Goal: Information Seeking & Learning: Learn about a topic

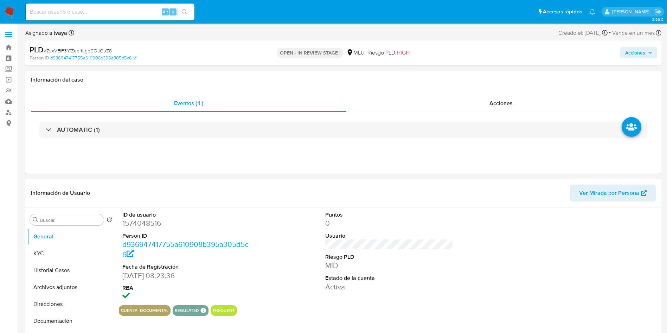
select select "10"
click at [268, 284] on div "ID de usuario 1574048516 Person ID d936947417755a610908b395a305d5c6 Fecha de Re…" at bounding box center [389, 256] width 541 height 98
click at [137, 191] on header "Información de Usuario Ver Mirada por Persona" at bounding box center [343, 193] width 625 height 17
click at [362, 196] on header "Información de Usuario Ver Mirada por Persona" at bounding box center [343, 193] width 625 height 17
click at [398, 250] on dl "Puntos 0 Usuario Riesgo PLD MID Estado de la cuenta Activa" at bounding box center [389, 251] width 128 height 81
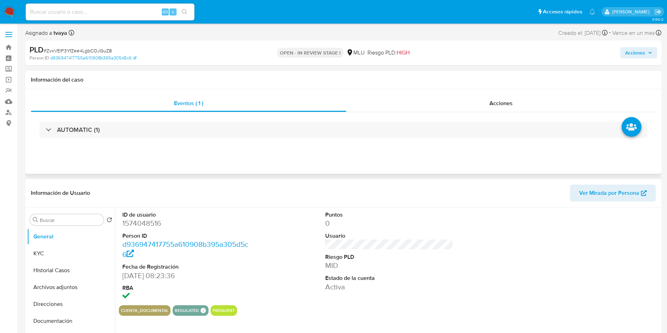
click at [426, 168] on div "Eventos ( 1 ) Acciones AUTOMATIC (1)" at bounding box center [343, 131] width 636 height 84
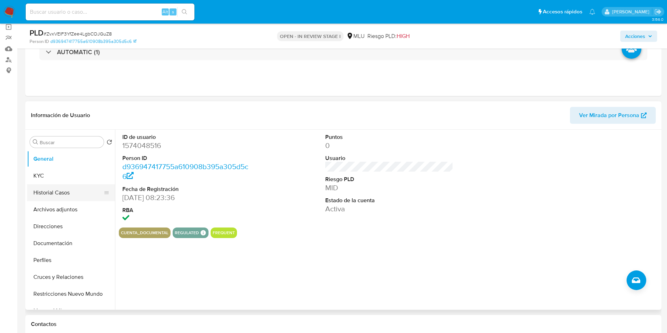
click at [64, 186] on button "Historial Casos" at bounding box center [68, 192] width 82 height 17
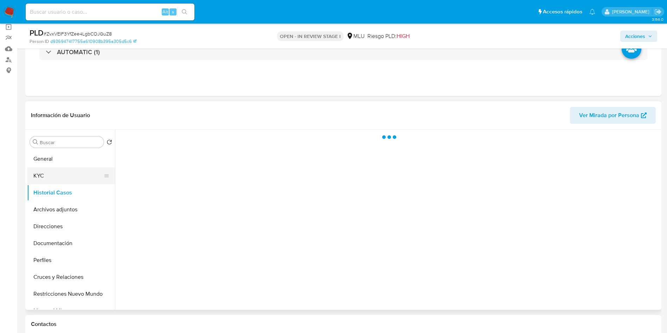
click at [50, 180] on button "KYC" at bounding box center [68, 175] width 82 height 17
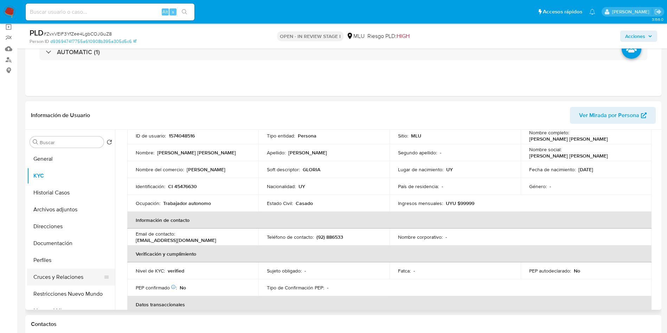
click at [74, 280] on button "Cruces y Relaciones" at bounding box center [68, 277] width 82 height 17
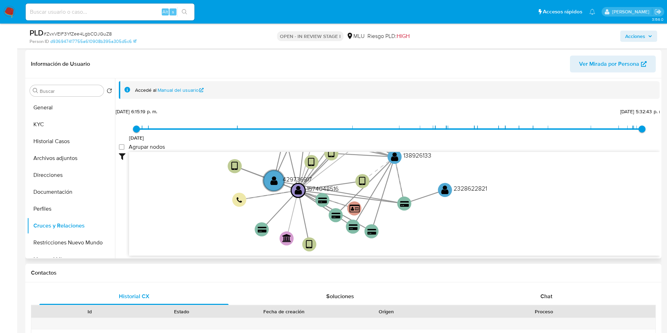
scroll to position [106, 0]
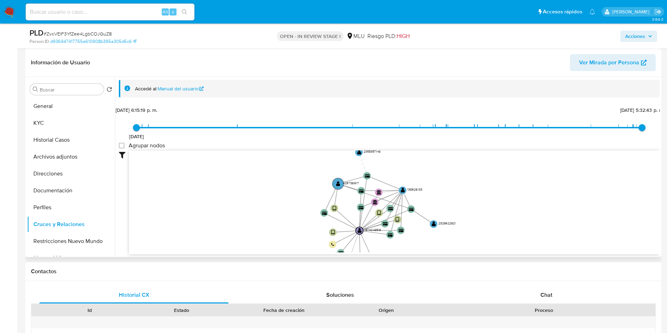
drag, startPoint x: 468, startPoint y: 175, endPoint x: 472, endPoint y: 213, distance: 38.6
click at [472, 213] on icon "device-65a1506d67088894a21d3dc2  user-1574048516  1574048516 device-620c02820…" at bounding box center [394, 202] width 531 height 102
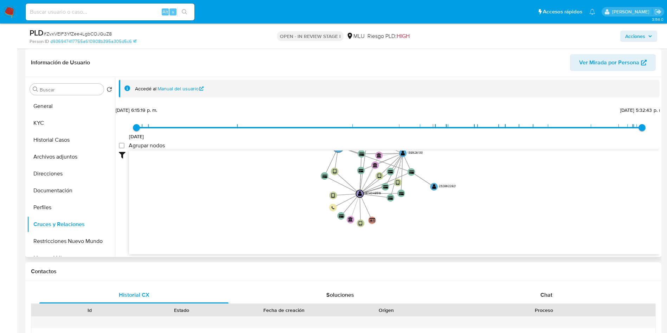
drag, startPoint x: 487, startPoint y: 193, endPoint x: 487, endPoint y: 164, distance: 29.2
click at [487, 164] on icon "device-65a1506d67088894a21d3dc2  user-1574048516  1574048516 device-620c02820…" at bounding box center [394, 202] width 531 height 102
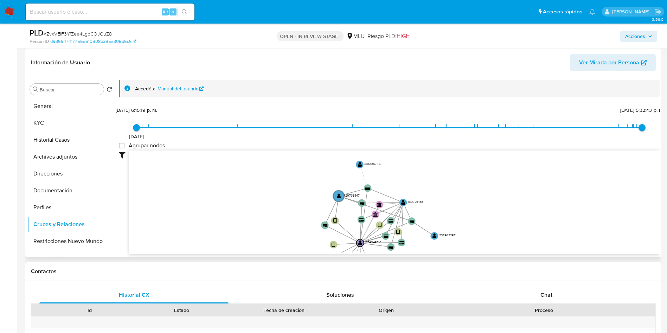
drag, startPoint x: 487, startPoint y: 164, endPoint x: 487, endPoint y: 213, distance: 49.2
click at [487, 213] on icon "device-65a1506d67088894a21d3dc2  user-1574048516  1574048516 device-620c02820…" at bounding box center [394, 202] width 531 height 102
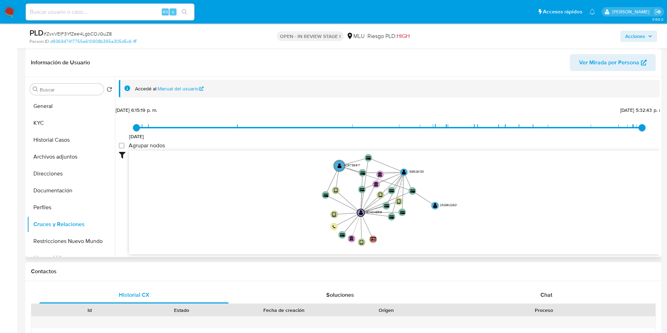
drag, startPoint x: 487, startPoint y: 215, endPoint x: 487, endPoint y: 184, distance: 31.0
click at [487, 184] on icon "device-65a1506d67088894a21d3dc2  user-1574048516  1574048516 device-620c02820…" at bounding box center [394, 202] width 531 height 102
click at [569, 216] on icon "device-65a1506d67088894a21d3dc2  user-1574048516  1574048516 device-620c02820…" at bounding box center [394, 202] width 531 height 102
click at [47, 108] on button "General" at bounding box center [68, 106] width 82 height 17
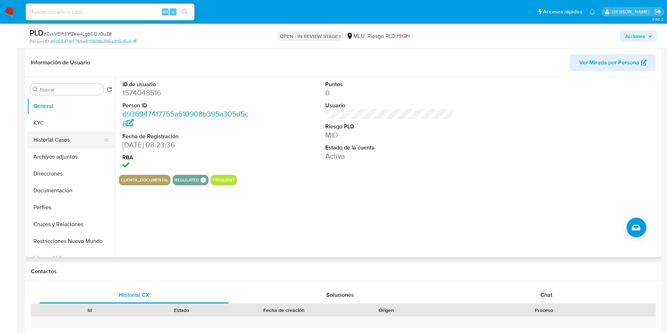
click at [52, 136] on button "Historial Casos" at bounding box center [68, 140] width 82 height 17
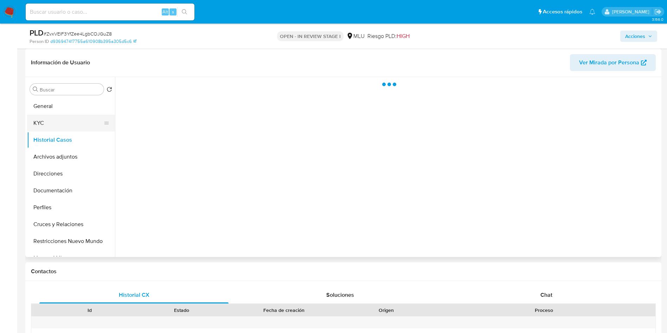
click at [60, 129] on button "KYC" at bounding box center [68, 123] width 82 height 17
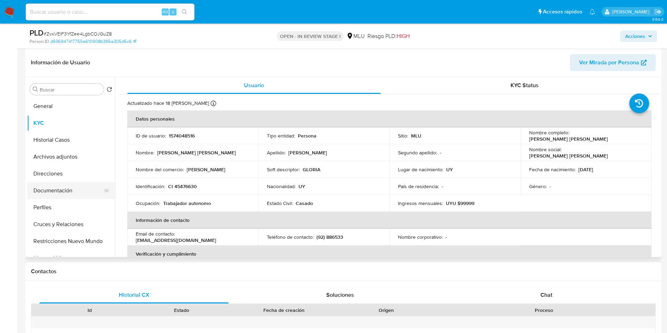
click at [67, 193] on button "Documentación" at bounding box center [68, 190] width 82 height 17
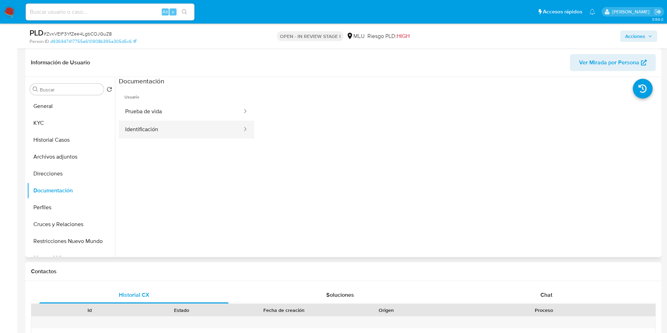
click at [181, 128] on button "Identificación" at bounding box center [181, 130] width 124 height 18
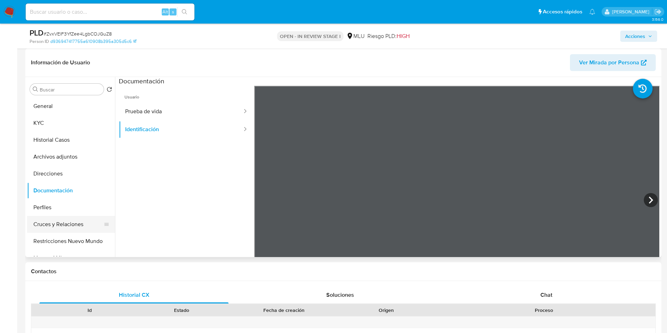
click at [63, 223] on button "Cruces y Relaciones" at bounding box center [68, 224] width 82 height 17
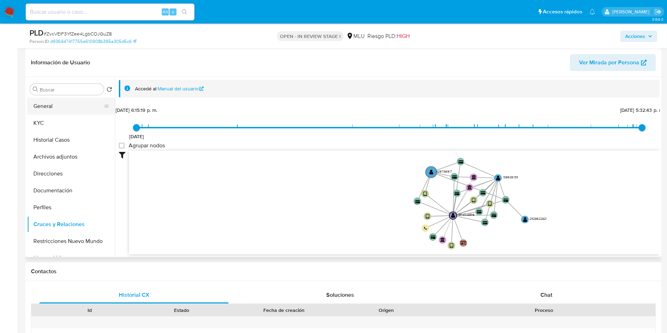
click at [53, 101] on button "General" at bounding box center [68, 106] width 82 height 17
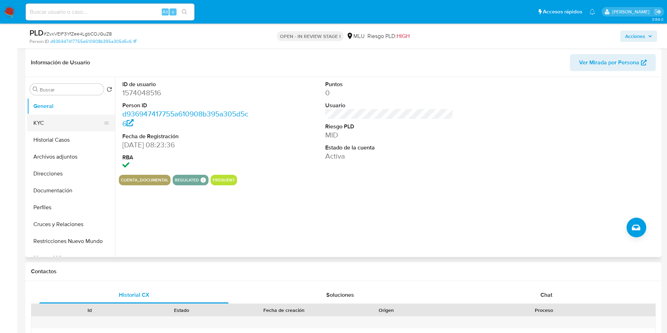
click at [44, 119] on button "KYC" at bounding box center [68, 123] width 82 height 17
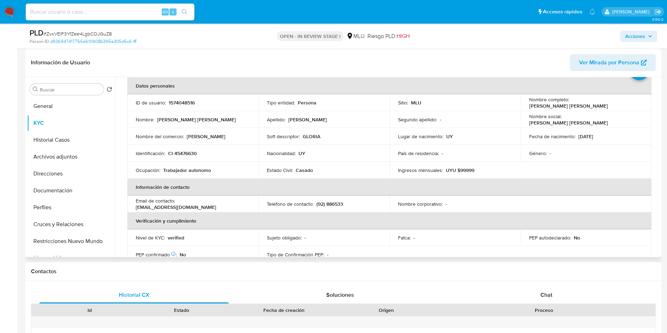
scroll to position [0, 0]
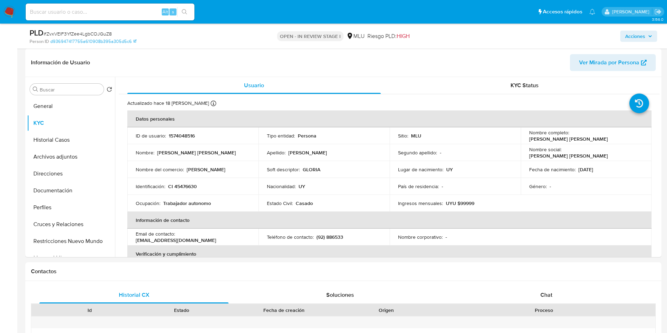
click at [136, 12] on input at bounding box center [110, 11] width 169 height 9
paste input "1574048516"
type input "1574048516"
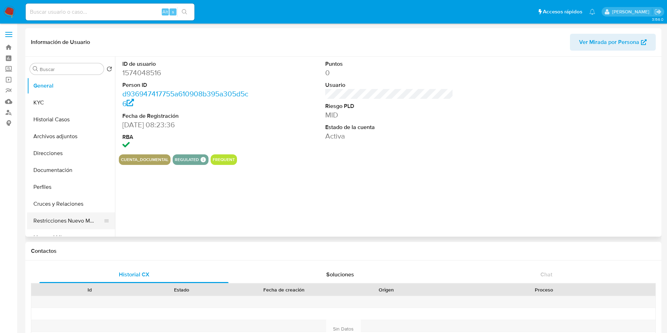
select select "10"
click at [69, 207] on button "Cruces y Relaciones" at bounding box center [68, 204] width 82 height 17
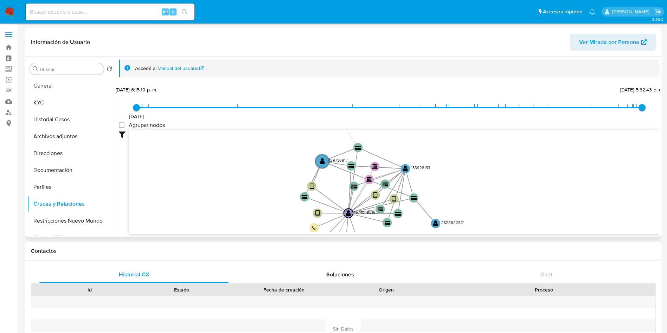
drag, startPoint x: 381, startPoint y: 169, endPoint x: 382, endPoint y: 200, distance: 31.0
click at [382, 200] on icon "device-65a1506d67088894a21d3dc2  user-1574048516  1574048516 device-620c02820…" at bounding box center [394, 181] width 531 height 102
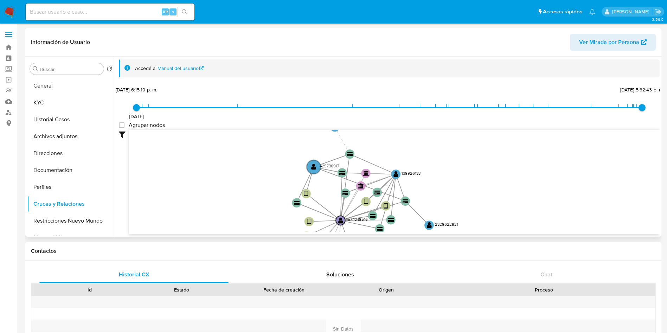
drag, startPoint x: 209, startPoint y: 171, endPoint x: 202, endPoint y: 178, distance: 9.7
click at [202, 178] on icon "device-65a1506d67088894a21d3dc2  user-1574048516  1574048516 device-620c02820…" at bounding box center [394, 181] width 531 height 102
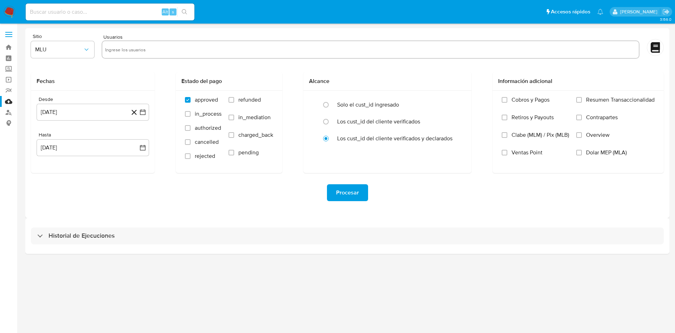
click at [231, 212] on div "Procesar" at bounding box center [347, 192] width 633 height 39
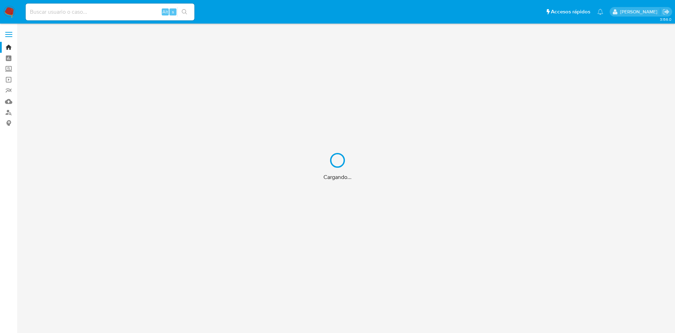
click at [70, 4] on div "Cargando..." at bounding box center [337, 166] width 675 height 333
click at [72, 14] on div "Cargando..." at bounding box center [337, 166] width 675 height 333
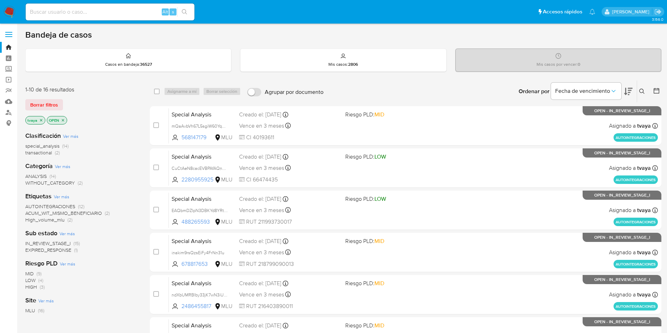
click at [72, 14] on input at bounding box center [110, 11] width 169 height 9
paste input "178888110"
type input "178888110"
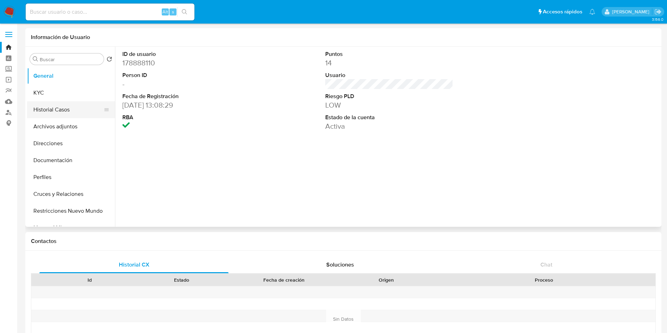
select select "10"
click at [51, 96] on button "KYC" at bounding box center [68, 92] width 82 height 17
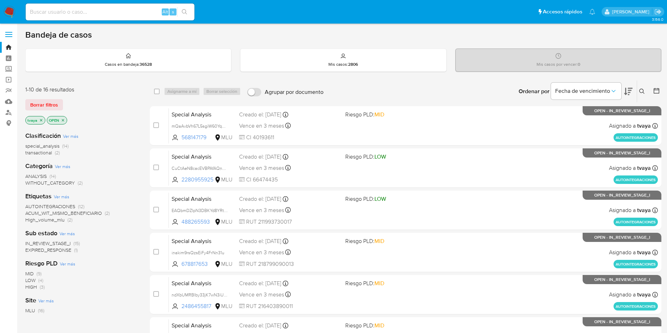
click at [126, 7] on input at bounding box center [110, 11] width 169 height 9
paste input "2523219814"
type input "2523219814"
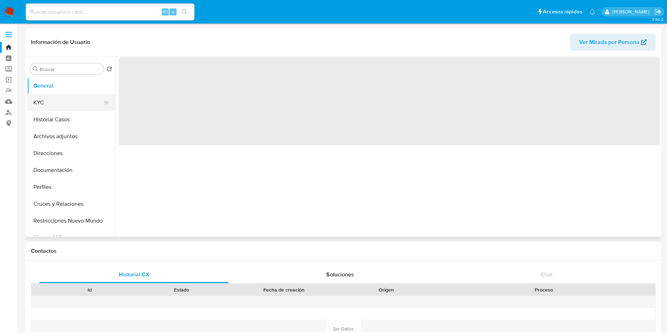
click at [31, 104] on button "KYC" at bounding box center [68, 102] width 82 height 17
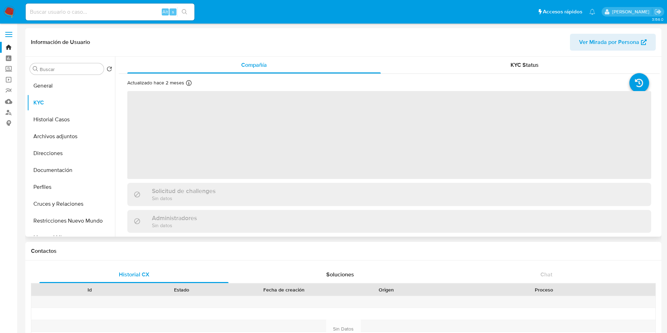
select select "10"
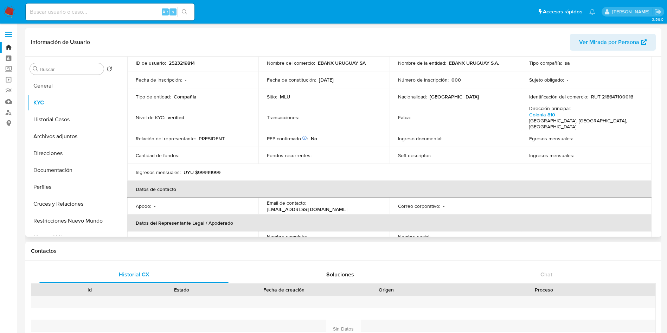
scroll to position [106, 0]
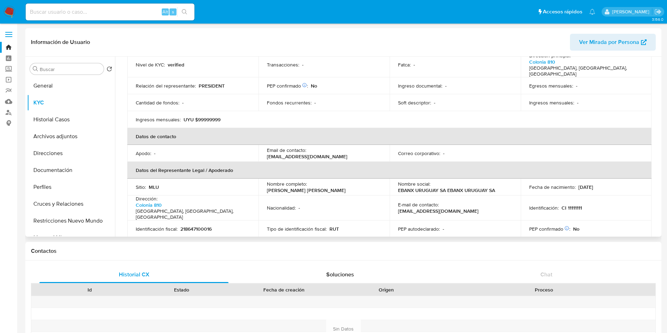
click at [577, 205] on p "CI 11111111" at bounding box center [572, 208] width 20 height 6
click at [89, 11] on input at bounding box center [110, 11] width 169 height 9
paste input "1331319689"
type input "1331319689"
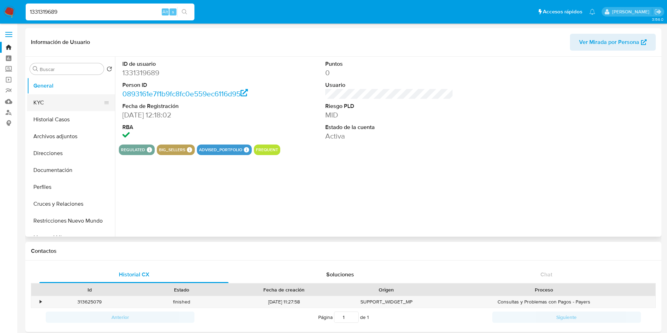
click at [53, 97] on button "KYC" at bounding box center [68, 102] width 82 height 17
select select "10"
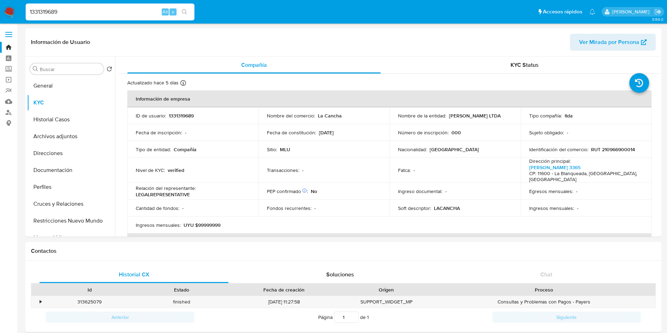
click at [120, 14] on input "1331319689" at bounding box center [110, 11] width 169 height 9
paste input "246180491"
type input "246180491"
click at [118, 13] on input "246180491" at bounding box center [110, 11] width 169 height 9
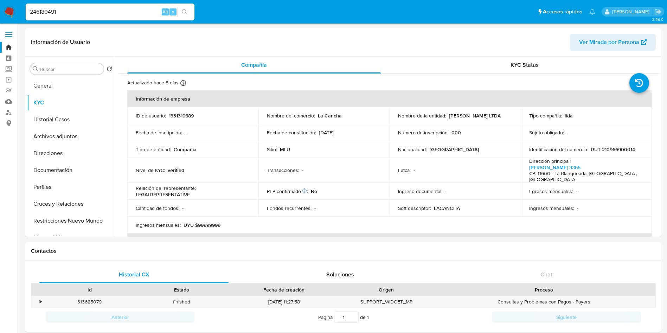
click at [118, 13] on input "246180491" at bounding box center [110, 11] width 169 height 9
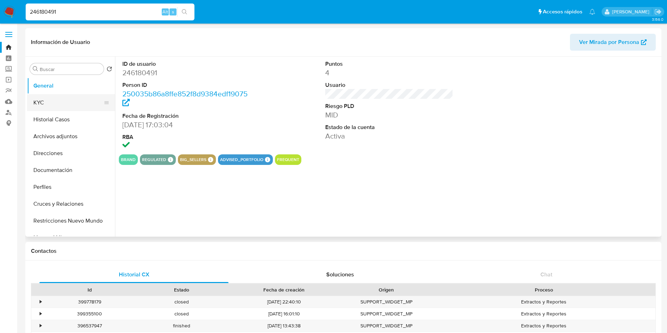
select select "10"
click at [51, 98] on button "KYC" at bounding box center [68, 102] width 82 height 17
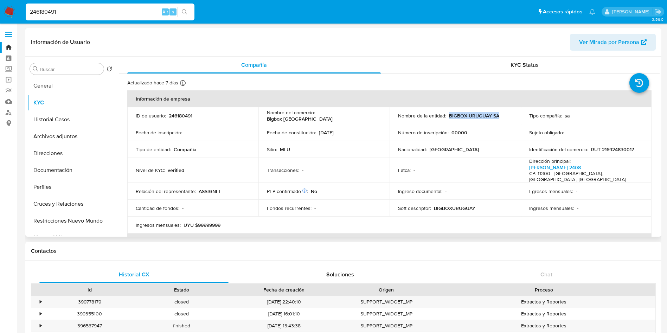
drag, startPoint x: 498, startPoint y: 117, endPoint x: 448, endPoint y: 115, distance: 50.7
click at [448, 115] on div "Nombre de la entidad : BIGBOX URUGUAY SA" at bounding box center [455, 116] width 114 height 6
copy p "BIGBOX URUGUAY SA"
click at [617, 150] on p "RUT 216924830017" at bounding box center [612, 149] width 43 height 6
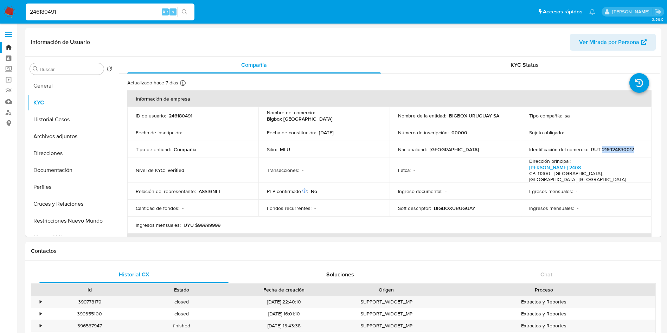
copy p "216924830017"
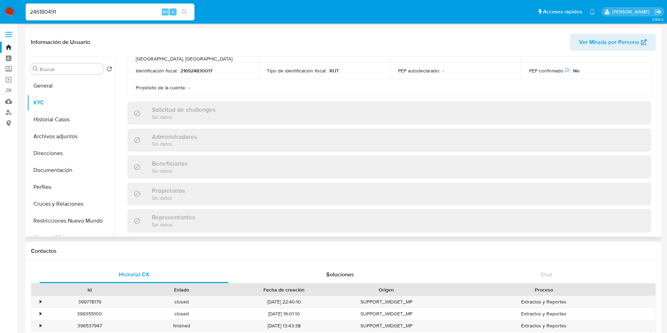
scroll to position [158, 0]
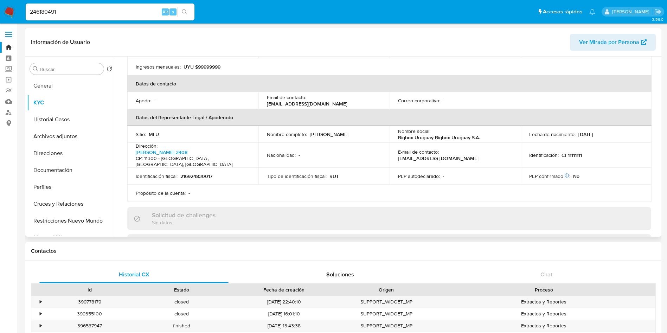
drag, startPoint x: 358, startPoint y: 128, endPoint x: 436, endPoint y: 84, distance: 90.1
click at [309, 131] on div "Nombre completo : Pedro Alberto Ballve" at bounding box center [324, 134] width 114 height 6
copy p "Pedro Alberto Ballve"
click at [101, 18] on div "246180491 Alt s" at bounding box center [110, 12] width 169 height 17
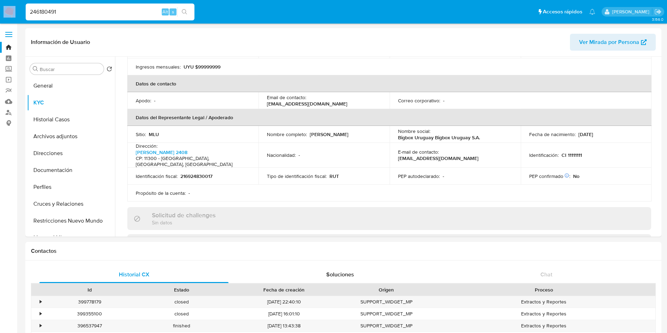
click at [101, 18] on div "246180491 Alt s" at bounding box center [110, 12] width 169 height 17
click at [103, 14] on input "246180491" at bounding box center [110, 11] width 169 height 9
paste input "582010190"
type input "2582010190"
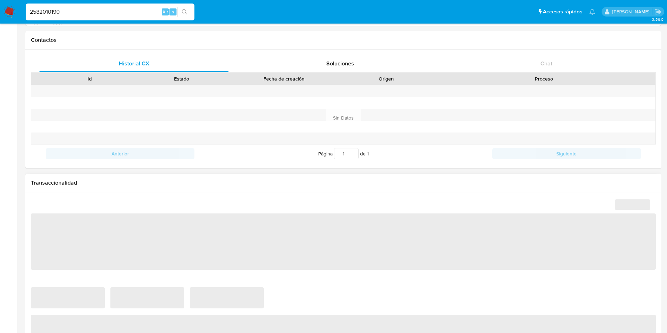
scroll to position [369, 0]
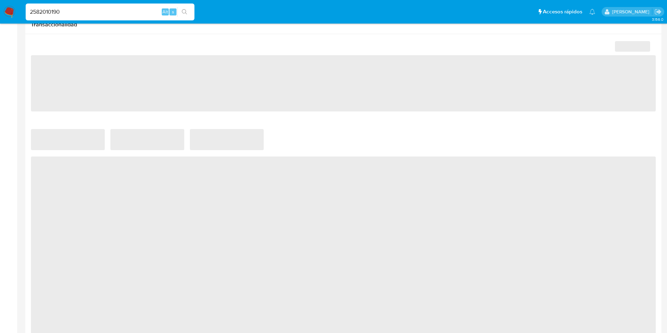
select select "10"
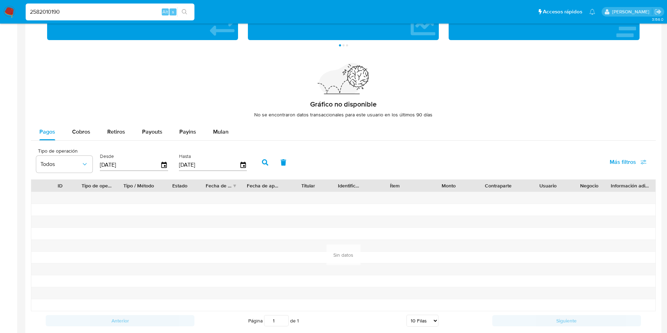
scroll to position [475, 0]
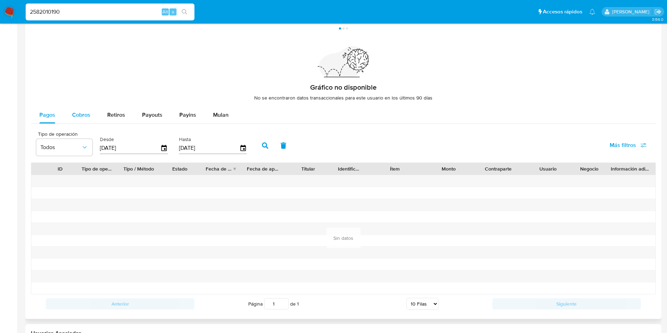
click at [77, 119] on div "Cobros" at bounding box center [81, 115] width 18 height 17
select select "10"
click at [161, 151] on icon "button" at bounding box center [164, 148] width 12 height 12
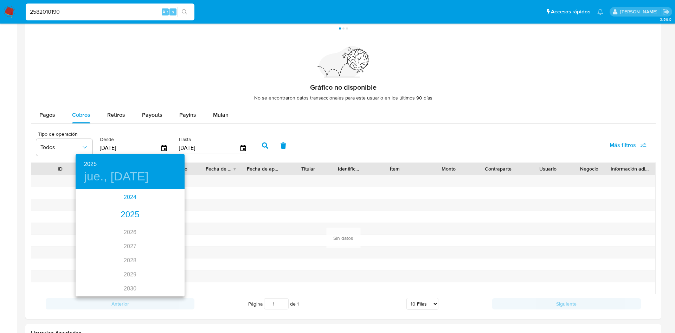
click at [127, 195] on div "2024" at bounding box center [130, 197] width 109 height 14
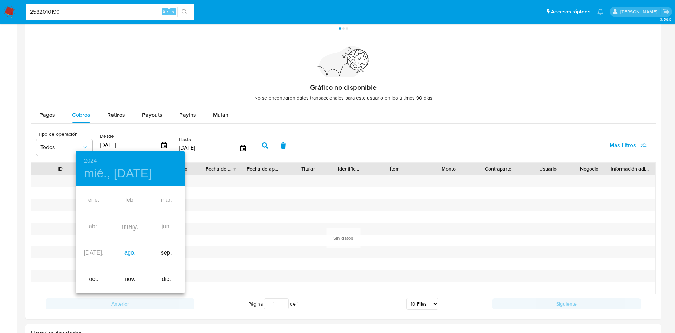
click at [133, 249] on div "ago." at bounding box center [130, 253] width 36 height 26
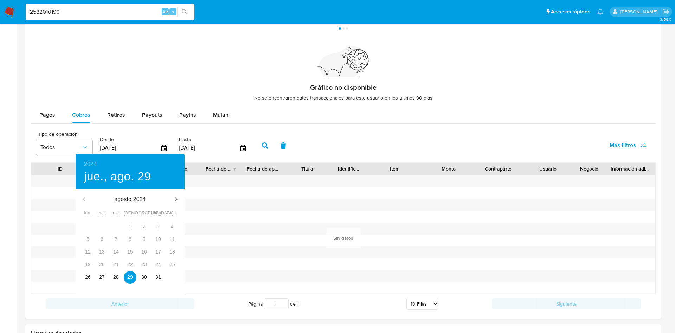
type input "[DATE]"
click at [128, 279] on p "29" at bounding box center [130, 277] width 6 height 7
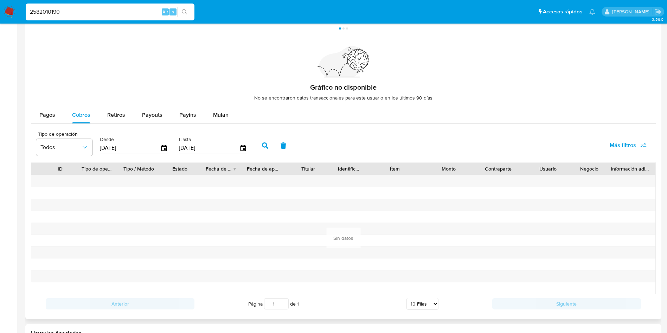
click at [262, 149] on button "button" at bounding box center [265, 145] width 18 height 17
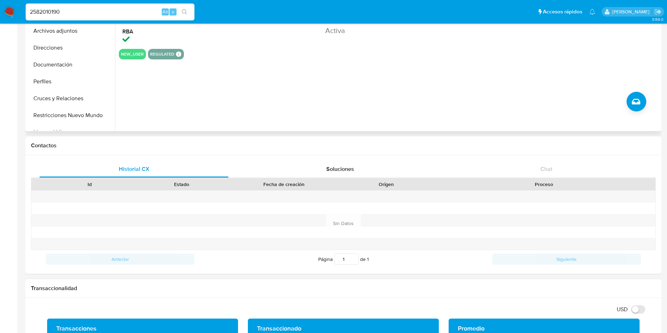
scroll to position [0, 0]
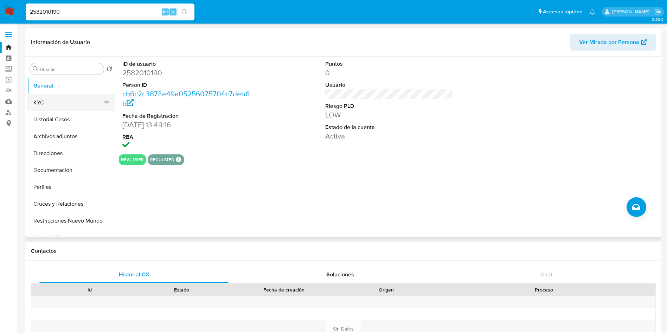
click at [56, 101] on button "KYC" at bounding box center [68, 102] width 82 height 17
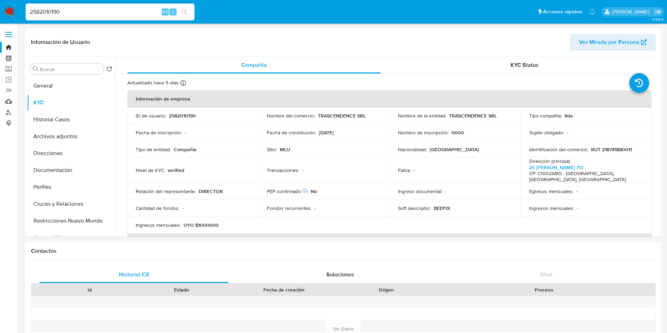
click at [75, 9] on input "2582010190" at bounding box center [110, 11] width 169 height 9
paste input "1874369495"
type input "1874369495"
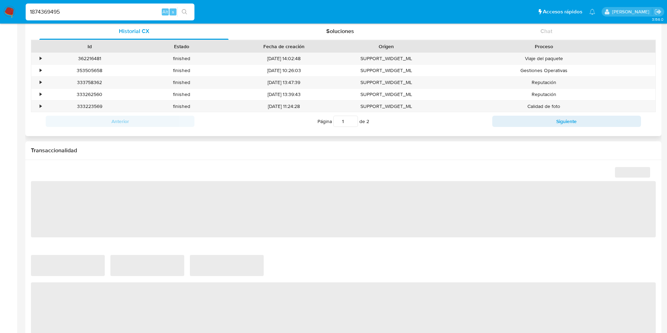
select select "10"
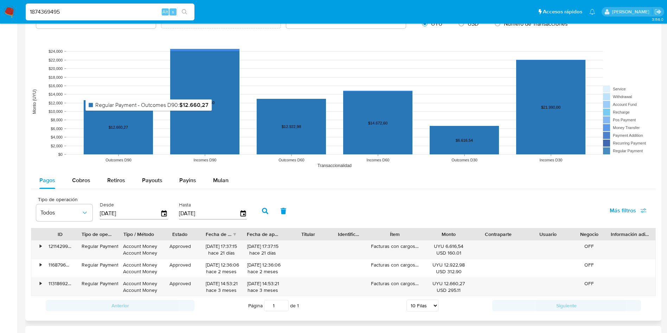
scroll to position [561, 0]
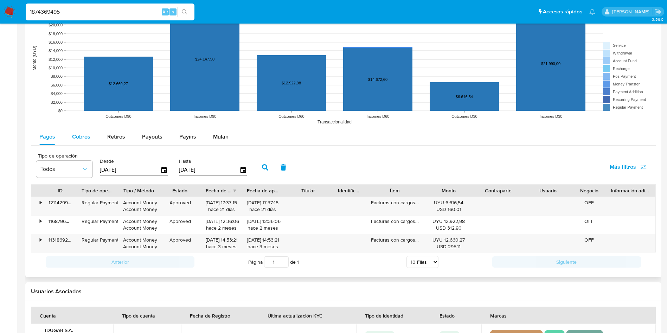
click at [79, 135] on span "Cobros" at bounding box center [81, 137] width 18 height 8
select select "10"
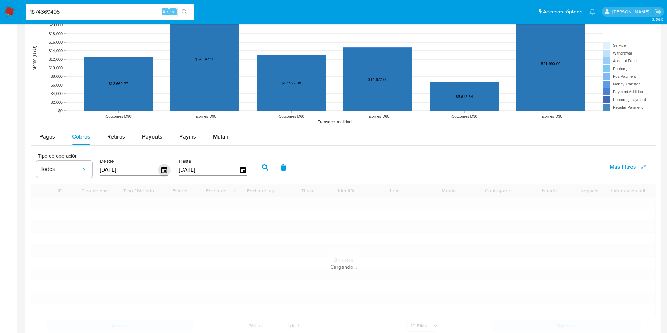
click at [162, 173] on icon "button" at bounding box center [164, 170] width 12 height 12
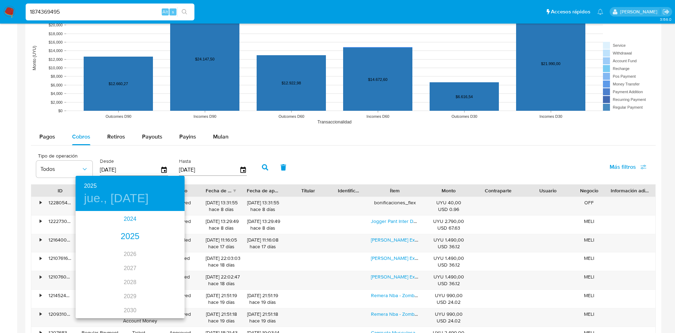
click at [123, 218] on div "2024" at bounding box center [130, 219] width 109 height 14
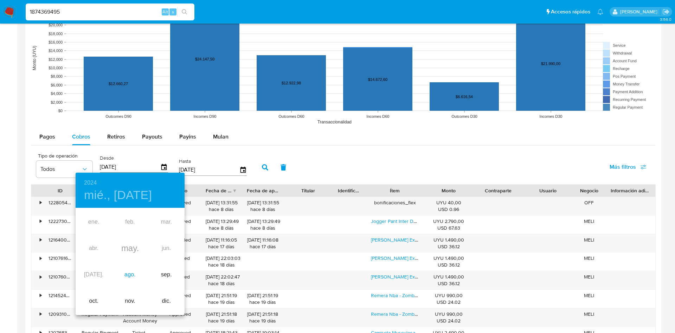
click at [130, 275] on div "ago." at bounding box center [130, 275] width 36 height 26
type input "[DATE]"
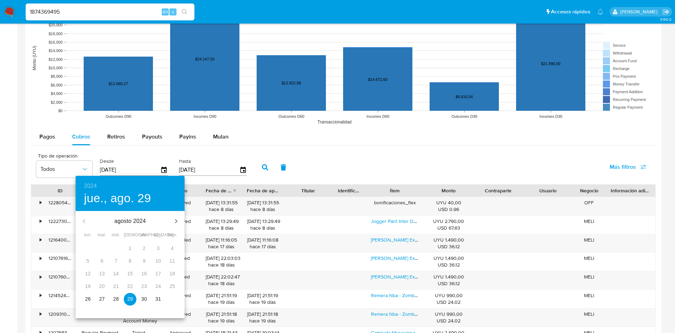
click at [132, 296] on p "29" at bounding box center [130, 298] width 6 height 7
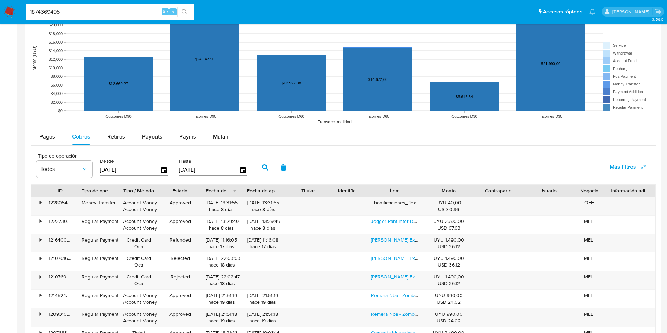
click at [265, 168] on icon "button" at bounding box center [265, 167] width 6 height 6
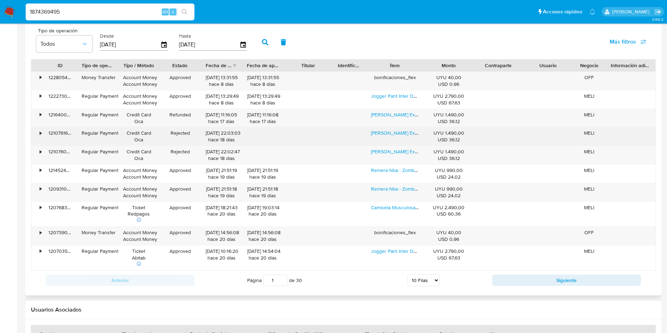
scroll to position [719, 0]
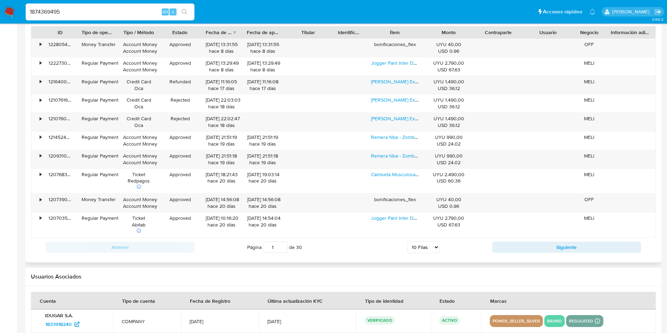
click at [432, 245] on select "5 Filas 10 Filas 20 Filas 25 Filas 50 Filas 100 Filas" at bounding box center [424, 247] width 32 height 12
select select "100"
click at [408, 241] on select "5 Filas 10 Filas 20 Filas 25 Filas 50 Filas 100 Filas" at bounding box center [424, 247] width 32 height 12
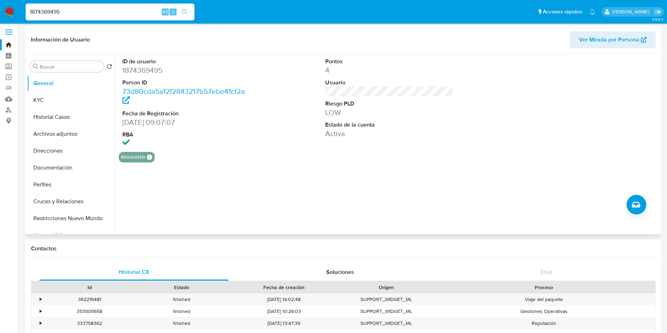
scroll to position [0, 0]
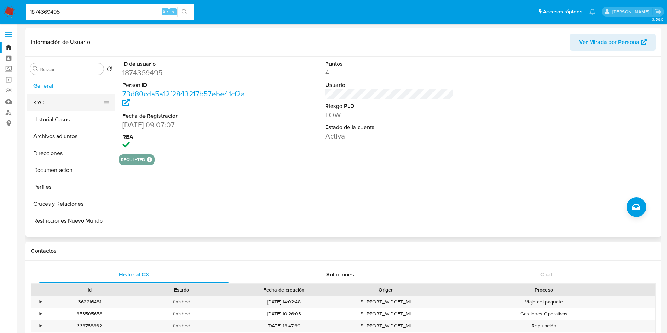
click at [51, 102] on button "KYC" at bounding box center [68, 102] width 82 height 17
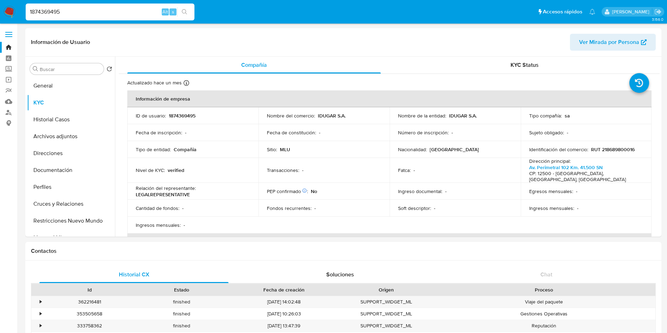
click at [84, 17] on div "1874369495 Alt s" at bounding box center [110, 12] width 169 height 17
click at [79, 13] on input "1874369495" at bounding box center [110, 11] width 169 height 9
paste input "280219556"
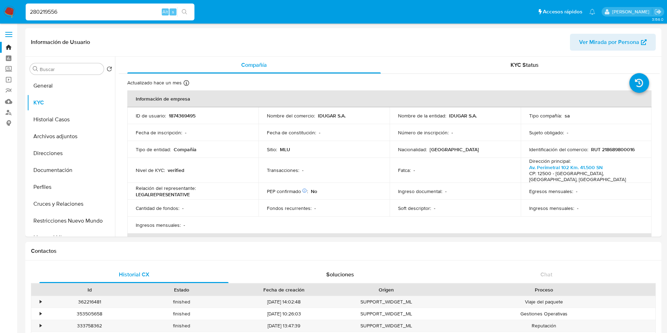
type input "280219556"
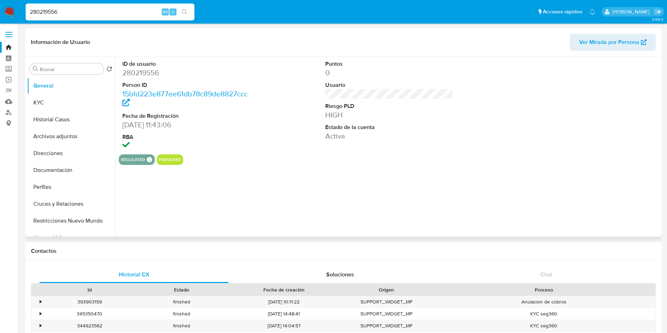
select select "10"
click at [60, 103] on button "KYC" at bounding box center [68, 102] width 82 height 17
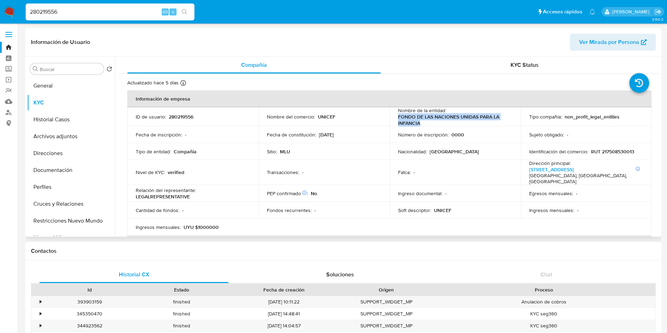
drag, startPoint x: 424, startPoint y: 123, endPoint x: 393, endPoint y: 118, distance: 31.3
click at [393, 118] on td "Nombre de la entidad : FONDO DE LAS NACIONES UNIDAS PARA LA INFANCIA" at bounding box center [455, 116] width 131 height 19
copy p "FONDO DE LAS NACIONES UNIDAS PARA LA INFANCIA"
click at [608, 151] on p "RUT 217508530013" at bounding box center [612, 151] width 43 height 6
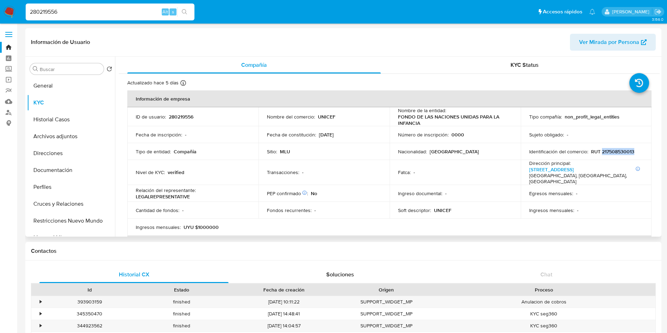
copy p "217508530013"
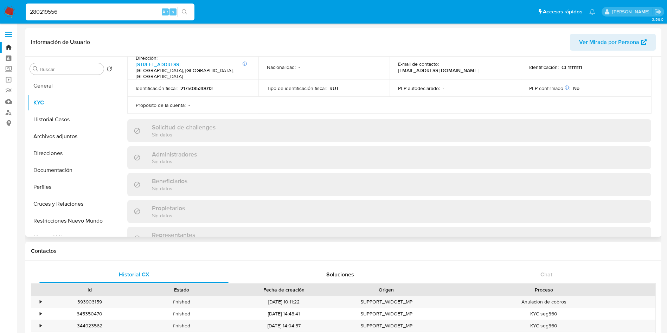
scroll to position [211, 0]
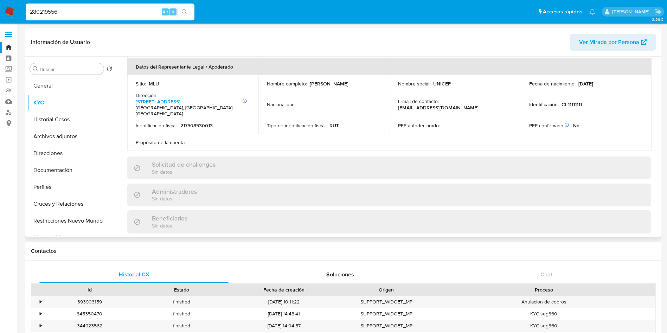
click at [339, 81] on p "FRANCISCO MANUEL BENAVIDES MARTINEZ" at bounding box center [329, 84] width 39 height 6
drag, startPoint x: 368, startPoint y: 80, endPoint x: 264, endPoint y: 80, distance: 103.7
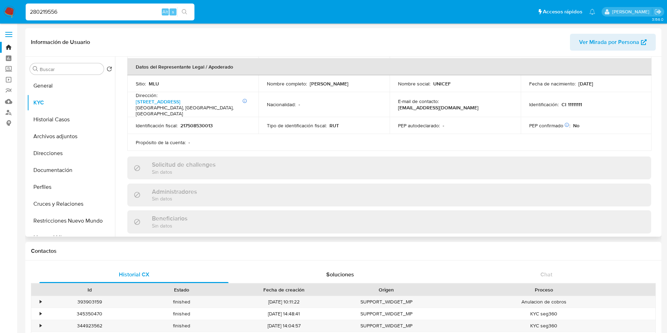
click at [264, 80] on td "Nombre completo : FRANCISCO MANUEL BENAVIDES MARTINEZ" at bounding box center [323, 83] width 131 height 17
copy p "FRANCISCO MANUEL BENAVIDES MARTINEZ"
click at [88, 13] on input "280219556" at bounding box center [110, 11] width 169 height 9
paste input "787959288"
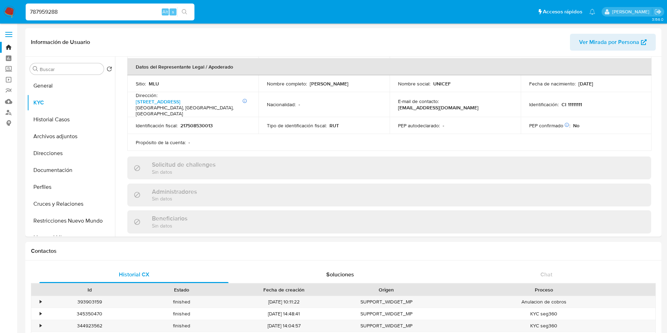
type input "787959288"
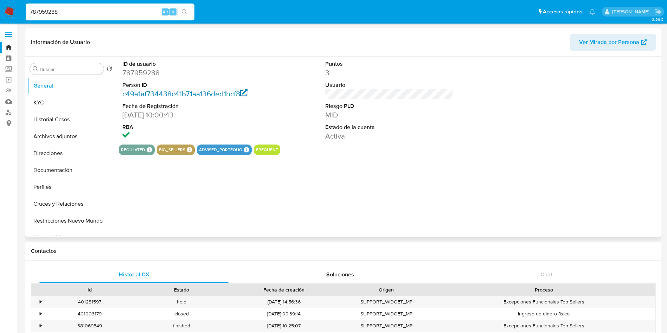
select select "10"
click at [48, 95] on button "KYC" at bounding box center [68, 102] width 82 height 17
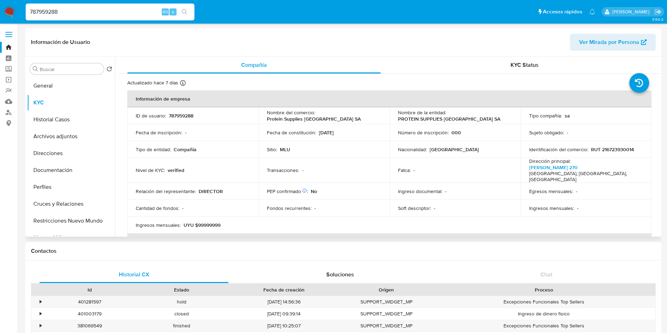
click at [423, 120] on p "PROTEIN SUPPLIES URUGUAY SA" at bounding box center [449, 119] width 102 height 6
click at [454, 120] on p "PROTEIN SUPPLIES URUGUAY SA" at bounding box center [449, 119] width 102 height 6
drag, startPoint x: 490, startPoint y: 119, endPoint x: 396, endPoint y: 119, distance: 93.9
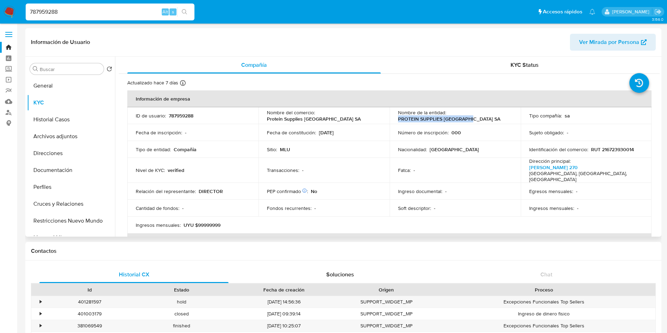
click at [396, 119] on td "Nombre de la entidad : PROTEIN SUPPLIES URUGUAY SA" at bounding box center [455, 115] width 131 height 17
copy p "PROTEIN SUPPLIES URUGUAY SA"
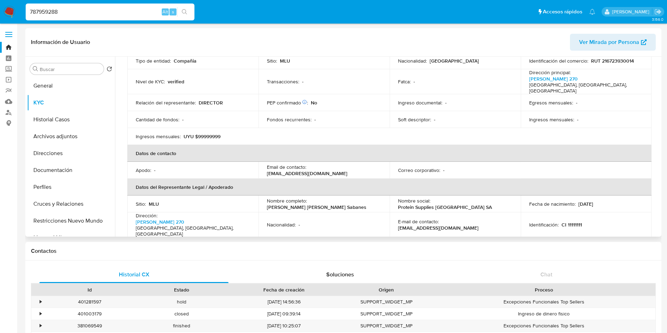
scroll to position [87, 0]
drag, startPoint x: 346, startPoint y: 197, endPoint x: 309, endPoint y: 199, distance: 36.6
click at [309, 199] on div "Nombre completo : Andreu Puig Sabanes" at bounding box center [324, 205] width 114 height 13
copy p "Andreu Puig Sabanes"
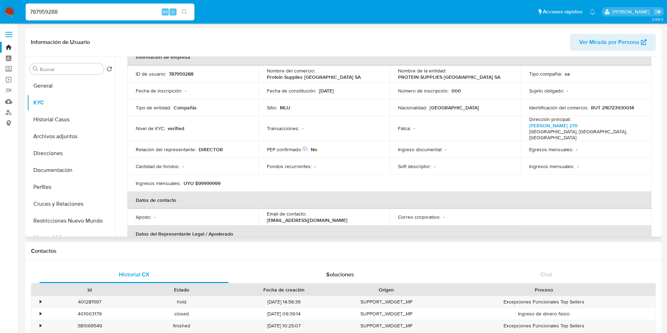
scroll to position [0, 0]
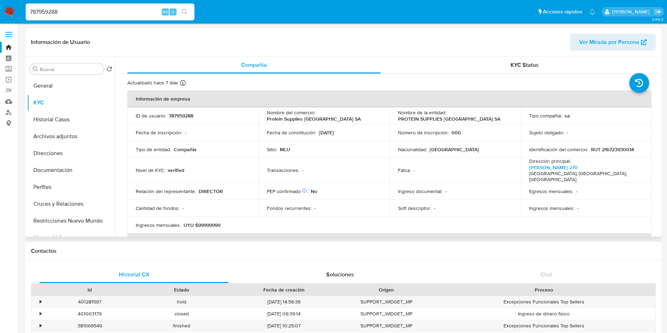
click at [619, 149] on p "RUT 216723930014" at bounding box center [612, 149] width 43 height 6
copy p "216723930014"
click at [95, 13] on input "787959288" at bounding box center [110, 11] width 169 height 9
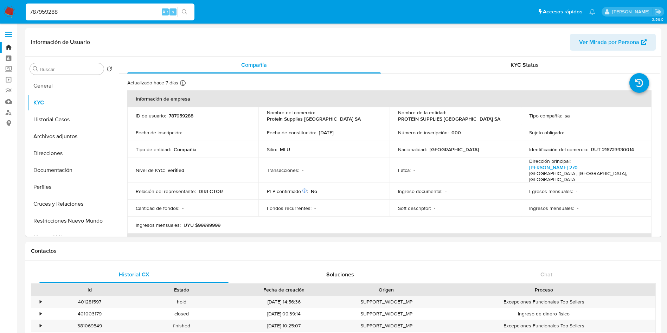
paste input "1331319689"
type input "1331319689"
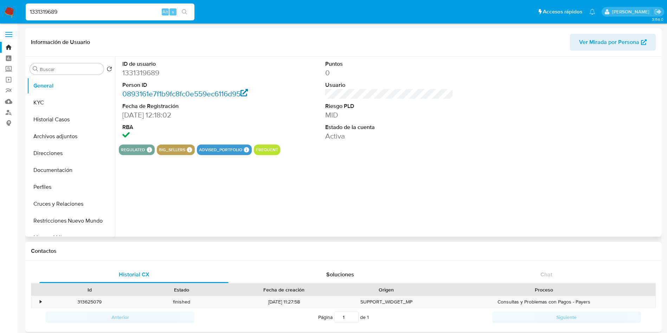
select select "10"
click at [47, 106] on button "KYC" at bounding box center [68, 102] width 82 height 17
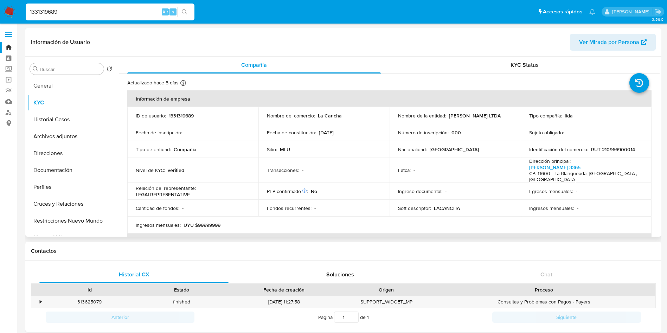
click at [615, 150] on p "RUT 210966900014" at bounding box center [613, 149] width 44 height 6
copy p "210966900014"
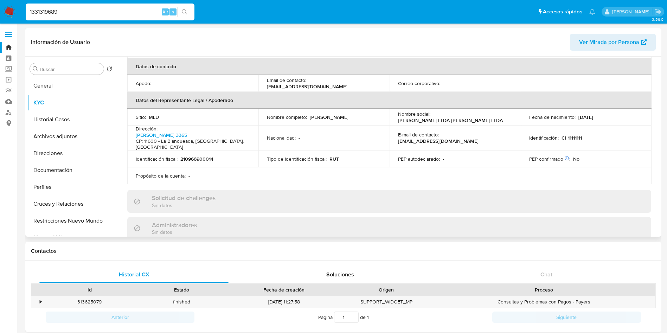
click at [349, 114] on p "[PERSON_NAME]" at bounding box center [329, 117] width 39 height 6
click at [310, 114] on p "[PERSON_NAME]" at bounding box center [329, 117] width 39 height 6
drag, startPoint x: 309, startPoint y: 111, endPoint x: 373, endPoint y: 111, distance: 64.4
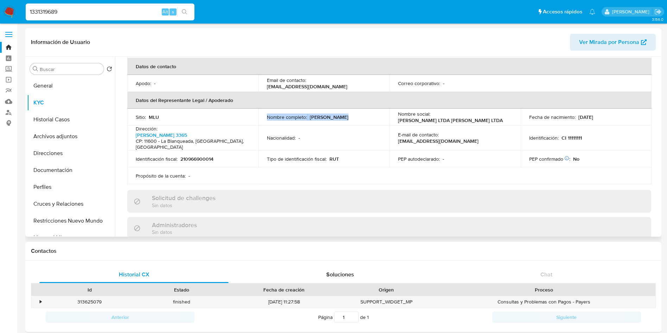
click at [373, 114] on div "Nombre completo : Fabio Andres Becerra Suarez" at bounding box center [324, 117] width 114 height 6
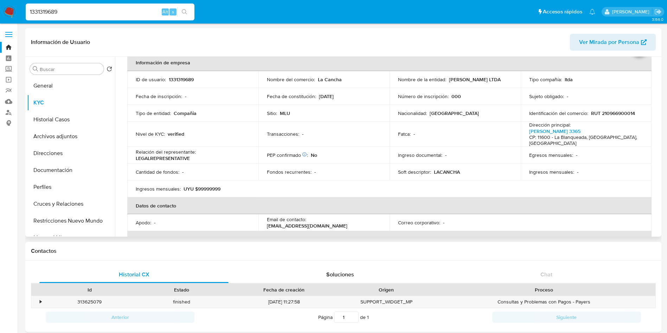
scroll to position [17, 0]
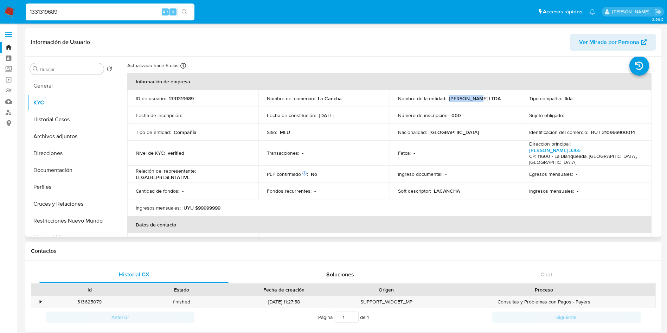
drag, startPoint x: 448, startPoint y: 98, endPoint x: 478, endPoint y: 97, distance: 30.6
click at [478, 97] on p "[PERSON_NAME] LTDA" at bounding box center [475, 98] width 52 height 6
click at [615, 132] on p "RUT 210966900014" at bounding box center [613, 132] width 44 height 6
click at [111, 11] on input "1331319689" at bounding box center [110, 11] width 169 height 9
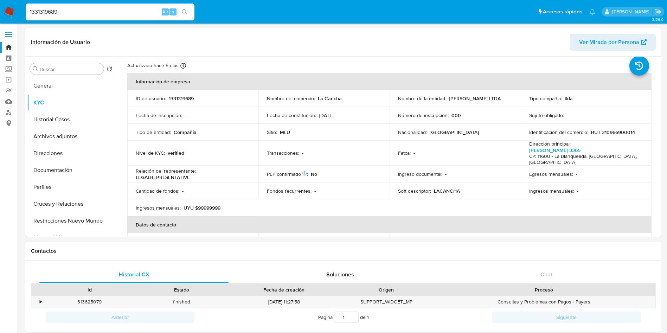
click at [111, 11] on input "1331319689" at bounding box center [110, 11] width 169 height 9
paste input "543058"
type input "1331543058"
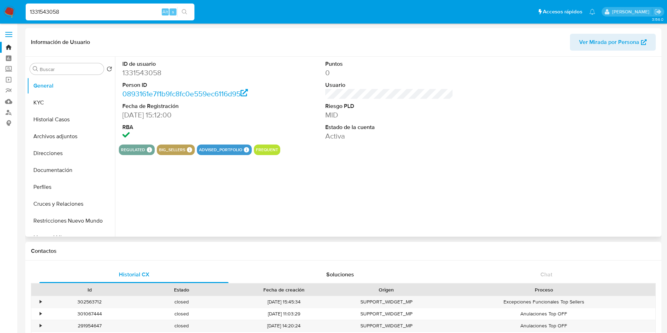
select select "10"
click at [39, 105] on button "KYC" at bounding box center [68, 102] width 82 height 17
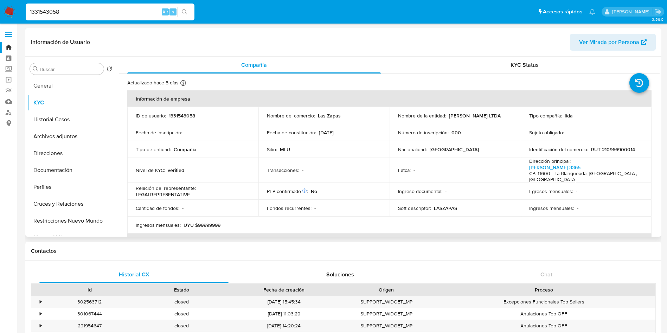
click at [622, 149] on p "RUT 210966900014" at bounding box center [613, 149] width 44 height 6
drag, startPoint x: 448, startPoint y: 114, endPoint x: 459, endPoint y: 114, distance: 10.2
click at [459, 114] on p "[PERSON_NAME] LTDA" at bounding box center [475, 116] width 52 height 6
drag, startPoint x: 448, startPoint y: 116, endPoint x: 479, endPoint y: 115, distance: 31.7
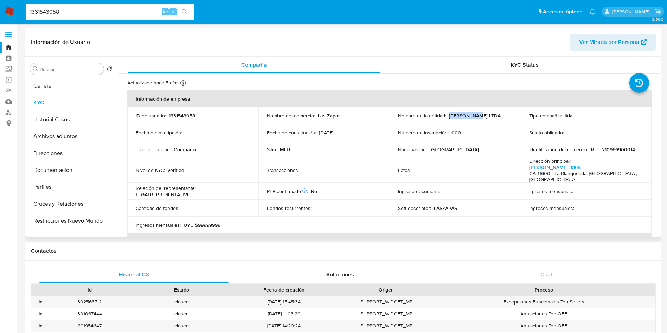
click at [479, 115] on div "Nombre de la entidad : JEROME LTDA" at bounding box center [455, 116] width 114 height 6
click at [618, 151] on p "RUT 210966900014" at bounding box center [613, 149] width 44 height 6
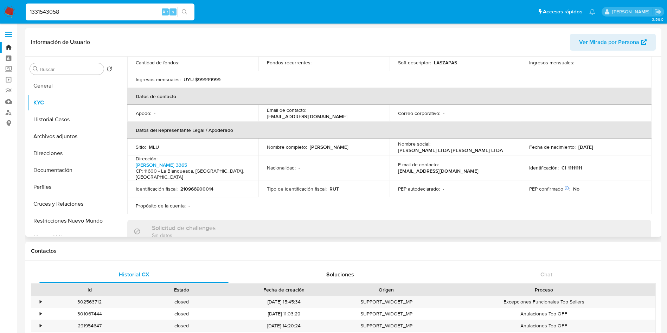
scroll to position [158, 0]
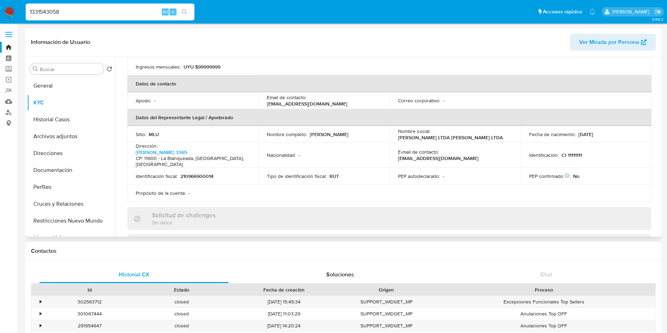
drag, startPoint x: 377, startPoint y: 129, endPoint x: 309, endPoint y: 129, distance: 67.5
click at [309, 131] on div "Nombre completo : Fabio Andres Becerra Suarez" at bounding box center [324, 134] width 114 height 6
click at [96, 13] on input "1331543058" at bounding box center [110, 11] width 169 height 9
paste input "319689"
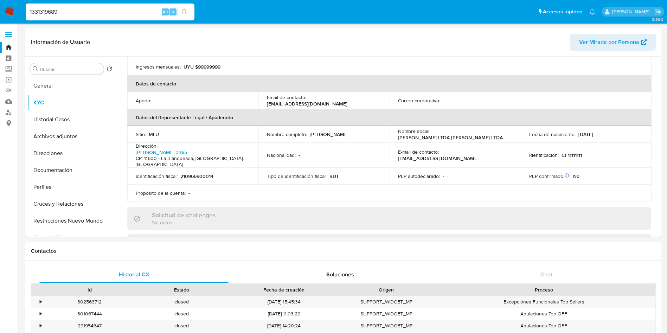
type input "1331319689"
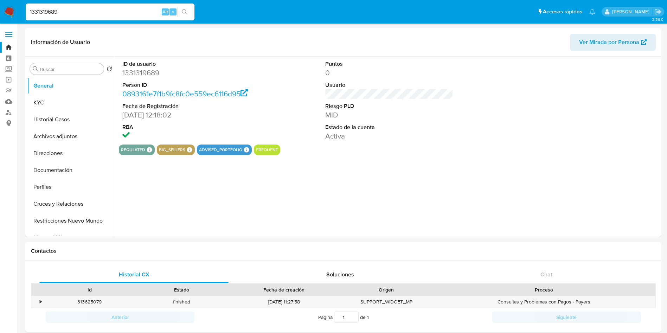
select select "10"
click at [46, 100] on button "KYC" at bounding box center [68, 102] width 82 height 17
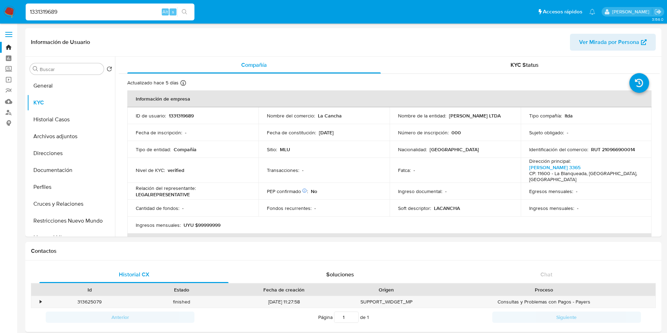
click at [123, 11] on input "1331319689" at bounding box center [110, 11] width 169 height 9
paste input "61972780"
type input "1361972780"
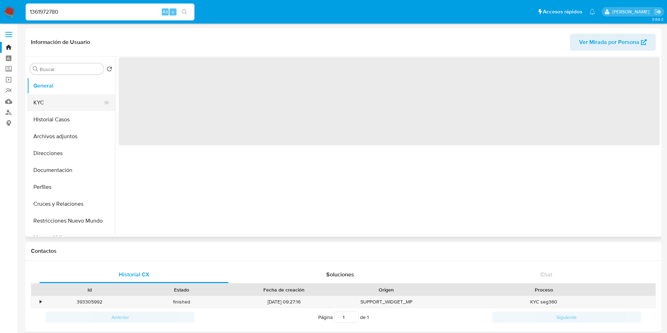
click at [59, 103] on button "KYC" at bounding box center [68, 102] width 82 height 17
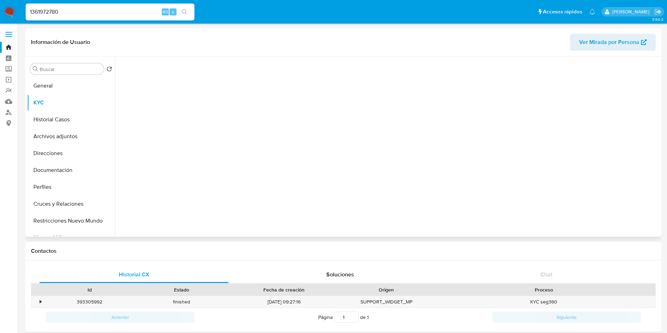
select select "10"
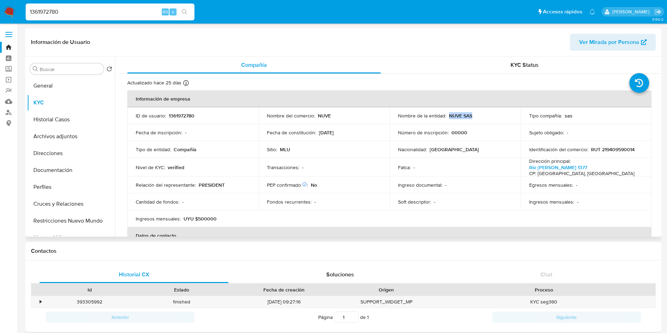
drag, startPoint x: 478, startPoint y: 118, endPoint x: 447, endPoint y: 118, distance: 30.6
click at [447, 118] on div "Nombre de la entidad : NUVE SAS" at bounding box center [455, 116] width 114 height 6
click at [622, 149] on p "RUT 219409590014" at bounding box center [613, 149] width 44 height 6
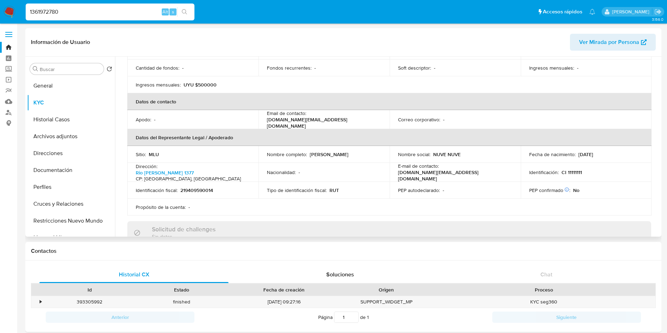
scroll to position [158, 0]
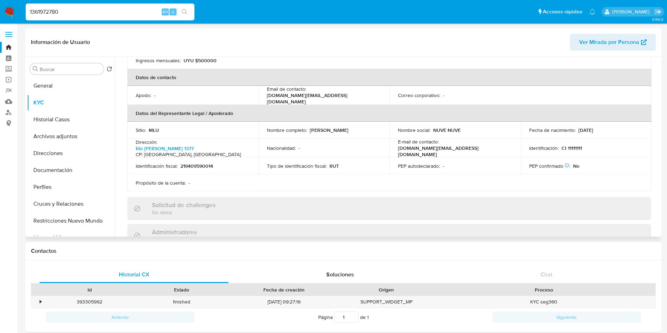
drag, startPoint x: 346, startPoint y: 127, endPoint x: 309, endPoint y: 131, distance: 37.5
click at [309, 131] on div "Nombre completo : Beatriz Schnur" at bounding box center [324, 130] width 114 height 6
click at [103, 14] on input "1361972780" at bounding box center [110, 11] width 169 height 9
paste input "507613486"
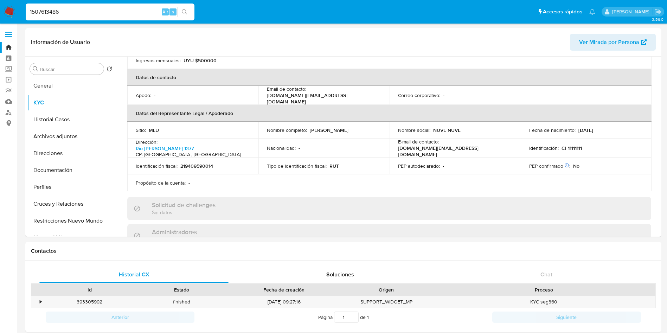
type input "1507613486"
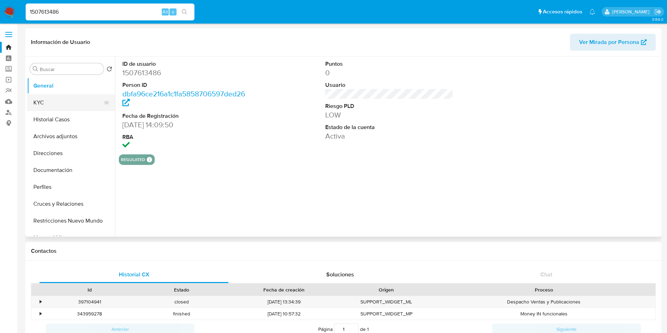
select select "10"
click at [60, 106] on button "KYC" at bounding box center [68, 102] width 82 height 17
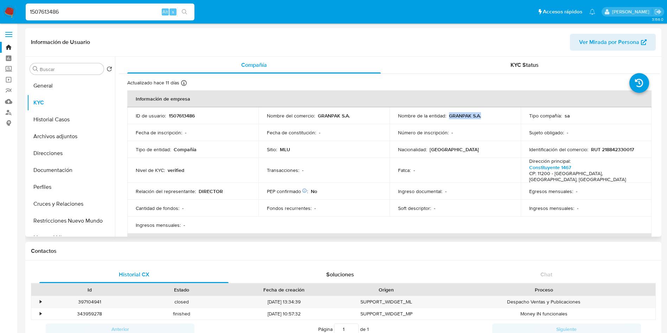
drag, startPoint x: 483, startPoint y: 118, endPoint x: 448, endPoint y: 118, distance: 35.5
click at [448, 118] on div "Nombre de la entidad : GRANPAK S.A." at bounding box center [455, 116] width 114 height 6
click at [603, 149] on p "RUT 218842330017" at bounding box center [612, 149] width 43 height 6
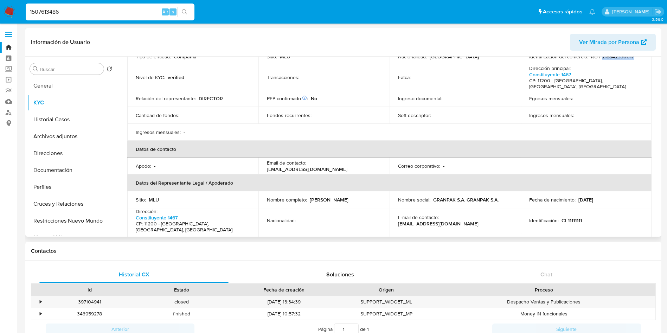
scroll to position [106, 0]
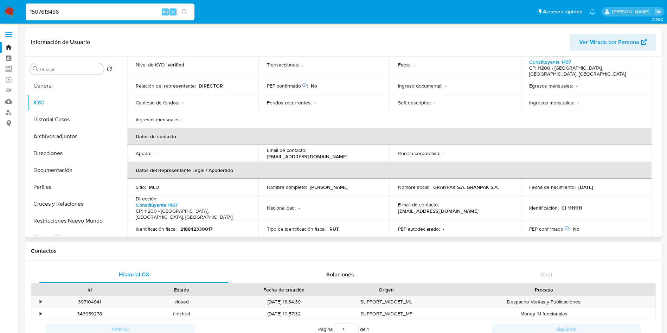
drag, startPoint x: 350, startPoint y: 181, endPoint x: 314, endPoint y: 178, distance: 36.3
click at [310, 184] on div "Nombre completo : [PERSON_NAME]" at bounding box center [324, 187] width 114 height 6
click at [123, 10] on input "1507613486" at bounding box center [110, 11] width 169 height 9
paste input "674720147"
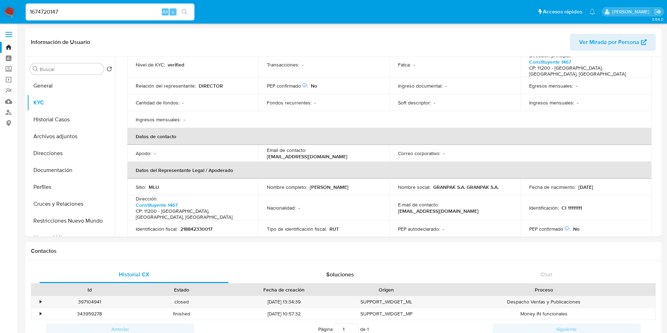
type input "1674720147"
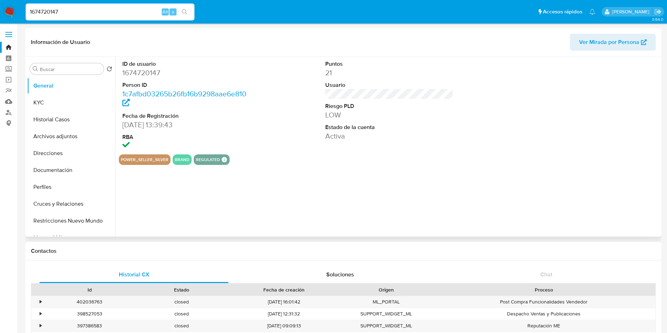
select select "10"
click at [52, 107] on button "KYC" at bounding box center [68, 102] width 82 height 17
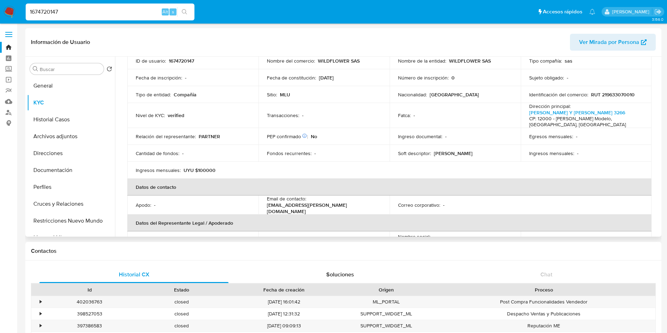
scroll to position [47, 0]
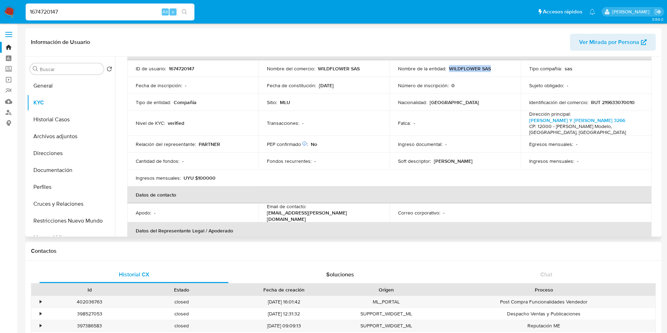
drag, startPoint x: 480, startPoint y: 70, endPoint x: 447, endPoint y: 70, distance: 32.4
click at [447, 70] on div "Nombre de la entidad : WILDFLOWER SAS" at bounding box center [455, 68] width 114 height 6
click at [619, 103] on p "RUT 219633070010" at bounding box center [613, 102] width 44 height 6
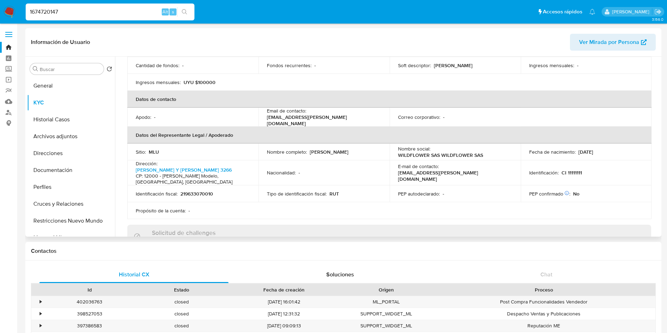
scroll to position [153, 0]
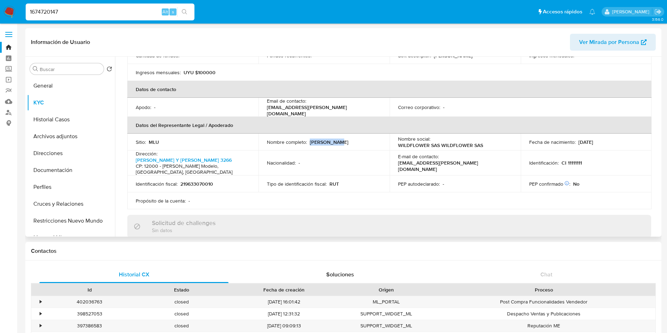
drag, startPoint x: 335, startPoint y: 141, endPoint x: 310, endPoint y: 142, distance: 25.0
click at [310, 142] on div "Nombre completo : Pablo Bigio" at bounding box center [324, 142] width 114 height 6
click at [109, 15] on input "1674720147" at bounding box center [110, 11] width 169 height 9
paste input "808177344"
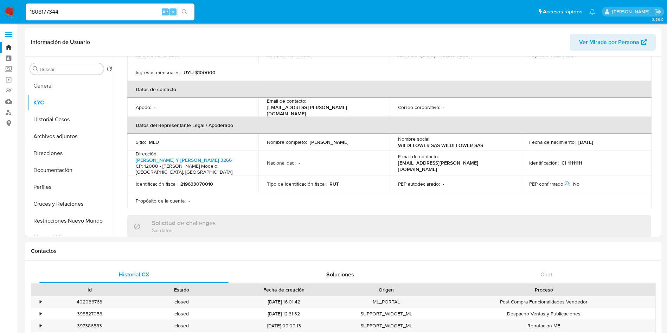
type input "1808177344"
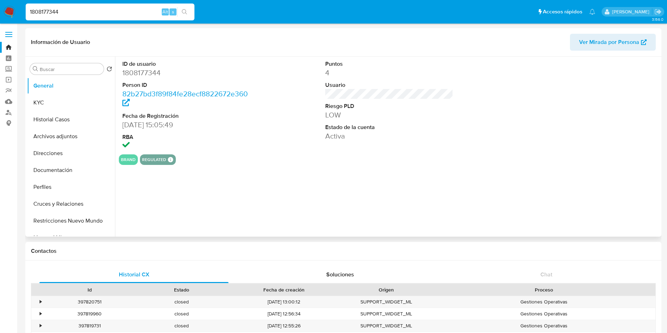
select select "10"
click at [40, 105] on button "KYC" at bounding box center [68, 102] width 82 height 17
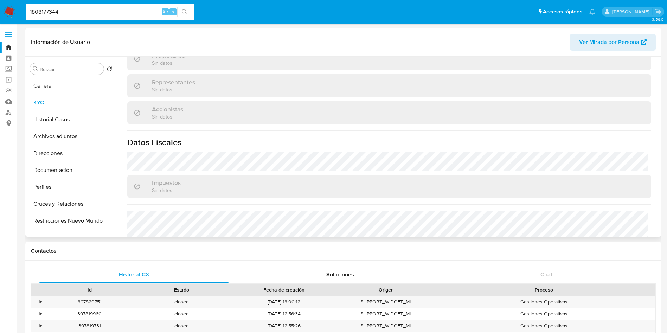
scroll to position [404, 0]
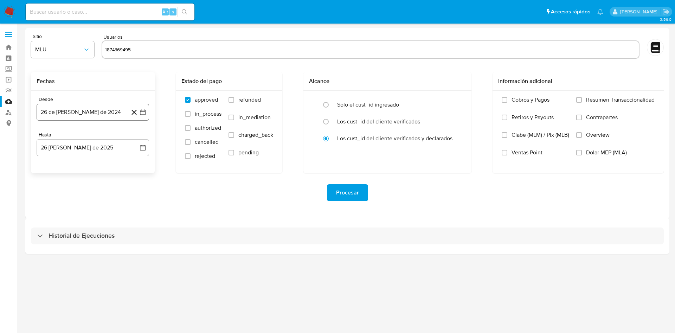
type input "1874369495"
click at [145, 111] on icon "button" at bounding box center [143, 112] width 6 height 6
click at [137, 136] on icon "Mes siguiente" at bounding box center [136, 137] width 3 height 5
click at [54, 219] on button "26" at bounding box center [50, 219] width 11 height 11
click at [243, 103] on span "refunded" at bounding box center [249, 99] width 23 height 7
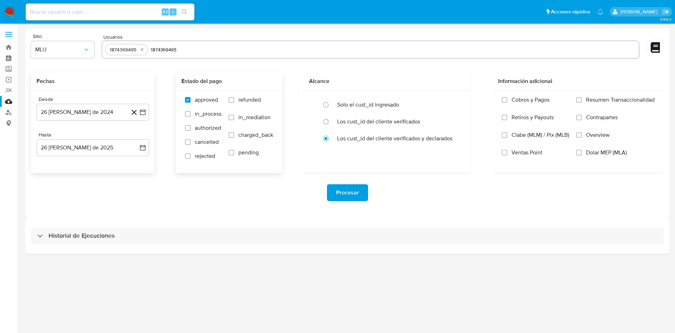
click at [234, 103] on input "refunded" at bounding box center [232, 100] width 6 height 6
checkbox input "true"
click at [252, 136] on span "charged_back" at bounding box center [255, 135] width 35 height 7
click at [234, 136] on input "charged_back" at bounding box center [232, 135] width 6 height 6
checkbox input "true"
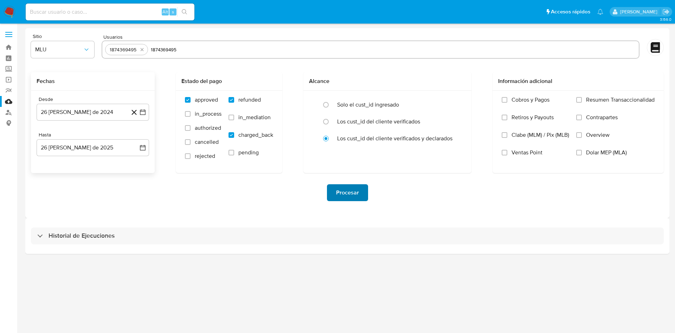
click at [355, 196] on span "Procesar" at bounding box center [347, 192] width 23 height 15
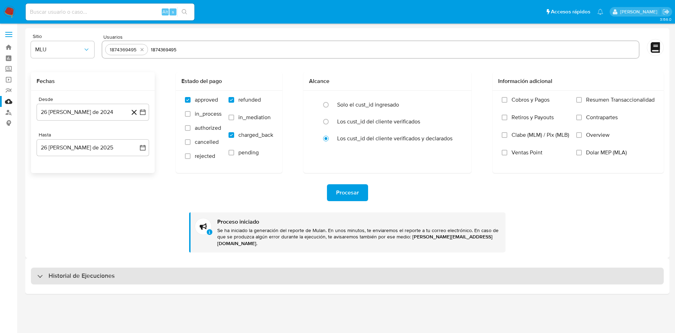
click at [107, 272] on h3 "Historial de Ejecuciones" at bounding box center [82, 276] width 66 height 8
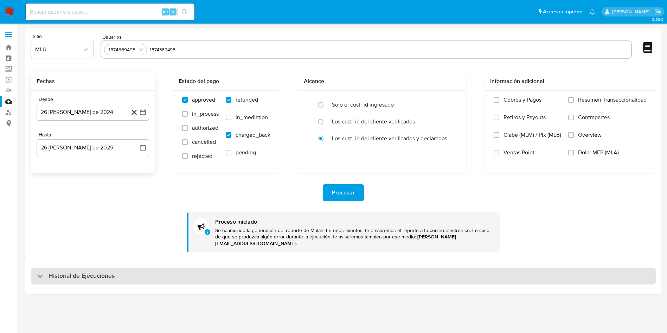
select select "10"
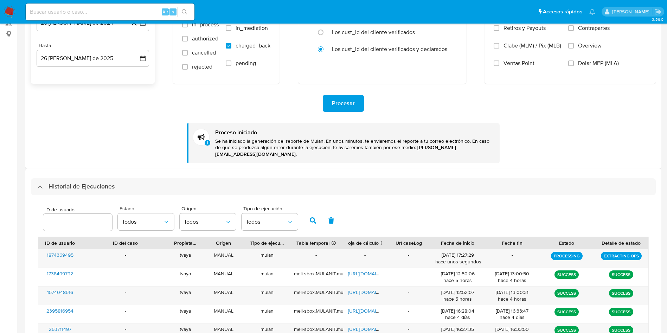
scroll to position [106, 0]
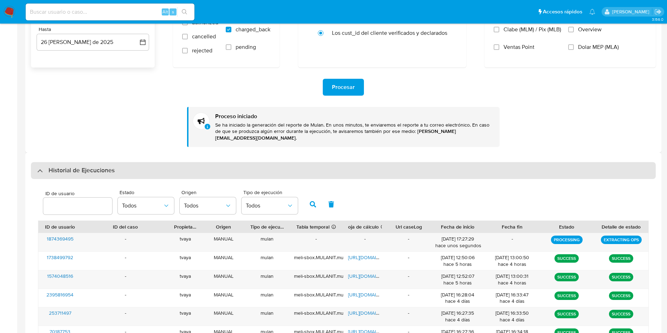
click at [133, 166] on div "Historial de Ejecuciones" at bounding box center [343, 170] width 625 height 17
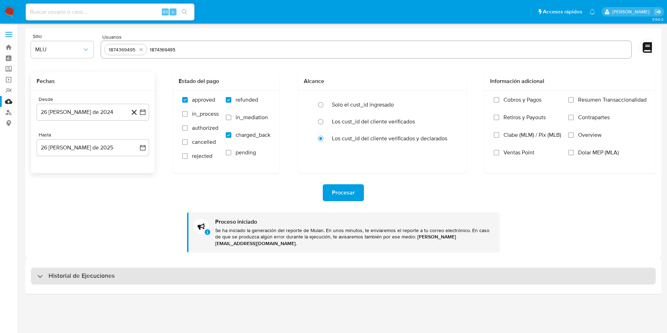
scroll to position [0, 0]
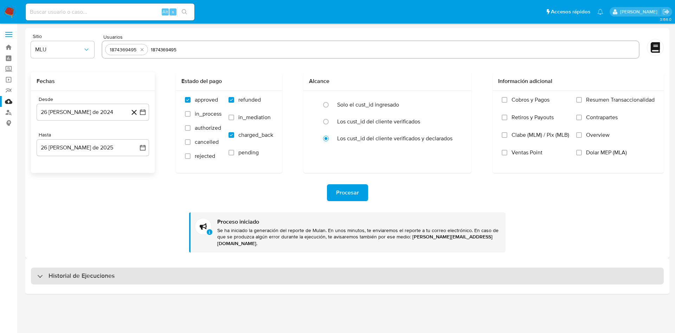
click at [100, 272] on h3 "Historial de Ejecuciones" at bounding box center [82, 276] width 66 height 8
select select "10"
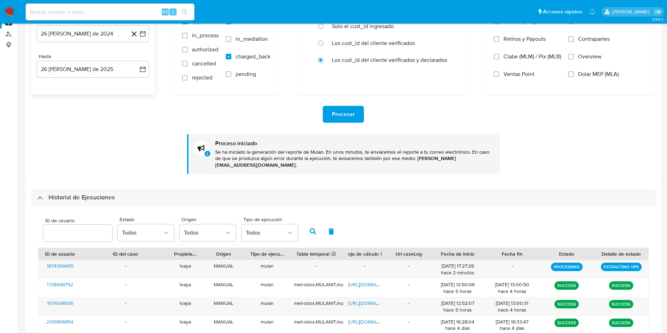
scroll to position [106, 0]
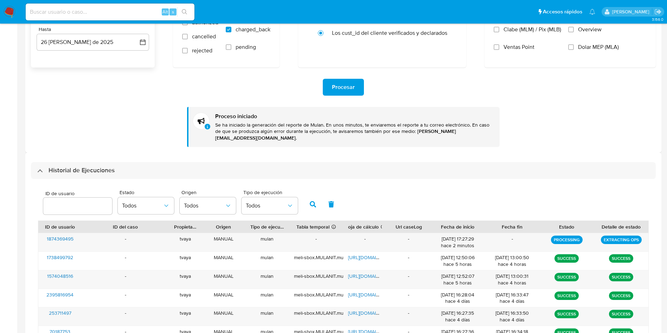
click at [96, 166] on h3 "Historial de Ejecuciones" at bounding box center [82, 170] width 66 height 8
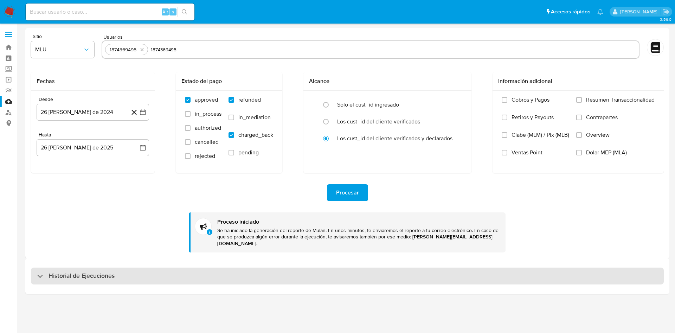
click at [57, 272] on h3 "Historial de Ejecuciones" at bounding box center [82, 276] width 66 height 8
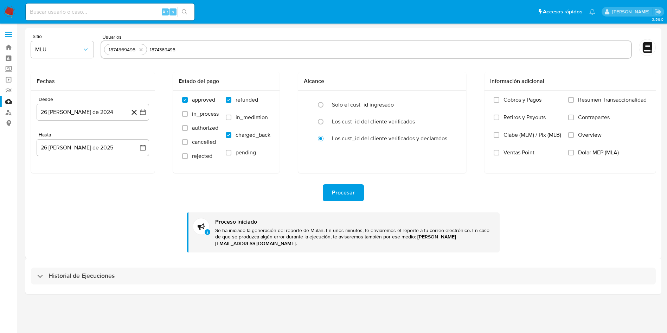
select select "10"
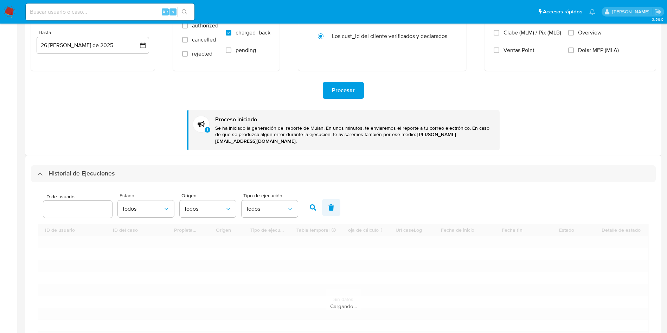
scroll to position [106, 0]
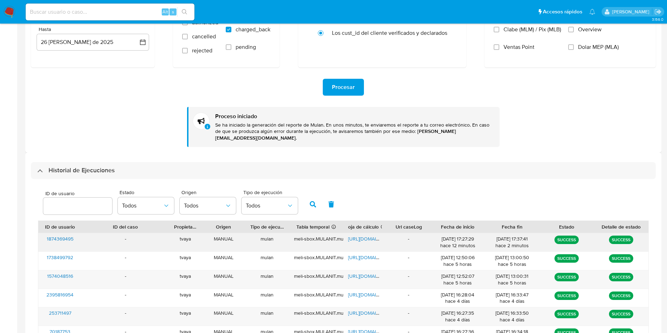
click at [371, 235] on span "https://docs.google.com/spreadsheets/d/16xaN16yuEwFODjLFQmXVMMDKzZpeGc2OZ0jJRfJ…" at bounding box center [372, 238] width 49 height 7
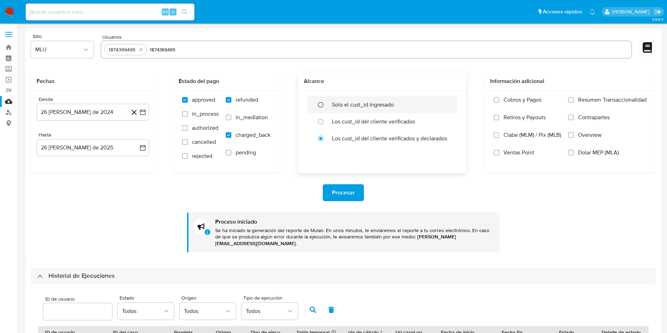
click at [319, 103] on input "radio" at bounding box center [320, 104] width 11 height 11
radio input "true"
click at [341, 191] on span "Procesar" at bounding box center [343, 192] width 23 height 15
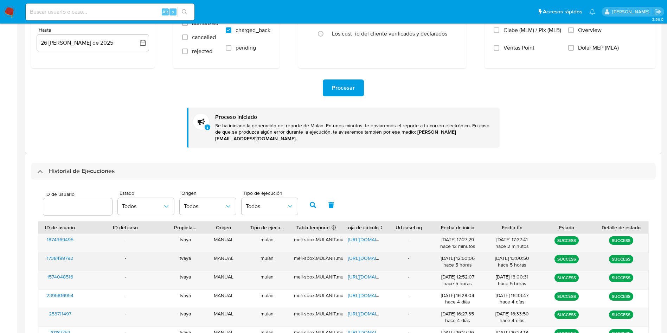
scroll to position [106, 0]
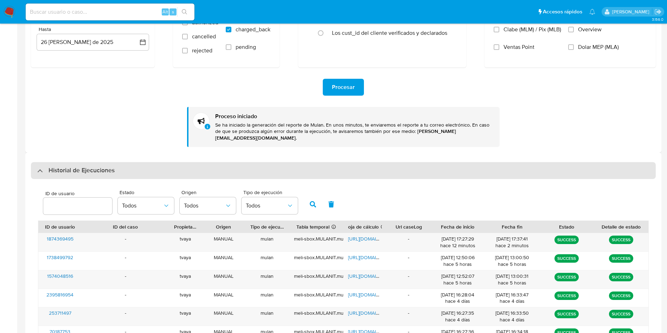
click at [108, 166] on h3 "Historial de Ejecuciones" at bounding box center [82, 170] width 66 height 8
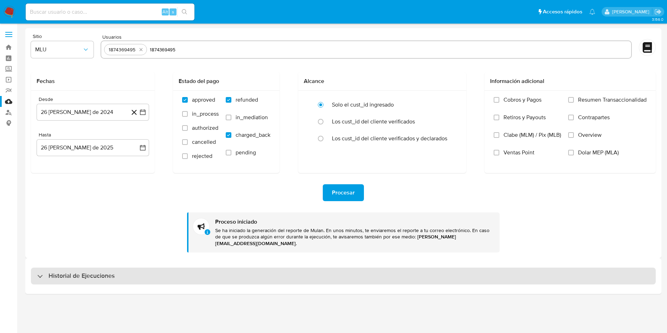
scroll to position [0, 0]
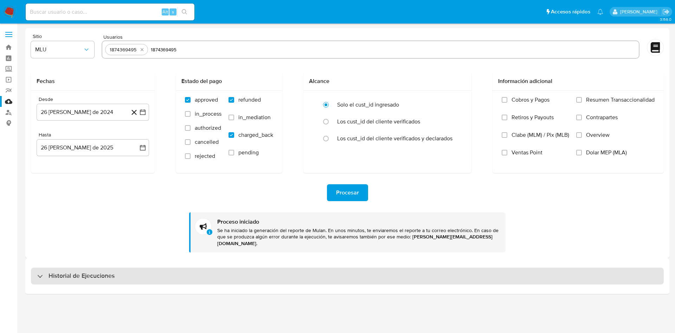
click at [94, 272] on h3 "Historial de Ejecuciones" at bounding box center [82, 276] width 66 height 8
select select "10"
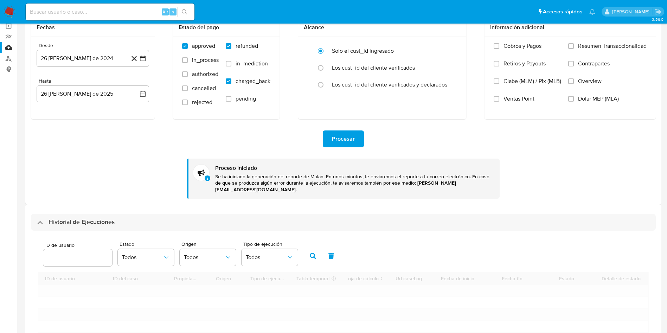
scroll to position [106, 0]
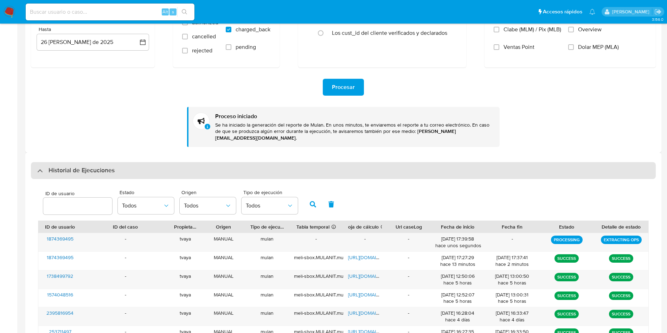
click at [64, 170] on div "Historial de Ejecuciones" at bounding box center [343, 170] width 625 height 17
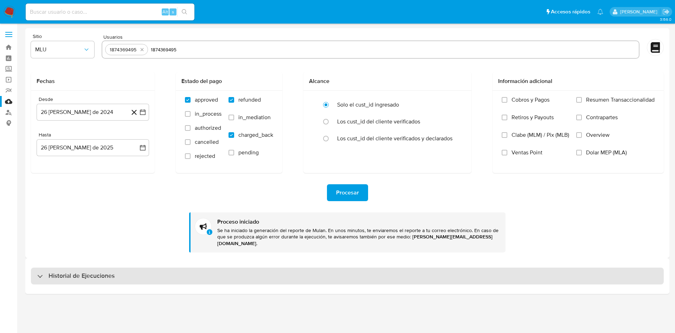
click at [77, 272] on h3 "Historial de Ejecuciones" at bounding box center [82, 276] width 66 height 8
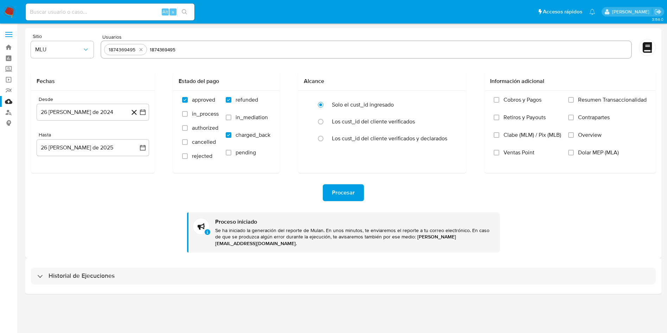
select select "10"
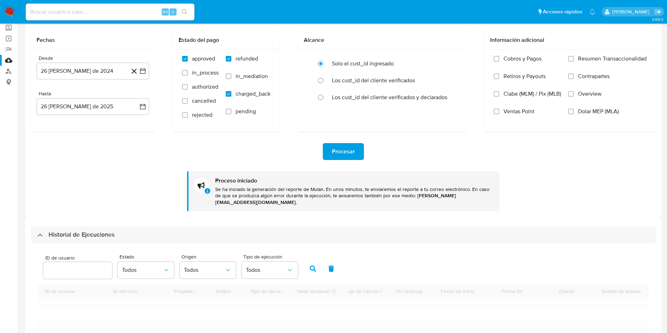
scroll to position [106, 0]
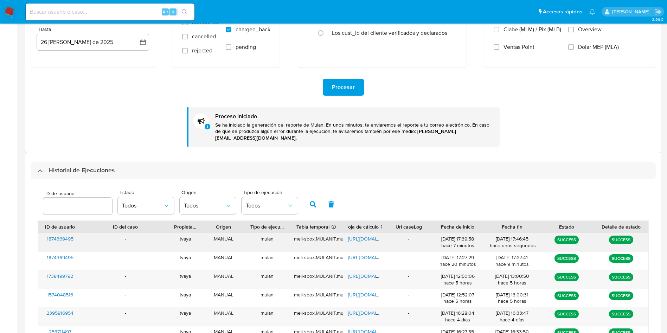
click at [365, 235] on span "https://docs.google.com/spreadsheets/d/1teuhPFYDCjOJKVzSgu9QTd0e8puWRXPX4gSXL3C…" at bounding box center [372, 238] width 49 height 7
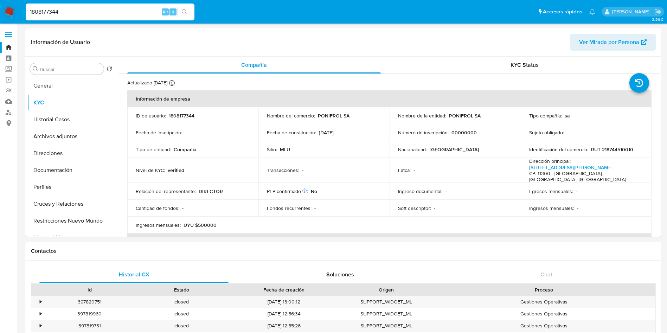
select select "10"
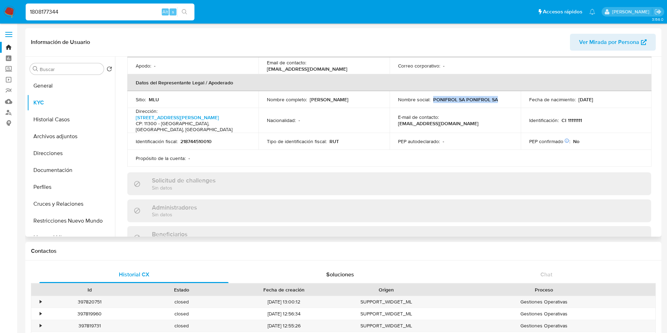
drag, startPoint x: 502, startPoint y: 95, endPoint x: 432, endPoint y: 92, distance: 69.7
click at [432, 96] on div "Nombre social : PONIFROL SA PONIFROL SA" at bounding box center [455, 99] width 114 height 6
copy p "PONIFROL SA PONIFROL SA"
drag, startPoint x: 347, startPoint y: 98, endPoint x: 261, endPoint y: 99, distance: 86.2
click at [261, 99] on td "Nombre completo : Esteban Fernando Aranda Filartiga" at bounding box center [323, 99] width 131 height 17
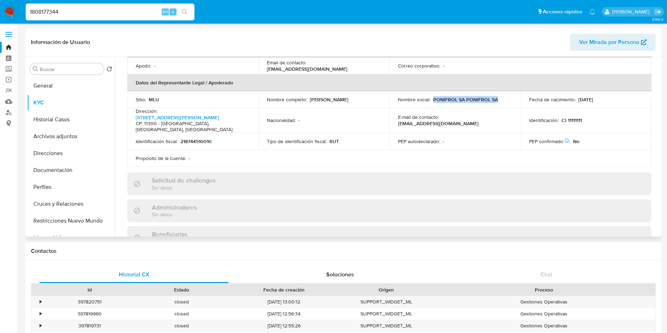
copy p "Esteban Fernando Aranda Filartiga"
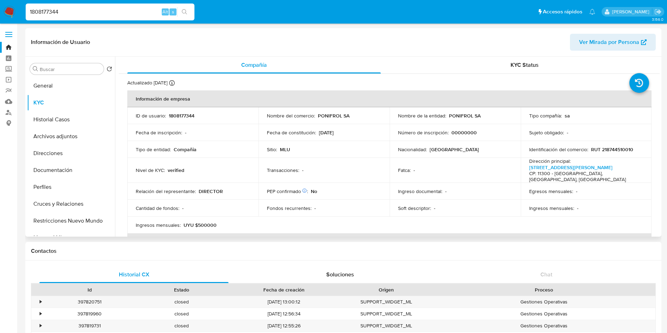
click at [621, 151] on p "RUT 218744510010" at bounding box center [612, 149] width 42 height 6
copy p "218744510010"
click at [91, 18] on div "1808177344 Alt s" at bounding box center [110, 12] width 169 height 17
click at [91, 11] on input "1808177344" at bounding box center [110, 11] width 169 height 9
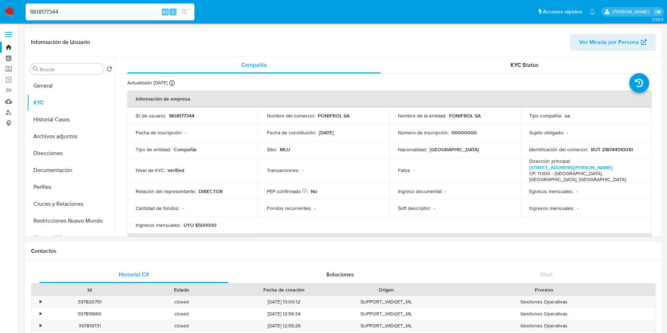
click at [91, 11] on input "1808177344" at bounding box center [110, 11] width 169 height 9
paste input "27377698"
type input "1827377698"
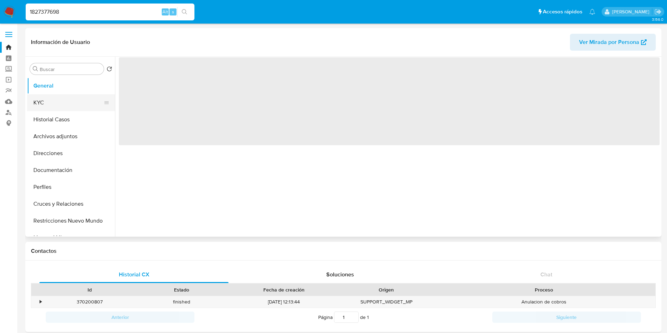
click at [66, 104] on button "KYC" at bounding box center [68, 102] width 82 height 17
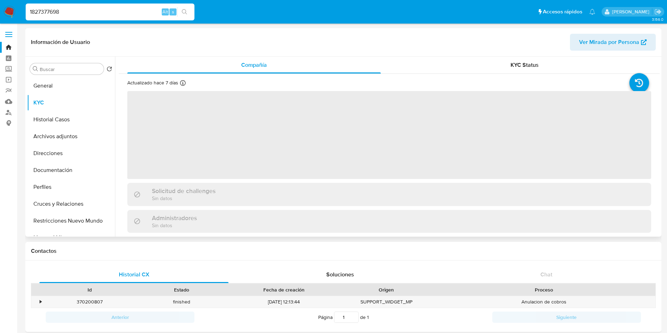
select select "10"
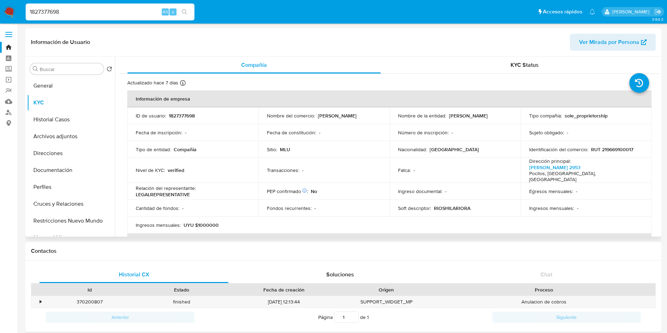
click at [620, 153] on p "RUT 219669100017" at bounding box center [612, 149] width 42 height 6
click at [620, 147] on p "RUT 219669100017" at bounding box center [612, 149] width 42 height 6
copy p "219669100017"
drag, startPoint x: 366, startPoint y: 117, endPoint x: 360, endPoint y: 117, distance: 6.3
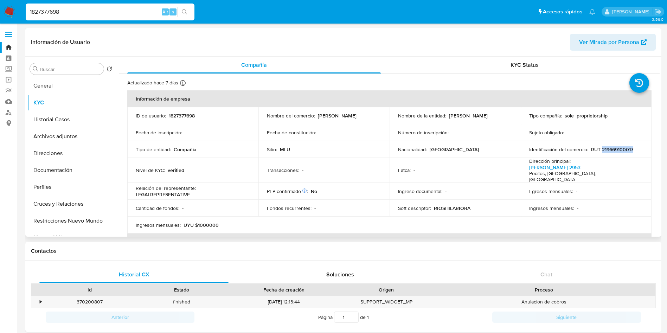
click at [357, 117] on p "RIOS HILARIO RAMON" at bounding box center [337, 116] width 39 height 6
drag, startPoint x: 503, startPoint y: 114, endPoint x: 447, endPoint y: 117, distance: 56.4
click at [447, 117] on div "Nombre de la entidad : RIOS HILARIO RAMON" at bounding box center [455, 116] width 114 height 6
copy p "RIOS HILARIO RAMON"
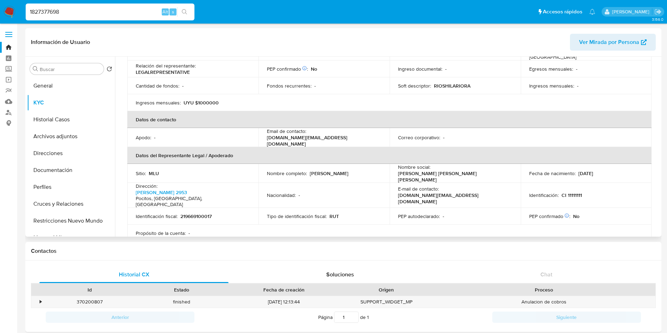
scroll to position [158, 0]
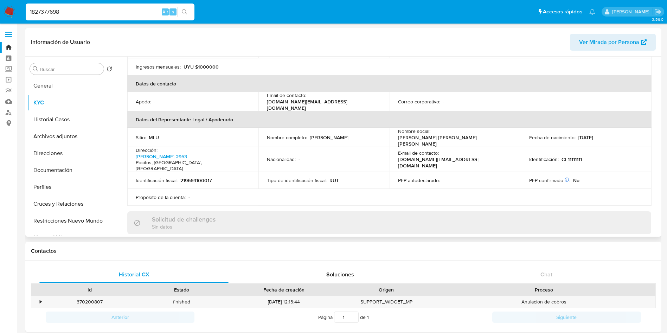
drag, startPoint x: 353, startPoint y: 128, endPoint x: 310, endPoint y: 127, distance: 42.9
click at [310, 134] on div "Nombre completo : Hilario Ramon Rios" at bounding box center [324, 137] width 114 height 6
copy p "Hilario Ramon Rios"
click at [88, 10] on input "1827377698" at bounding box center [110, 11] width 169 height 9
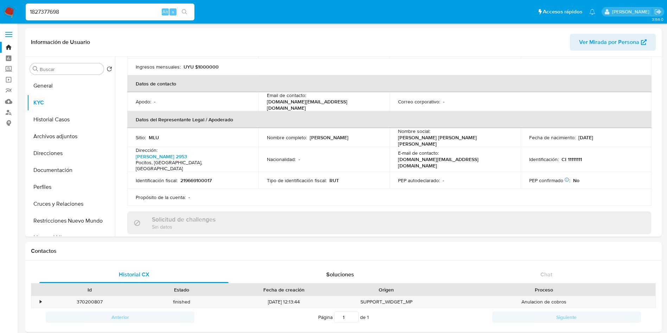
paste input "33918240"
type input "1833918240"
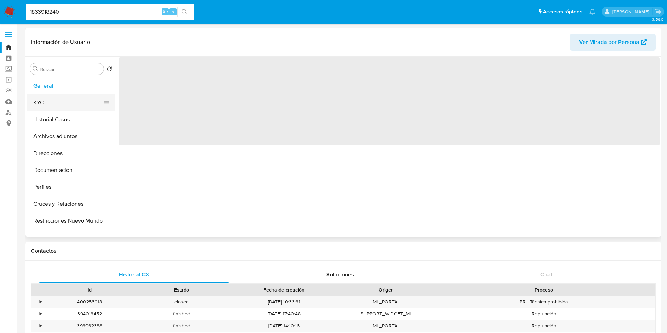
click at [64, 103] on button "KYC" at bounding box center [68, 102] width 82 height 17
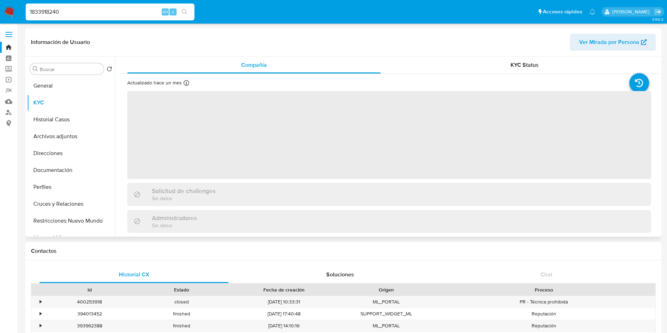
select select "10"
click at [520, 123] on span "‌" at bounding box center [389, 135] width 524 height 88
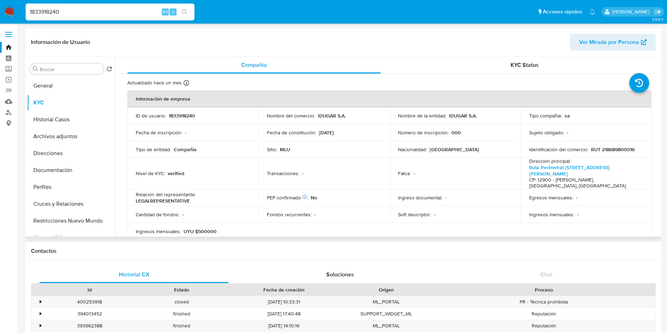
click at [622, 146] on p "RUT 218689800016" at bounding box center [613, 149] width 44 height 6
copy p "218689800016"
drag, startPoint x: 478, startPoint y: 116, endPoint x: 446, endPoint y: 116, distance: 31.3
click at [446, 116] on div "Nombre de la entidad : IDUGAR S.A." at bounding box center [455, 116] width 114 height 6
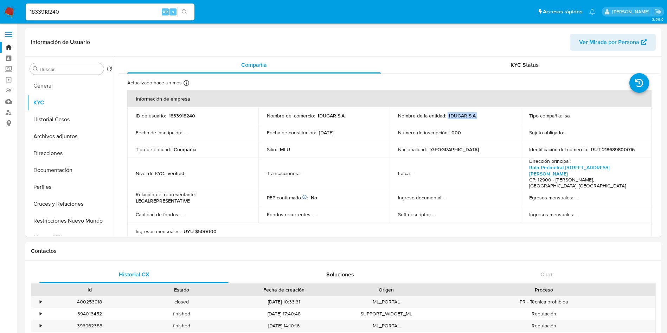
copy div "IDUGAR S.A."
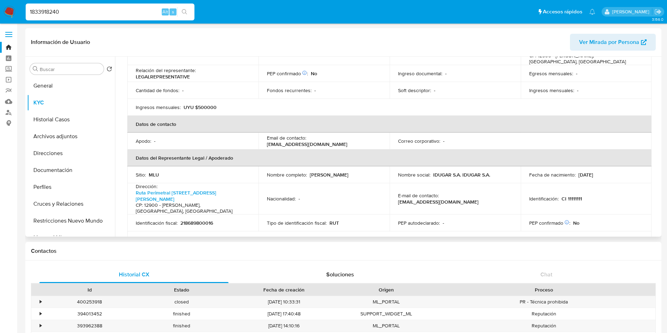
scroll to position [158, 0]
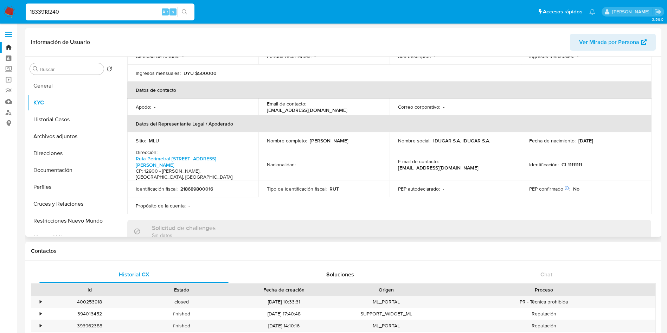
drag, startPoint x: 370, startPoint y: 134, endPoint x: 309, endPoint y: 135, distance: 60.5
click at [309, 138] on div "Nombre completo : ALEXANDER JOHN RAY" at bounding box center [324, 141] width 114 height 6
copy p "ALEXANDER JOHN RAY"
click at [73, 14] on input "1833918240" at bounding box center [110, 11] width 169 height 9
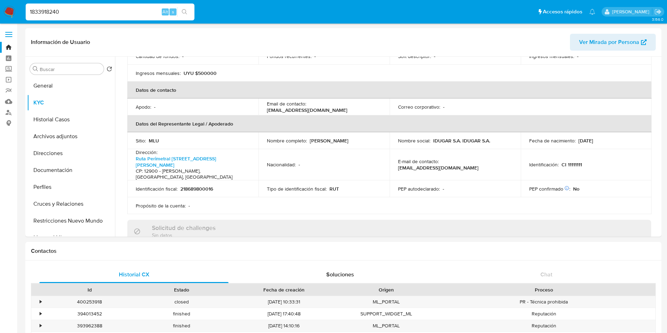
paste input "74369495"
type input "1874369495"
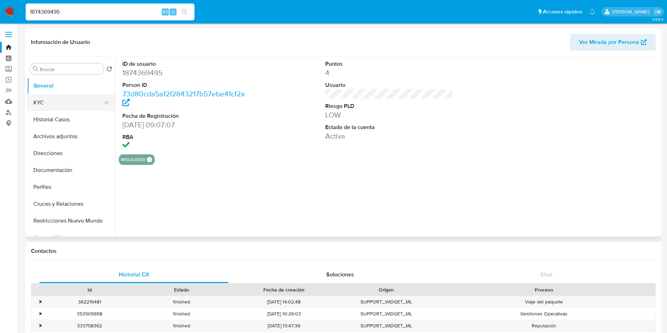
click at [60, 105] on button "KYC" at bounding box center [68, 102] width 82 height 17
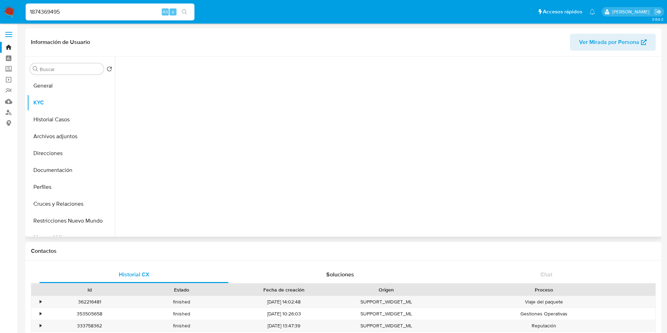
select select "10"
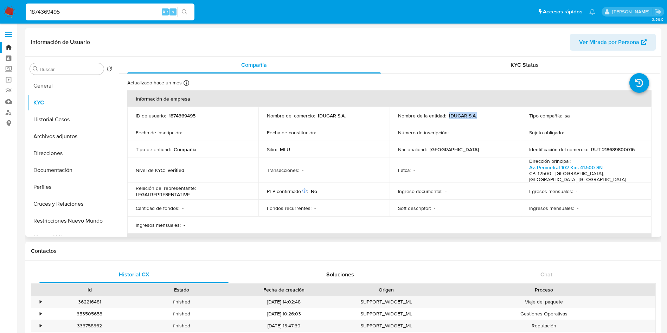
drag, startPoint x: 486, startPoint y: 118, endPoint x: 447, endPoint y: 114, distance: 39.5
click at [447, 114] on div "Nombre de la entidad : IDUGAR S.A." at bounding box center [455, 116] width 114 height 6
copy p "IDUGAR S.A."
drag, startPoint x: 638, startPoint y: 149, endPoint x: 609, endPoint y: 147, distance: 28.9
click at [601, 152] on div "Identificación del comercio : RUT 218689800016" at bounding box center [586, 149] width 114 height 6
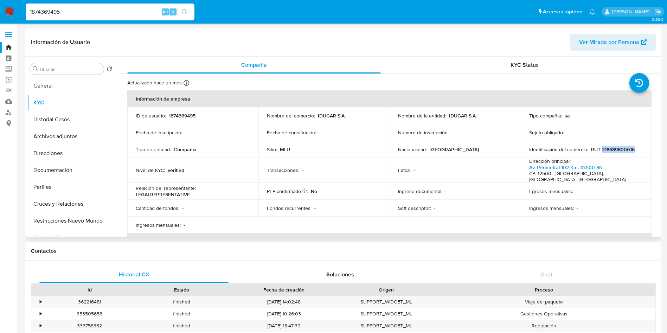
scroll to position [106, 0]
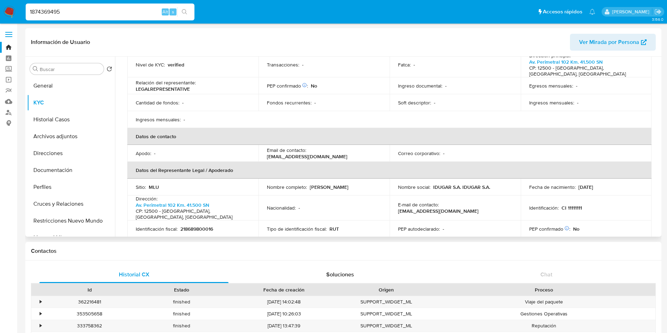
drag, startPoint x: 363, startPoint y: 183, endPoint x: 309, endPoint y: 181, distance: 53.8
click at [309, 184] on div "Nombre completo : Alexander John Ray" at bounding box center [324, 187] width 114 height 6
click at [84, 7] on div "1874369495 Alt s" at bounding box center [110, 12] width 169 height 17
click at [79, 15] on input "1874369495" at bounding box center [110, 11] width 169 height 9
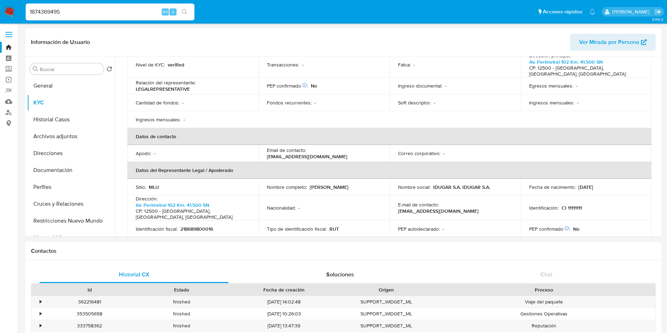
click at [79, 15] on input "1874369495" at bounding box center [110, 11] width 169 height 9
paste input "87410744"
type input "1887410744"
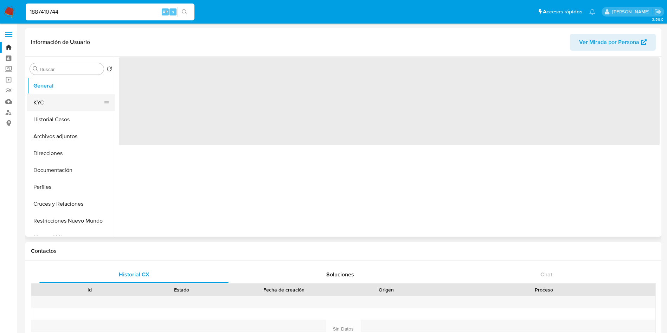
click at [46, 100] on button "KYC" at bounding box center [68, 102] width 82 height 17
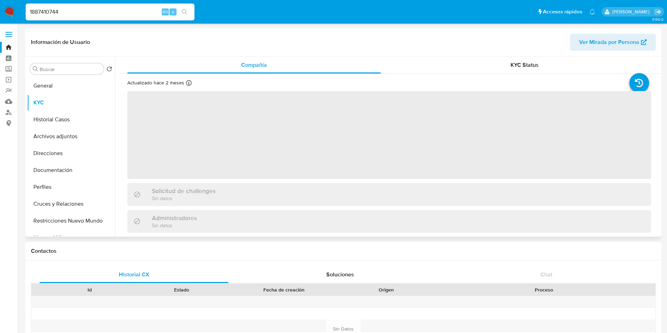
select select "10"
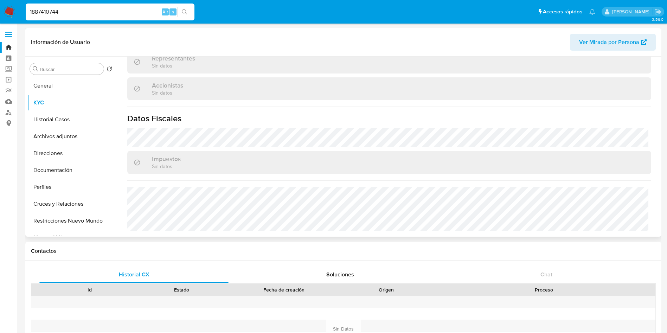
scroll to position [23, 0]
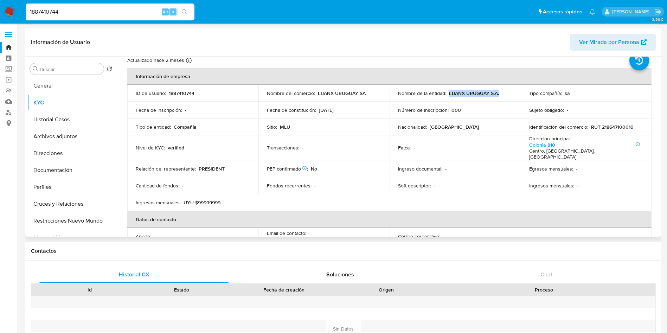
drag, startPoint x: 504, startPoint y: 94, endPoint x: 448, endPoint y: 93, distance: 55.9
click at [448, 93] on div "Nombre de la entidad : EBANX URUGUAY S.A." at bounding box center [455, 93] width 114 height 6
drag, startPoint x: 632, startPoint y: 130, endPoint x: 601, endPoint y: 127, distance: 31.1
click at [601, 127] on div "Identificación del comercio : RUT 218647100016" at bounding box center [586, 127] width 114 height 6
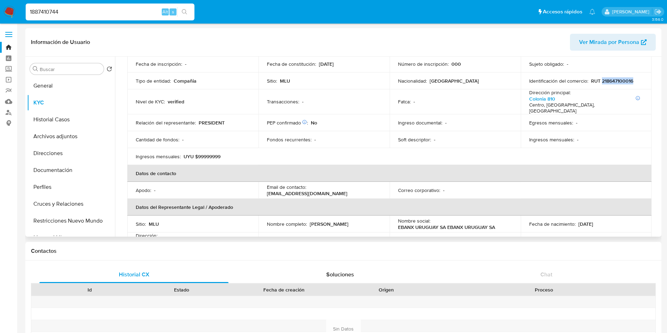
scroll to position [128, 0]
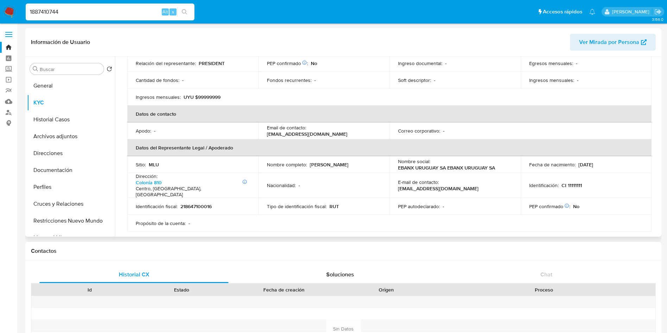
drag, startPoint x: 363, startPoint y: 157, endPoint x: 309, endPoint y: 157, distance: 53.5
click at [309, 161] on div "Nombre completo : [PERSON_NAME] [PERSON_NAME]" at bounding box center [324, 164] width 114 height 6
click at [90, 11] on input "1887410744" at bounding box center [110, 11] width 169 height 9
paste input "958143213"
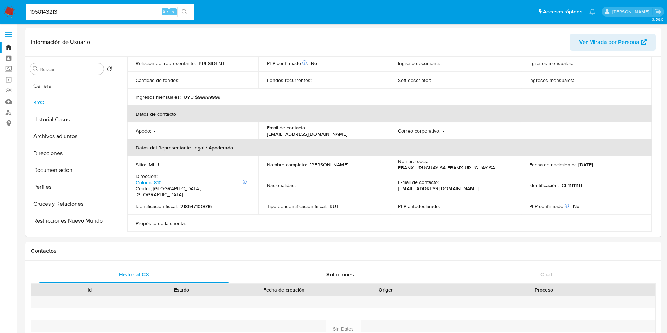
type input "1958143213"
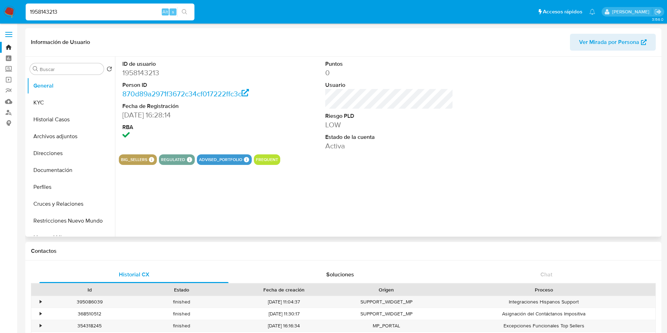
select select "10"
click at [58, 98] on button "KYC" at bounding box center [68, 102] width 82 height 17
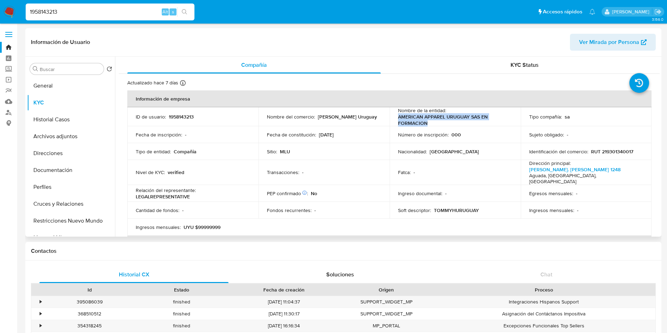
drag, startPoint x: 410, startPoint y: 122, endPoint x: 394, endPoint y: 119, distance: 16.2
click at [394, 119] on td "Nombre de la entidad : AMERICAN APPAREL URUGUAY SAS EN FORMACION" at bounding box center [455, 116] width 131 height 19
drag, startPoint x: 637, startPoint y: 153, endPoint x: 600, endPoint y: 152, distance: 36.9
click at [600, 152] on div "Identificación del comercio : RUT 219301340017" at bounding box center [586, 151] width 114 height 6
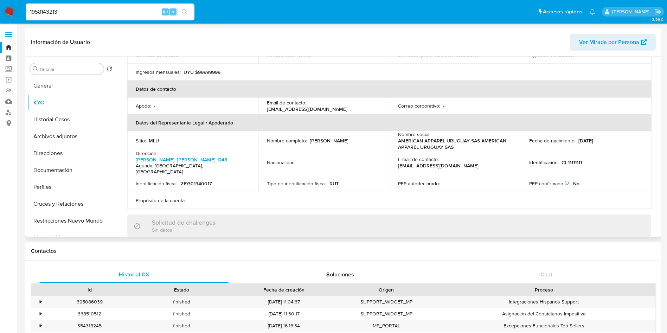
scroll to position [158, 0]
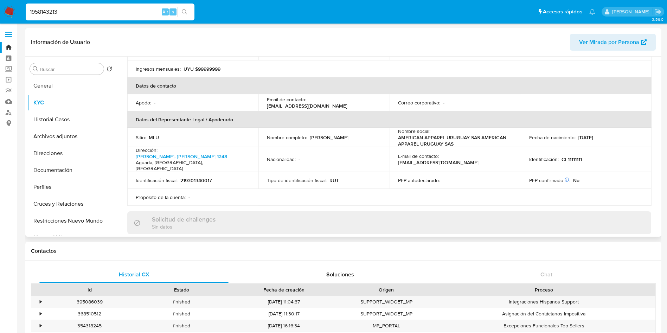
drag, startPoint x: 342, startPoint y: 136, endPoint x: 268, endPoint y: 136, distance: 74.2
click at [268, 136] on div "Nombre completo : Judith Adell Fernandez Zebede" at bounding box center [324, 137] width 114 height 6
drag, startPoint x: 354, startPoint y: 136, endPoint x: 261, endPoint y: 136, distance: 93.2
click at [261, 136] on td "Nombre completo : Judith Adell Fernandez Zebede" at bounding box center [323, 137] width 131 height 19
click at [129, 9] on input "1958143213" at bounding box center [110, 11] width 169 height 9
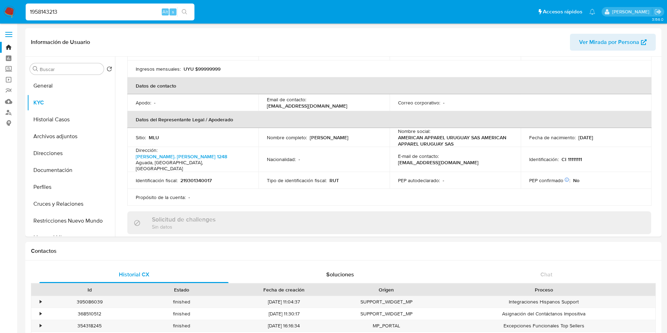
click at [129, 9] on input "1958143213" at bounding box center [110, 11] width 169 height 9
paste input "60768572"
type input "1960768572"
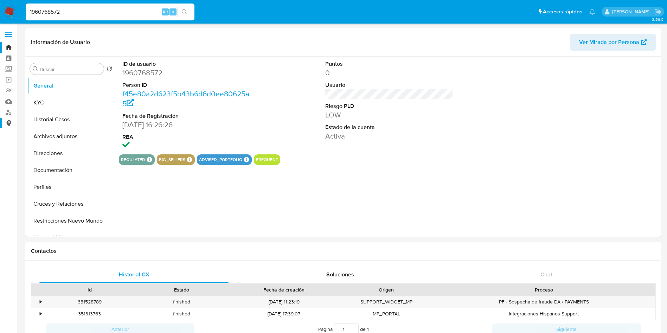
select select "10"
click at [39, 106] on button "KYC" at bounding box center [68, 102] width 82 height 17
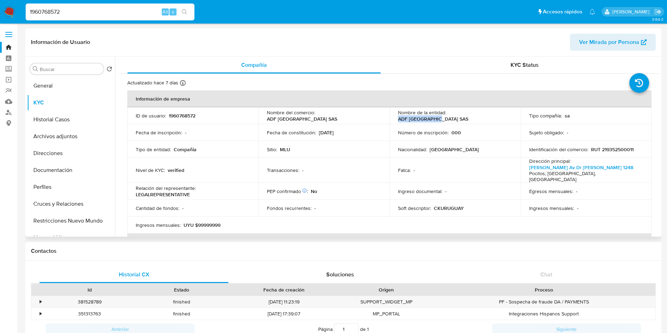
drag, startPoint x: 495, startPoint y: 115, endPoint x: 448, endPoint y: 117, distance: 47.2
click at [448, 117] on div "Nombre de la entidad : ADF URUGUAY SAS" at bounding box center [455, 115] width 114 height 13
click at [618, 150] on p "RUT 219352500011" at bounding box center [612, 149] width 43 height 6
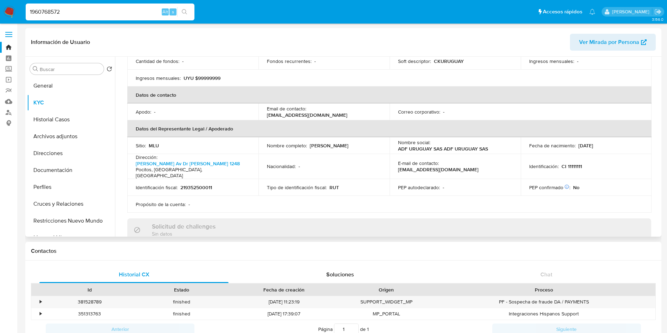
scroll to position [158, 0]
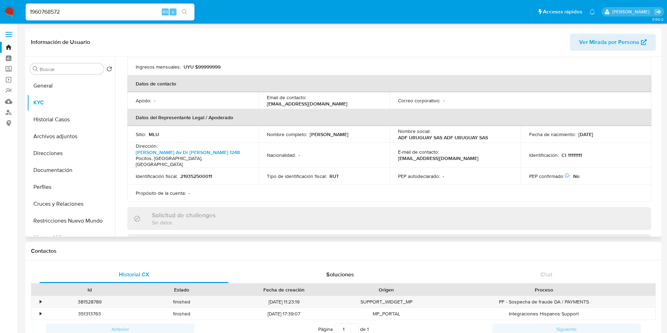
drag, startPoint x: 340, startPoint y: 134, endPoint x: 265, endPoint y: 134, distance: 74.9
click at [265, 134] on td "Nombre completo : Judith Adell Fernandez Zebede" at bounding box center [323, 134] width 131 height 17
click at [133, 16] on input "1960768572" at bounding box center [110, 11] width 169 height 9
click at [132, 16] on input "1960768572" at bounding box center [110, 11] width 169 height 9
paste input "77053883"
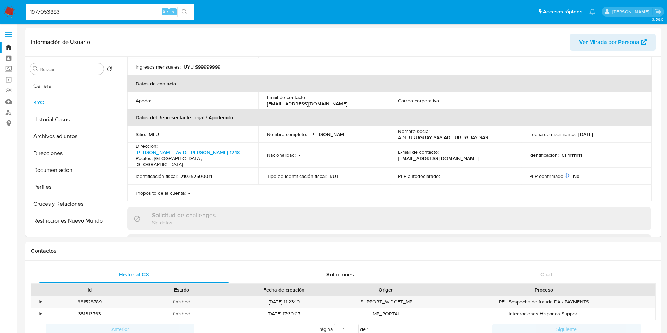
type input "1977053883"
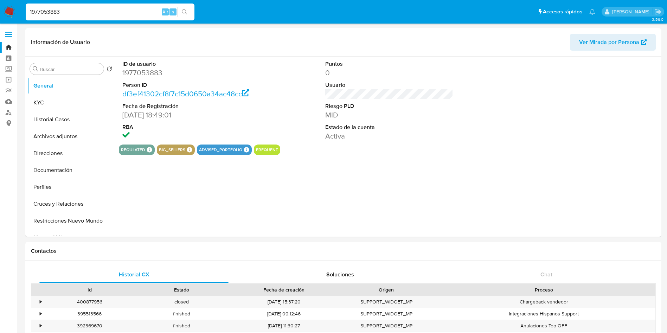
select select "10"
drag, startPoint x: 52, startPoint y: 103, endPoint x: 82, endPoint y: 98, distance: 30.6
click at [52, 103] on button "KYC" at bounding box center [68, 102] width 82 height 17
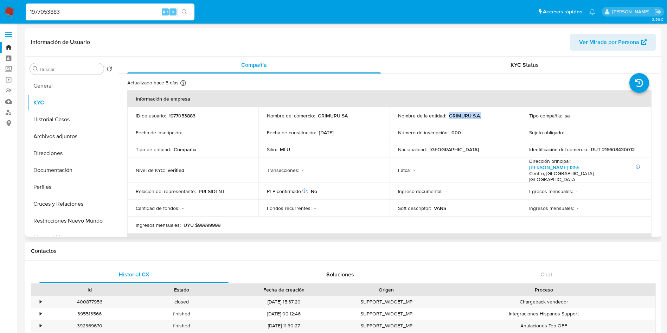
drag, startPoint x: 484, startPoint y: 114, endPoint x: 447, endPoint y: 116, distance: 37.0
click at [447, 116] on div "Nombre de la entidad : GRIMURU S.A." at bounding box center [455, 116] width 114 height 6
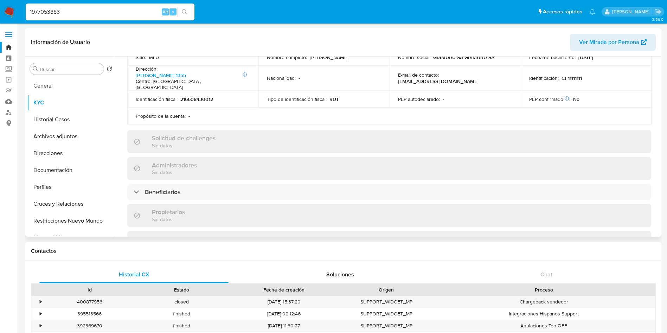
scroll to position [130, 0]
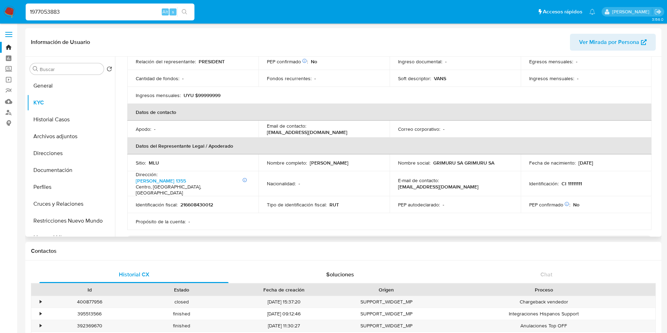
drag, startPoint x: 357, startPoint y: 156, endPoint x: 309, endPoint y: 153, distance: 47.3
click at [309, 160] on div "Nombre completo : Alberto Ignacio Grimoldi" at bounding box center [324, 163] width 114 height 6
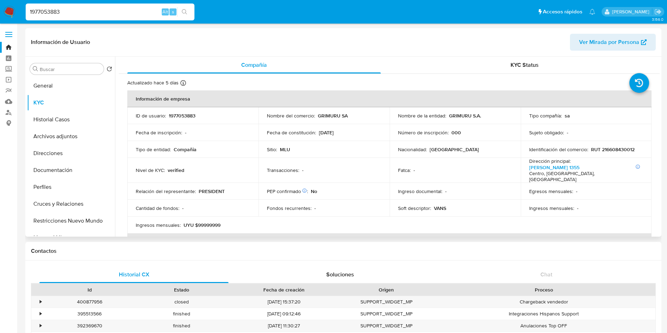
click at [618, 150] on p "RUT 216608430012" at bounding box center [613, 149] width 44 height 6
click at [108, 10] on input "1977053883" at bounding box center [110, 11] width 169 height 9
paste input "2048509775"
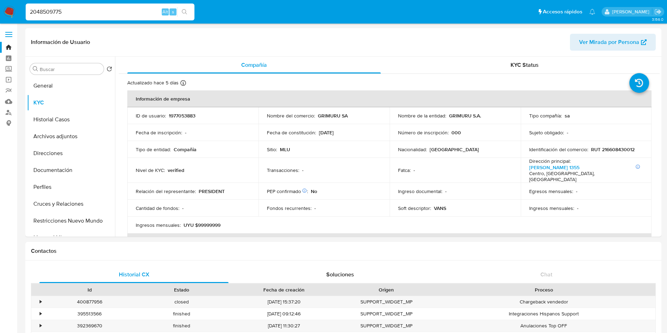
type input "2048509775"
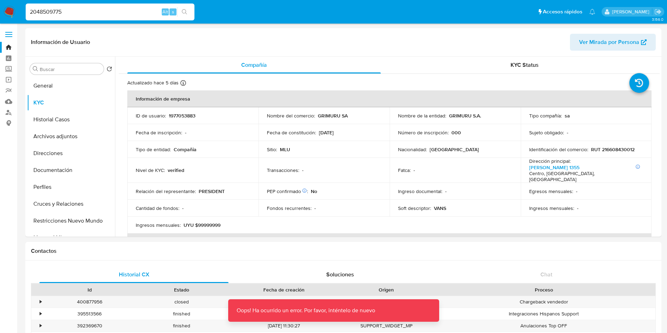
click at [75, 21] on div "2048509775 Alt s" at bounding box center [110, 12] width 169 height 20
click at [78, 13] on input "2048509775" at bounding box center [110, 11] width 169 height 9
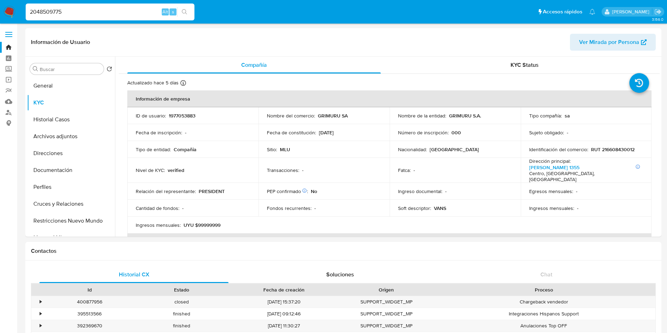
click at [32, 13] on input "2048509775" at bounding box center [110, 11] width 169 height 9
click at [50, 13] on input "2048509775" at bounding box center [110, 11] width 169 height 9
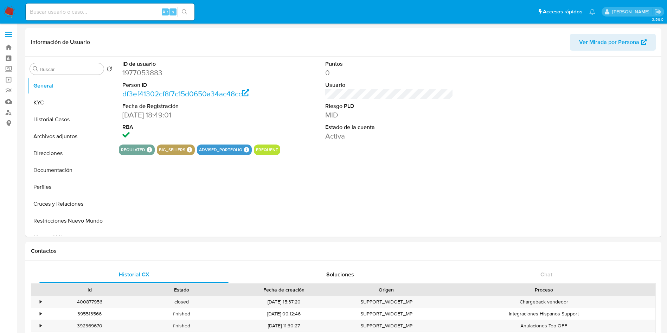
select select "10"
click at [127, 15] on input at bounding box center [110, 11] width 169 height 9
paste input "2048509775"
type input "2048509775"
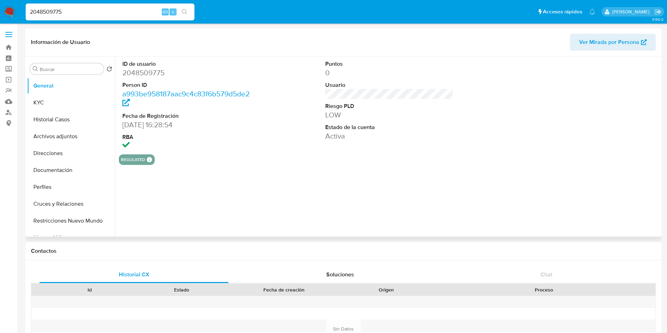
select select "10"
click at [47, 110] on button "KYC" at bounding box center [68, 102] width 82 height 17
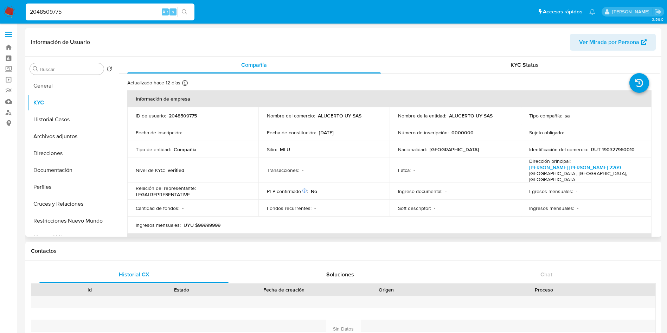
click at [626, 151] on p "RUT 190327960010" at bounding box center [613, 149] width 44 height 6
copy p "190327960010"
drag, startPoint x: 490, startPoint y: 114, endPoint x: 447, endPoint y: 116, distance: 42.2
click at [449, 116] on p "ALUCERTO UY SAS" at bounding box center [471, 116] width 44 height 6
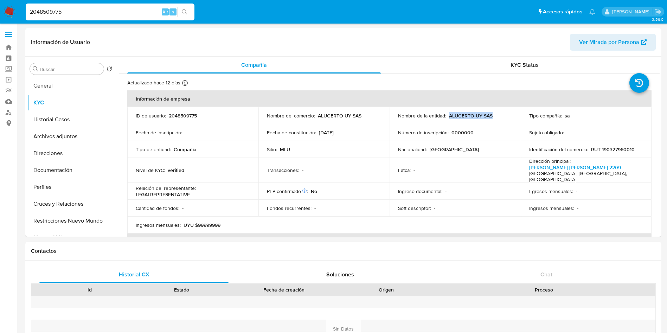
copy p "ALUCERTO UY SAS"
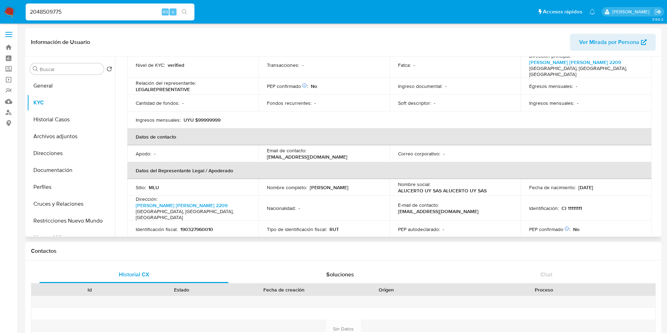
scroll to position [106, 0]
click at [349, 184] on p "[PERSON_NAME]" at bounding box center [329, 187] width 39 height 6
drag, startPoint x: 364, startPoint y: 180, endPoint x: 309, endPoint y: 180, distance: 54.9
click at [309, 184] on div "Nombre completo : [PERSON_NAME]" at bounding box center [324, 187] width 114 height 6
copy p "[PERSON_NAME]"
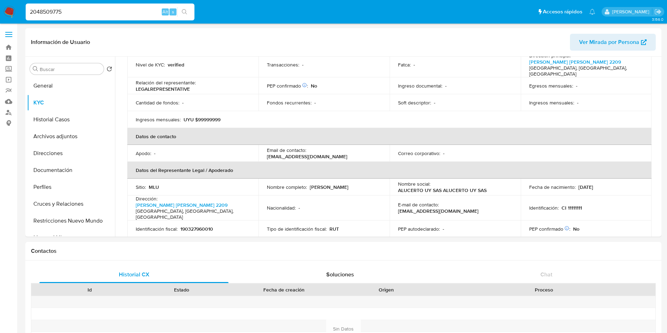
click at [83, 15] on input "2048509775" at bounding box center [110, 11] width 169 height 9
paste input "10688570"
type input "2106885705"
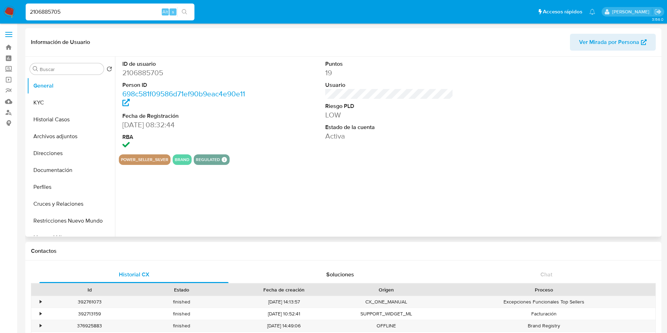
select select "10"
click at [41, 100] on button "KYC" at bounding box center [68, 102] width 82 height 17
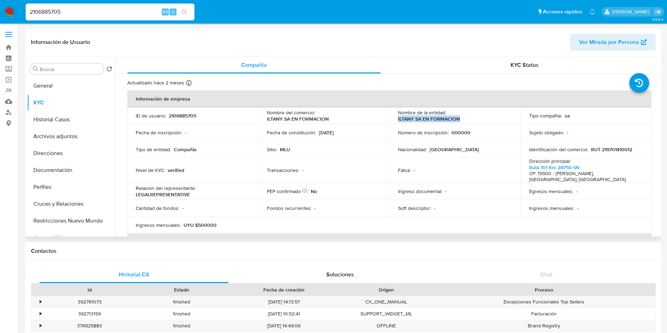
drag, startPoint x: 466, startPoint y: 118, endPoint x: 395, endPoint y: 122, distance: 70.8
click at [395, 122] on td "Nombre de la entidad : ILTANY SA EN FORMACION" at bounding box center [455, 115] width 131 height 17
copy p "ILTANY SA EN FORMACION"
click at [623, 149] on p "RUT 219701410012" at bounding box center [611, 149] width 41 height 6
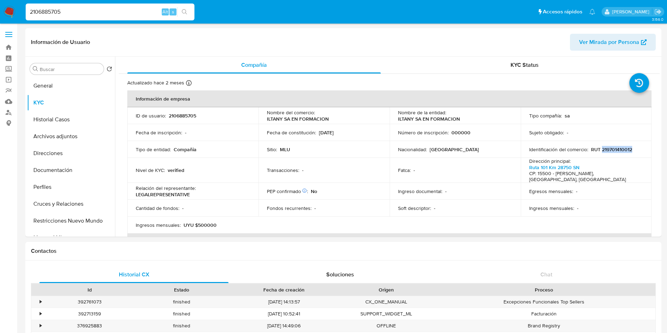
copy p "219701410012"
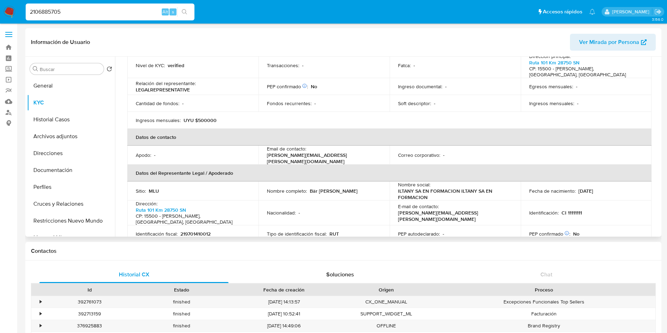
scroll to position [106, 0]
drag, startPoint x: 343, startPoint y: 184, endPoint x: 308, endPoint y: 184, distance: 35.2
click at [308, 187] on div "Nombre completo : [PERSON_NAME]" at bounding box center [324, 190] width 114 height 6
copy div "Bär [PERSON_NAME]"
click at [124, 16] on input "2106885705" at bounding box center [110, 11] width 169 height 9
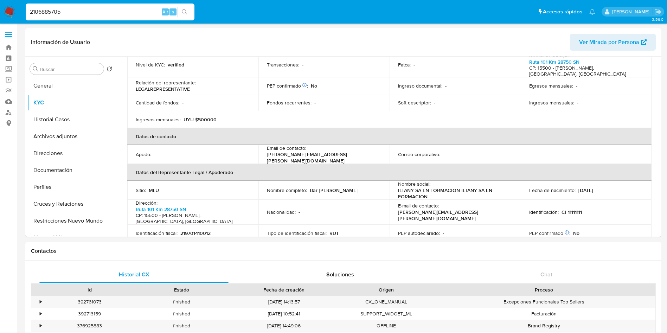
click at [124, 16] on input "2106885705" at bounding box center [110, 11] width 169 height 9
paste input "24237412"
type input "2124237412"
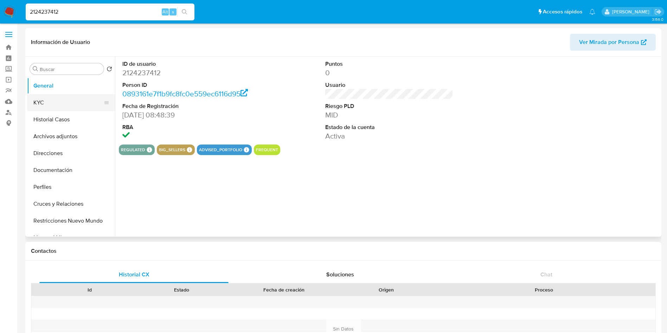
select select "10"
click at [40, 108] on button "KYC" at bounding box center [68, 102] width 82 height 17
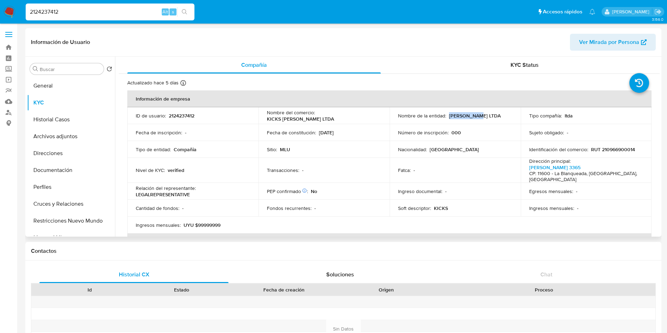
drag, startPoint x: 487, startPoint y: 116, endPoint x: 447, endPoint y: 116, distance: 39.7
click at [447, 116] on div "Nombre de la entidad : [PERSON_NAME] LTDA" at bounding box center [455, 116] width 114 height 6
copy p "[PERSON_NAME] LTDA"
click at [617, 149] on p "RUT 210966900014" at bounding box center [613, 149] width 44 height 6
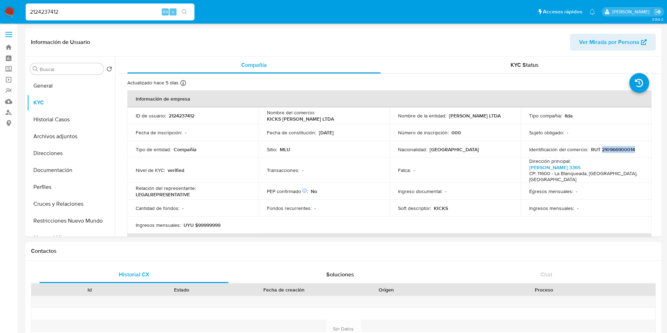
copy p "210966900014"
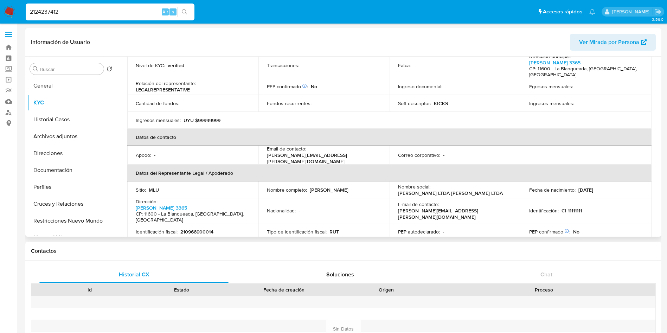
scroll to position [106, 0]
drag, startPoint x: 377, startPoint y: 181, endPoint x: 310, endPoint y: 181, distance: 67.2
click at [310, 186] on div "Nombre completo : [PERSON_NAME]" at bounding box center [324, 189] width 114 height 6
copy p "[PERSON_NAME]"
click at [137, 11] on input "2124237412" at bounding box center [110, 11] width 169 height 9
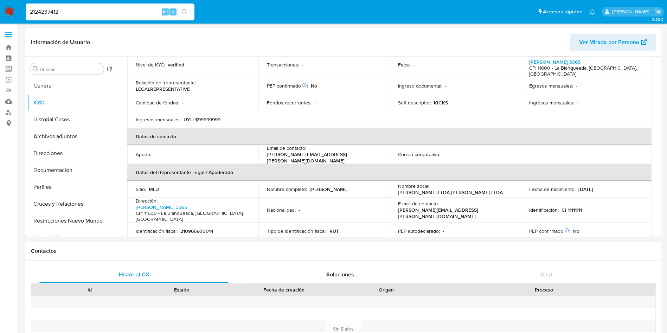
click at [137, 11] on input "2124237412" at bounding box center [110, 11] width 169 height 9
paste input "51304937"
type input "2151304937"
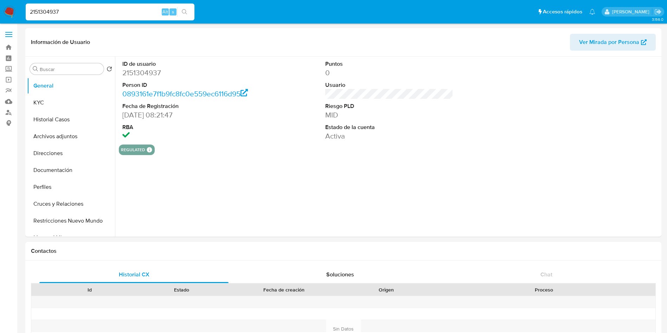
select select "10"
click at [44, 94] on button "General" at bounding box center [71, 85] width 88 height 17
click at [54, 106] on button "KYC" at bounding box center [68, 102] width 82 height 17
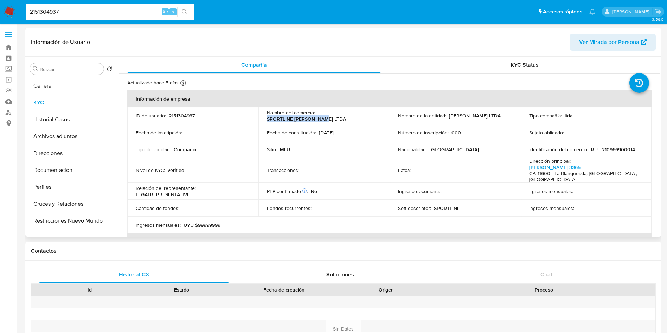
drag, startPoint x: 379, startPoint y: 115, endPoint x: 317, endPoint y: 115, distance: 62.2
click at [317, 115] on div "Nombre del comercio : SPORTLINE [PERSON_NAME] LTDA" at bounding box center [324, 115] width 114 height 13
drag, startPoint x: 484, startPoint y: 114, endPoint x: 448, endPoint y: 116, distance: 35.9
click at [448, 116] on div "Nombre de la entidad : [PERSON_NAME] LTDA" at bounding box center [455, 116] width 114 height 6
copy p "[PERSON_NAME] LTDA"
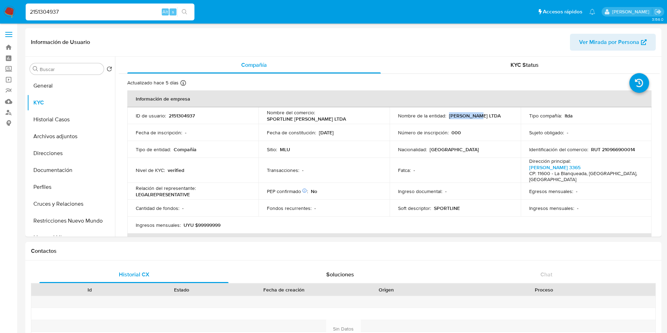
click at [84, 11] on input "2151304937" at bounding box center [110, 11] width 169 height 9
paste input "211678374"
type input "2211678374"
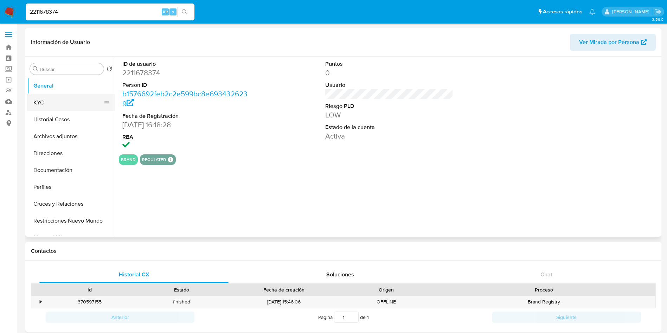
select select "10"
click at [48, 98] on button "KYC" at bounding box center [68, 102] width 82 height 17
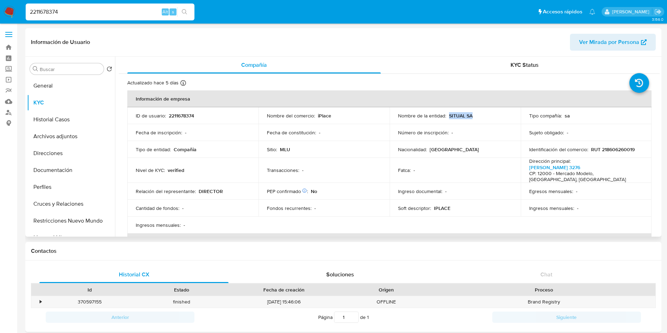
drag, startPoint x: 473, startPoint y: 118, endPoint x: 448, endPoint y: 116, distance: 24.3
click at [448, 116] on div "Nombre de la entidad : SITUAL SA" at bounding box center [455, 116] width 114 height 6
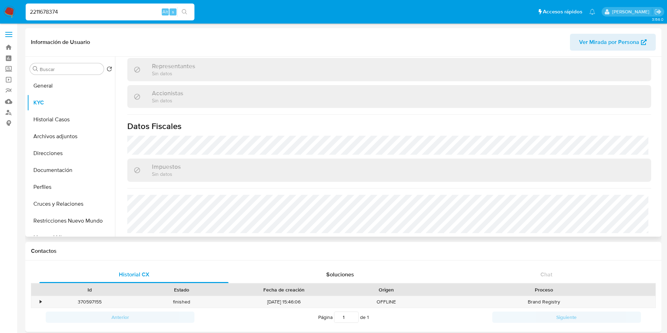
scroll to position [48, 0]
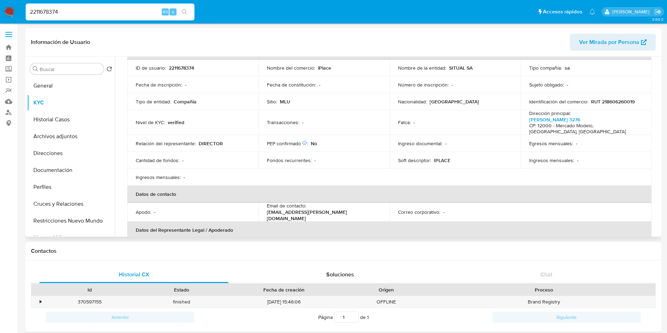
click at [625, 102] on p "RUT 218606260019" at bounding box center [613, 101] width 44 height 6
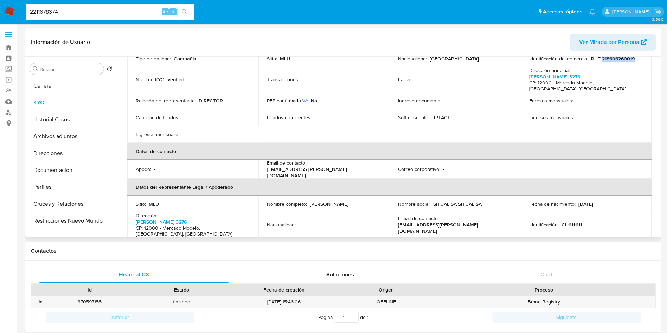
scroll to position [153, 0]
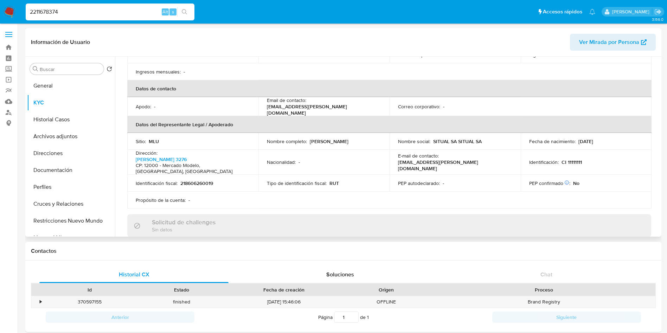
drag, startPoint x: 352, startPoint y: 139, endPoint x: 309, endPoint y: 140, distance: 43.3
click at [309, 140] on div "Nombre completo : [PERSON_NAME]" at bounding box center [324, 141] width 114 height 6
click at [116, 14] on input "2211678374" at bounding box center [110, 11] width 169 height 9
paste input "445224622"
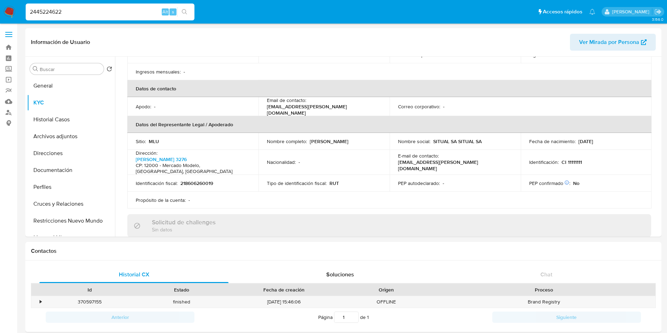
type input "2445224622"
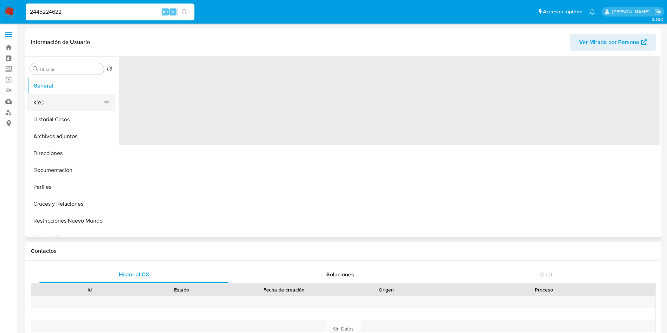
click at [56, 103] on button "KYC" at bounding box center [68, 102] width 82 height 17
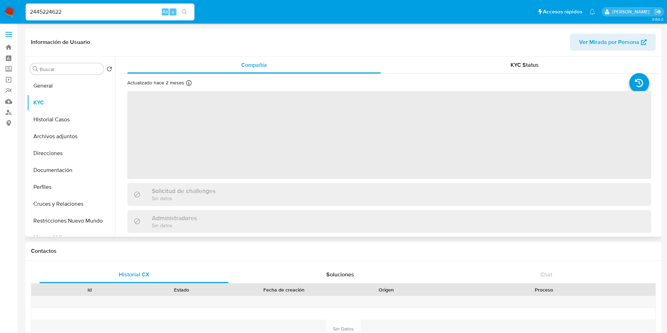
select select "10"
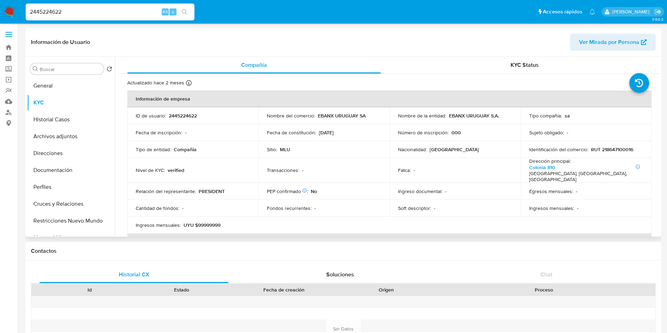
click at [614, 150] on p "RUT 218647100016" at bounding box center [612, 149] width 42 height 6
drag, startPoint x: 498, startPoint y: 118, endPoint x: 448, endPoint y: 118, distance: 50.3
click at [448, 118] on div "Nombre de la entidad : EBANX URUGUAY S.A." at bounding box center [455, 116] width 114 height 6
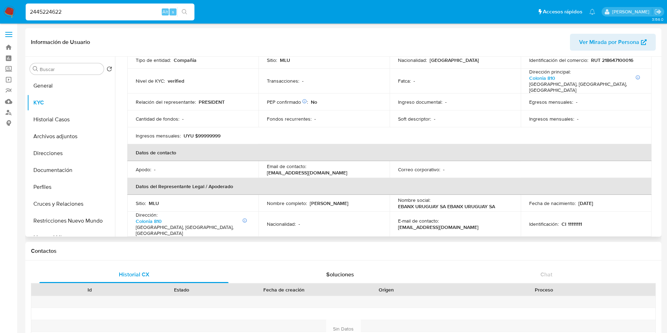
scroll to position [106, 0]
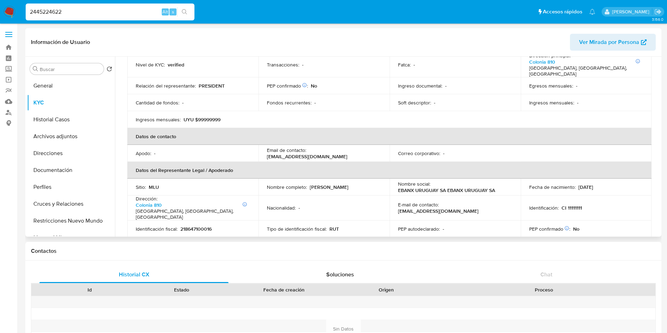
drag, startPoint x: 359, startPoint y: 181, endPoint x: 311, endPoint y: 182, distance: 47.8
click at [311, 184] on div "Nombre completo : [PERSON_NAME]" at bounding box center [324, 187] width 114 height 6
click at [89, 9] on input "2445224622" at bounding box center [110, 11] width 169 height 9
paste input "649439"
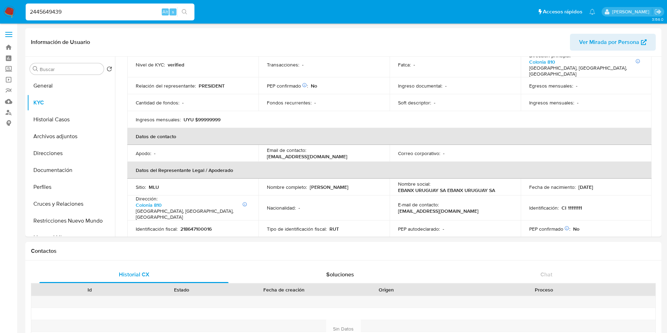
type input "2445649439"
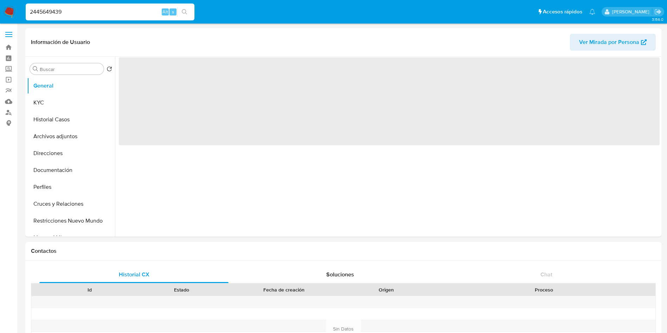
select select "10"
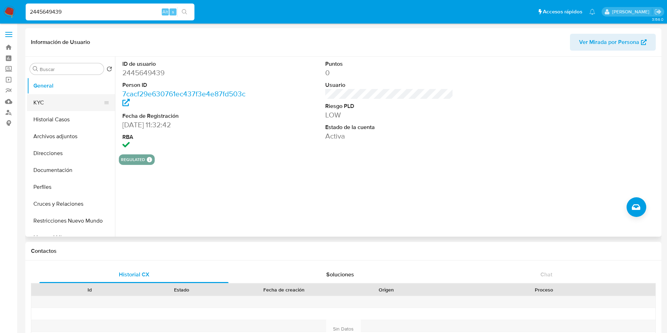
click at [51, 100] on button "KYC" at bounding box center [68, 102] width 82 height 17
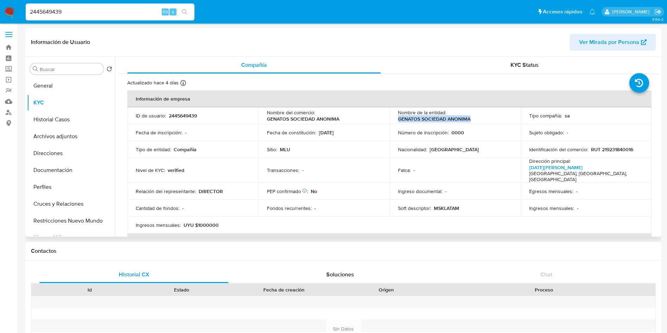
drag, startPoint x: 449, startPoint y: 119, endPoint x: 395, endPoint y: 121, distance: 53.8
click at [395, 121] on td "Nombre de la entidad : GENATOS SOCIEDAD ANONIMA" at bounding box center [455, 115] width 131 height 17
click at [624, 147] on p "RUT 219231840016" at bounding box center [612, 149] width 42 height 6
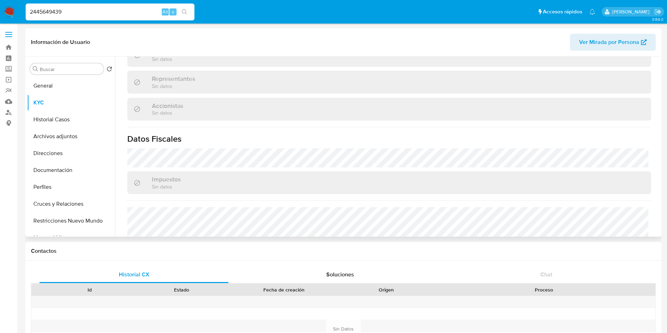
scroll to position [187, 0]
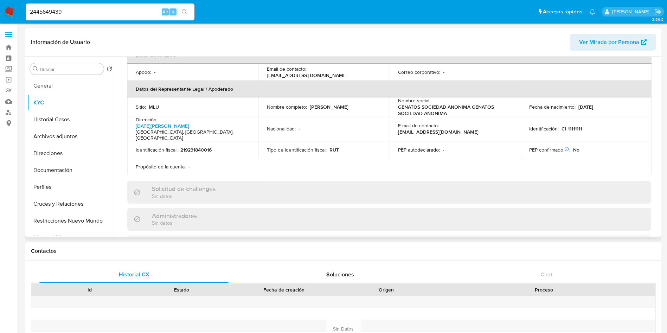
drag, startPoint x: 357, startPoint y: 103, endPoint x: 310, endPoint y: 102, distance: 46.8
click at [310, 104] on div "Nombre completo : [PERSON_NAME]" at bounding box center [324, 107] width 114 height 6
click at [98, 12] on input "2445649439" at bounding box center [110, 11] width 169 height 9
paste input "83935506"
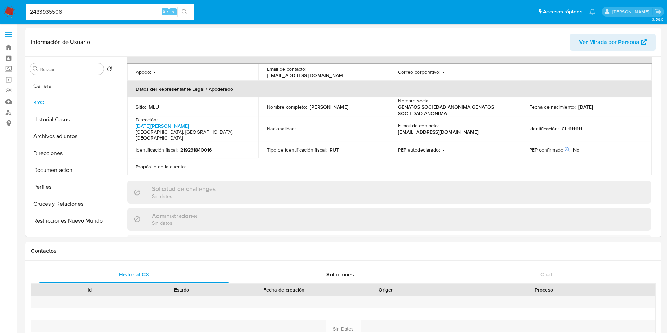
type input "2483935506"
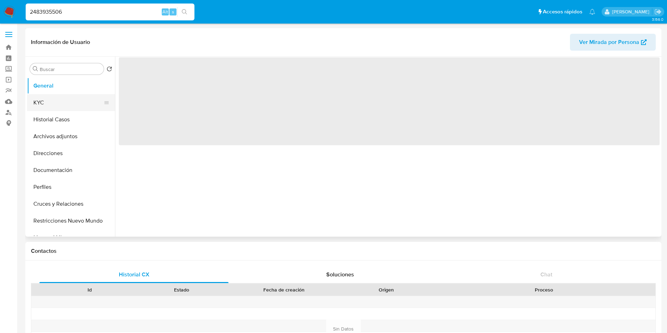
click at [52, 101] on button "KYC" at bounding box center [68, 102] width 82 height 17
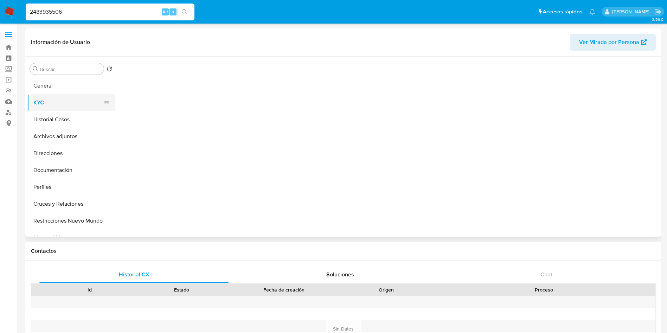
select select "10"
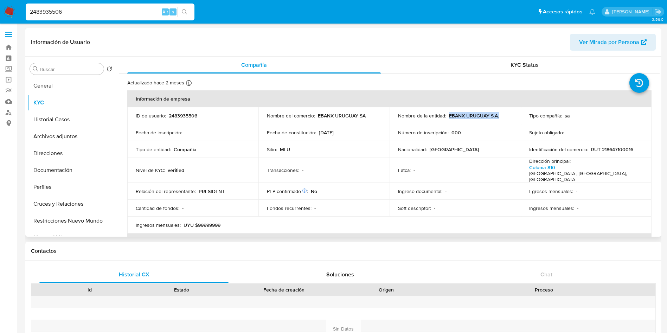
drag, startPoint x: 502, startPoint y: 116, endPoint x: 448, endPoint y: 117, distance: 54.2
click at [448, 117] on div "Nombre de la entidad : EBANX URUGUAY S.A." at bounding box center [455, 116] width 114 height 6
click at [618, 149] on p "RUT 218647100016" at bounding box center [612, 149] width 42 height 6
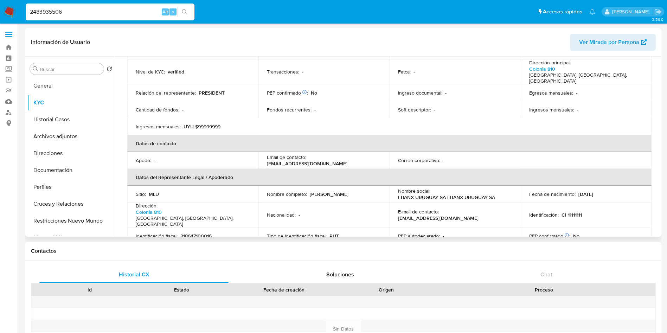
scroll to position [106, 0]
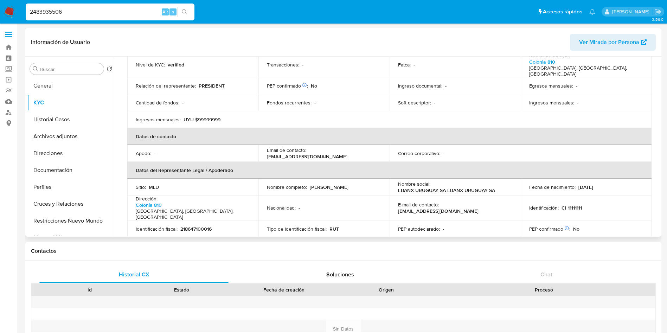
drag, startPoint x: 358, startPoint y: 182, endPoint x: 308, endPoint y: 181, distance: 49.9
click at [308, 184] on div "Nombre completo : [PERSON_NAME] [PERSON_NAME]" at bounding box center [324, 187] width 114 height 6
click at [109, 17] on div "2483935506 Alt s" at bounding box center [110, 12] width 169 height 17
click at [108, 15] on input "2483935506" at bounding box center [110, 11] width 169 height 9
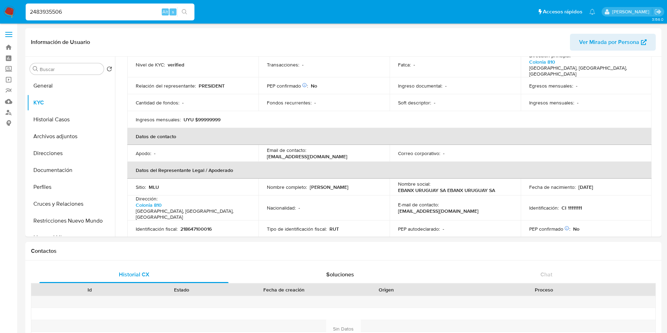
click at [108, 15] on input "2483935506" at bounding box center [110, 11] width 169 height 9
paste input "8854125"
type input "2488854125"
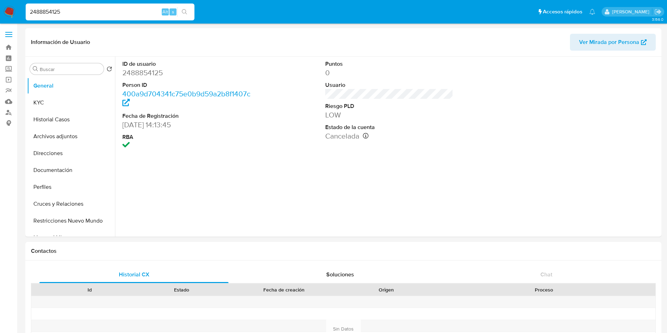
select select "10"
click at [41, 105] on button "KYC" at bounding box center [68, 102] width 82 height 17
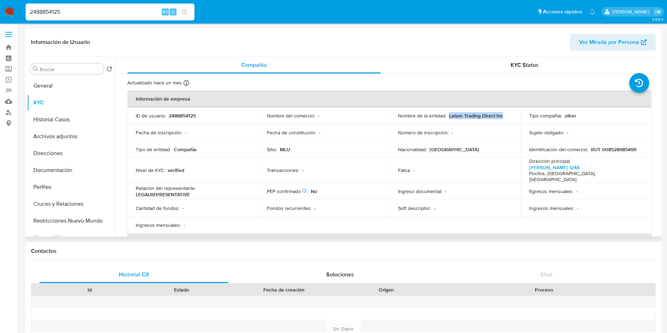
drag, startPoint x: 500, startPoint y: 115, endPoint x: 447, endPoint y: 116, distance: 52.8
click at [449, 116] on p "Latam Trading Direct Inc" at bounding box center [476, 116] width 54 height 6
drag, startPoint x: 608, startPoint y: 145, endPoint x: 609, endPoint y: 150, distance: 4.7
click at [609, 145] on td "Identificación del comercio : RUT 008528985499" at bounding box center [586, 149] width 131 height 17
click at [611, 153] on td "Identificación del comercio : RUT 008528985499" at bounding box center [586, 149] width 131 height 17
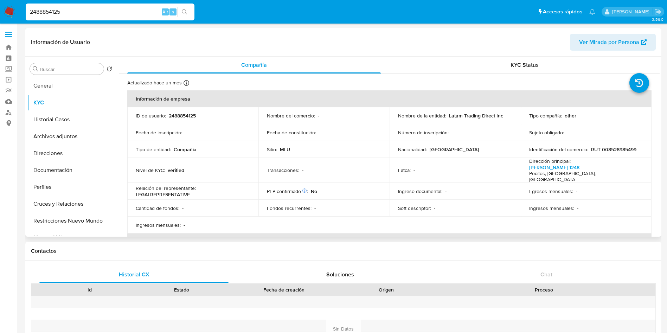
click at [611, 150] on p "RUT 008528985499" at bounding box center [613, 149] width 45 height 6
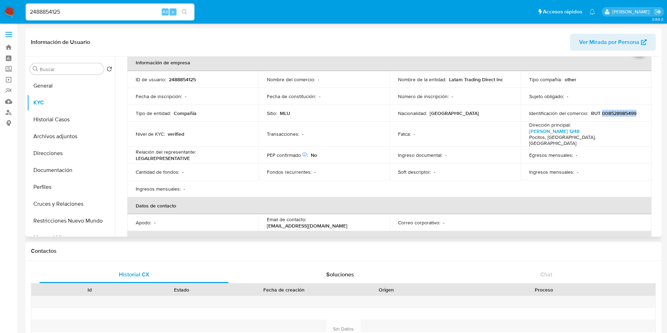
scroll to position [106, 0]
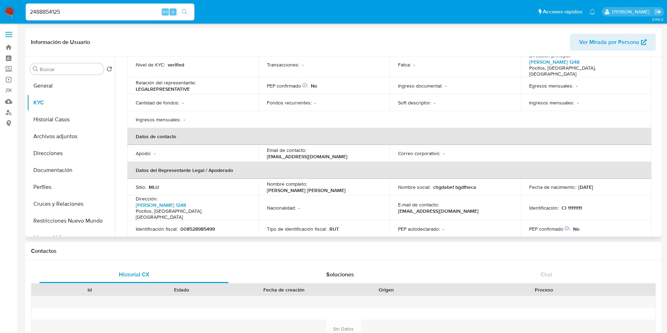
drag, startPoint x: 363, startPoint y: 181, endPoint x: 264, endPoint y: 183, distance: 98.5
click at [264, 183] on td "Nombre completo : RODRIGO MARTIN ERRAMUN TRAVERSO" at bounding box center [323, 187] width 131 height 17
click at [73, 17] on div "2488854125 Alt s" at bounding box center [110, 12] width 169 height 17
click at [72, 17] on div "2488854125 Alt s" at bounding box center [110, 12] width 169 height 17
click at [72, 13] on input "2488854125" at bounding box center [110, 11] width 169 height 9
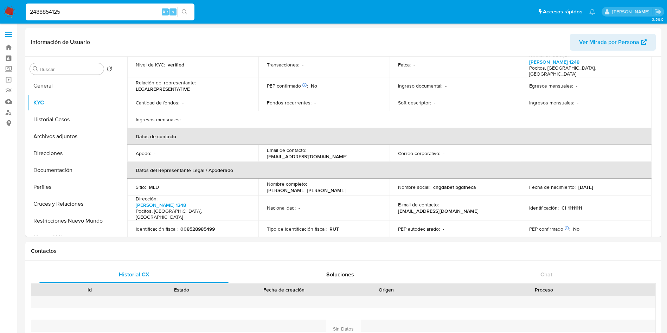
click at [72, 13] on input "2488854125" at bounding box center [110, 11] width 169 height 9
paste input "518116327"
type input "2518116327"
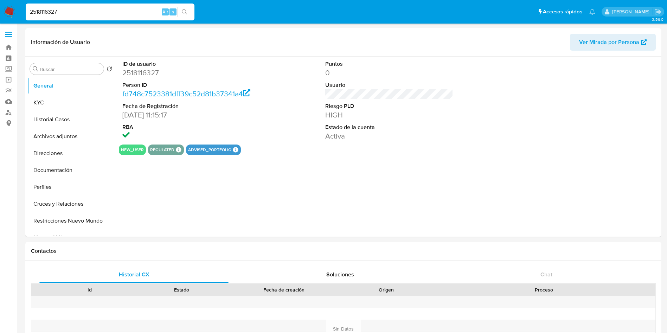
select select "10"
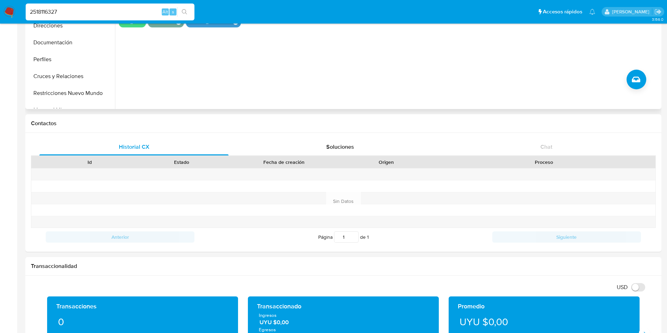
scroll to position [53, 0]
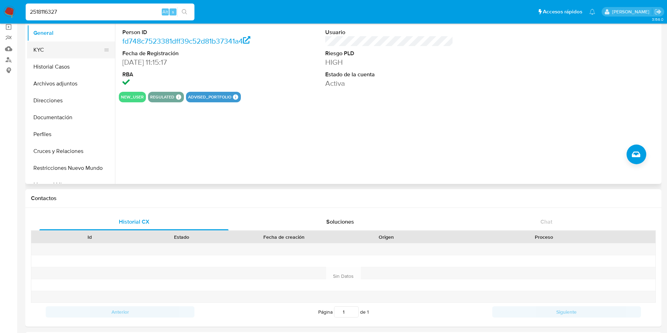
click at [53, 47] on button "KYC" at bounding box center [68, 49] width 82 height 17
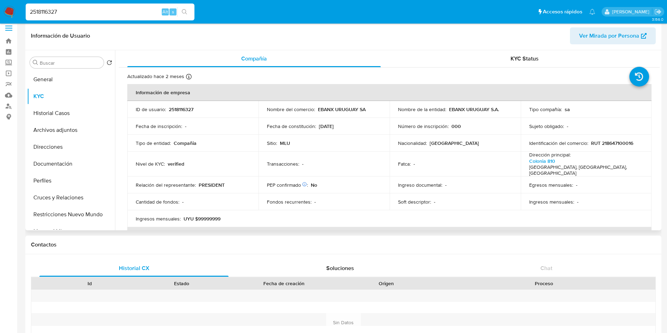
scroll to position [0, 0]
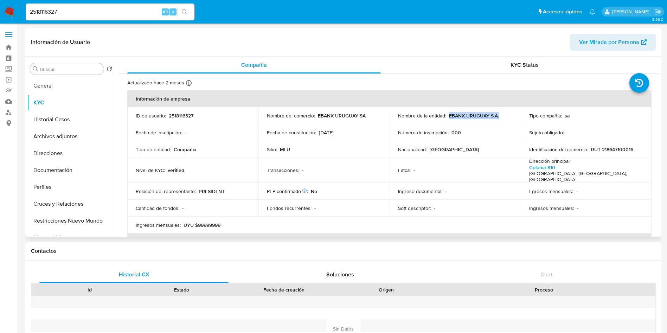
drag, startPoint x: 501, startPoint y: 115, endPoint x: 447, endPoint y: 114, distance: 54.2
click at [447, 114] on div "Nombre de la entidad : EBANX URUGUAY S.A." at bounding box center [455, 116] width 114 height 6
click at [623, 147] on p "RUT 218647100016" at bounding box center [612, 149] width 42 height 6
click at [622, 148] on p "RUT 218647100016" at bounding box center [612, 149] width 42 height 6
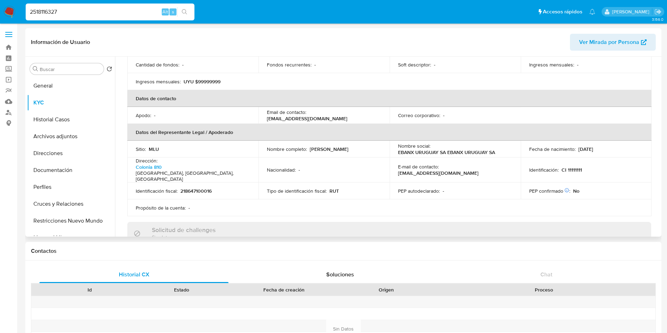
scroll to position [158, 0]
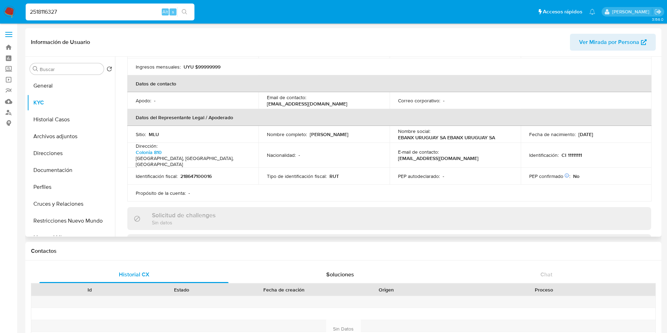
drag, startPoint x: 308, startPoint y: 128, endPoint x: 360, endPoint y: 129, distance: 52.1
click at [360, 131] on div "Nombre completo : [PERSON_NAME] [PERSON_NAME]" at bounding box center [324, 134] width 114 height 6
click at [363, 131] on div "Nombre completo : [PERSON_NAME] [PERSON_NAME]" at bounding box center [324, 134] width 114 height 6
drag, startPoint x: 363, startPoint y: 129, endPoint x: 310, endPoint y: 129, distance: 52.8
click at [310, 131] on div "Nombre completo : [PERSON_NAME] [PERSON_NAME]" at bounding box center [324, 134] width 114 height 6
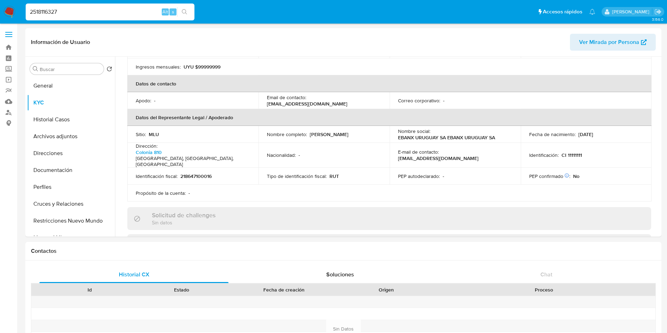
click at [120, 11] on input "2518116327" at bounding box center [110, 11] width 169 height 9
paste input "23219814"
type input "2523219814"
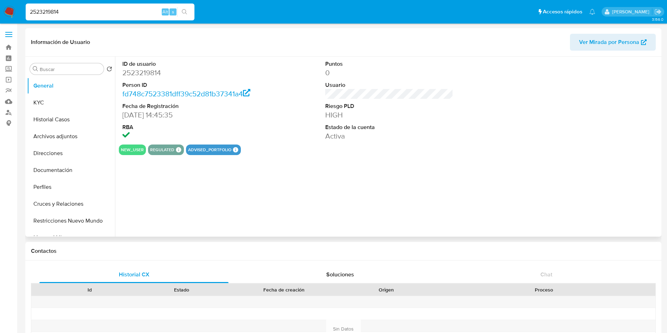
select select "10"
click at [59, 102] on button "KYC" at bounding box center [68, 102] width 82 height 17
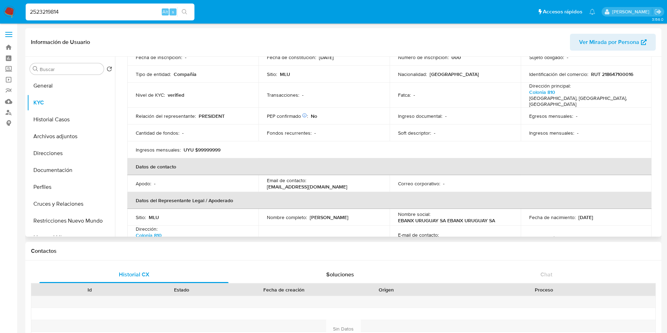
scroll to position [53, 0]
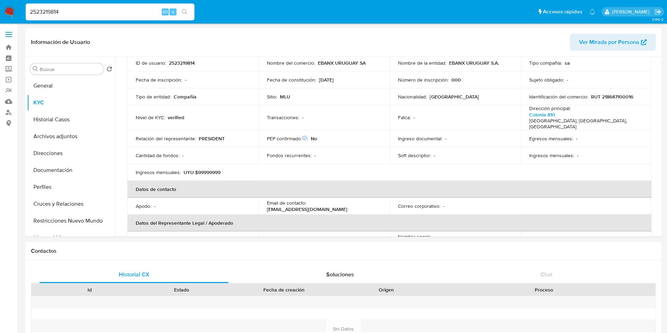
click at [101, 8] on input "2523219814" at bounding box center [110, 11] width 169 height 9
paste input "40209830"
type input "2540209830"
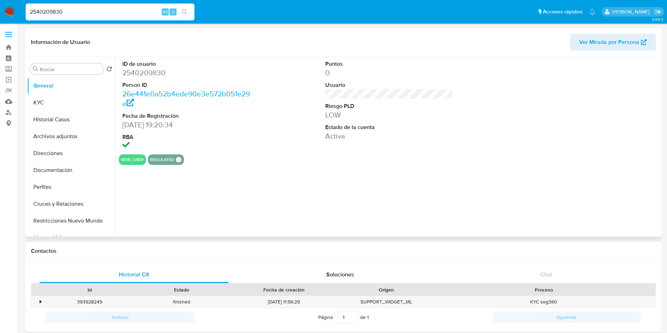
select select "10"
click at [44, 102] on button "KYC" at bounding box center [68, 102] width 82 height 17
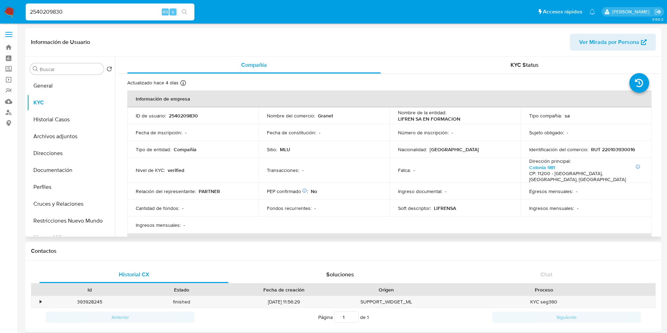
click at [446, 120] on p "LIFREN SA EN FORMACION" at bounding box center [429, 119] width 62 height 6
click at [448, 120] on p "LIFREN SA EN FORMACION" at bounding box center [429, 119] width 62 height 6
click at [469, 121] on div "Nombre de la entidad : LIFREN SA EN FORMACION" at bounding box center [455, 115] width 114 height 13
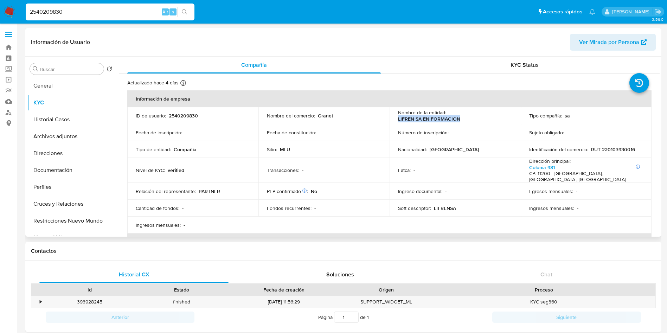
drag, startPoint x: 466, startPoint y: 121, endPoint x: 395, endPoint y: 121, distance: 70.7
click at [395, 121] on td "Nombre de la entidad : LIFREN SA EN FORMACION" at bounding box center [455, 115] width 131 height 17
click at [598, 148] on p "RUT 220103930016" at bounding box center [613, 149] width 44 height 6
click at [607, 148] on p "RUT 220103930016" at bounding box center [613, 149] width 44 height 6
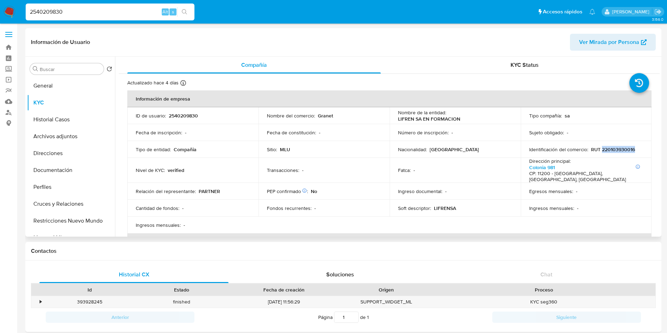
click at [607, 148] on p "RUT 220103930016" at bounding box center [613, 149] width 44 height 6
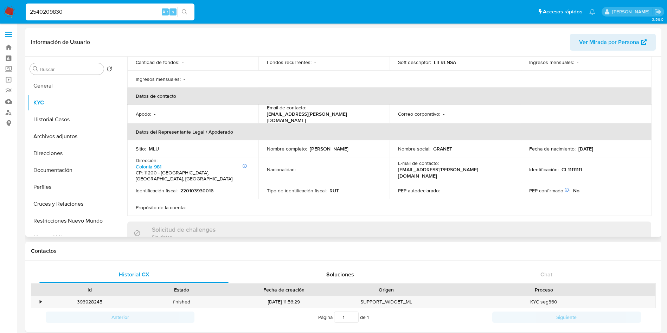
scroll to position [158, 0]
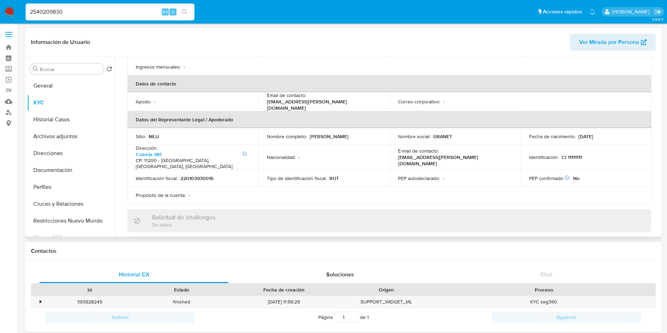
drag, startPoint x: 359, startPoint y: 132, endPoint x: 309, endPoint y: 127, distance: 50.5
click at [309, 128] on td "Nombre completo : Pablo Hector Moroni" at bounding box center [323, 136] width 131 height 17
click at [109, 8] on input "2540209830" at bounding box center [110, 11] width 169 height 9
paste input "3416591"
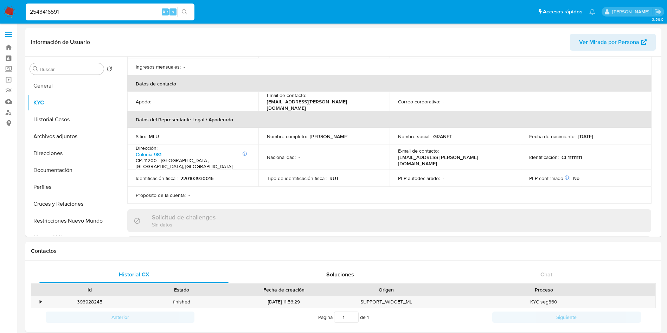
type input "2543416591"
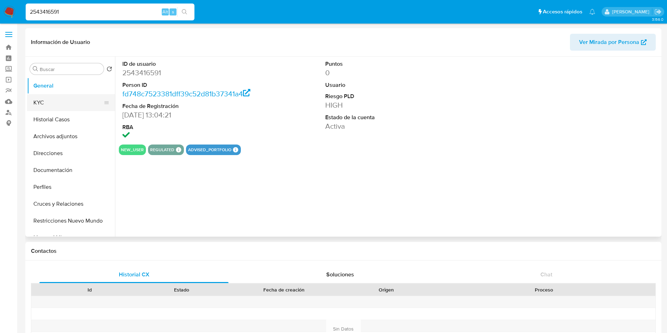
click at [50, 104] on button "KYC" at bounding box center [68, 102] width 82 height 17
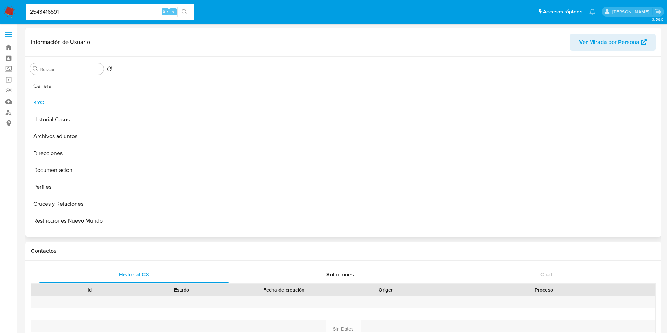
select select "10"
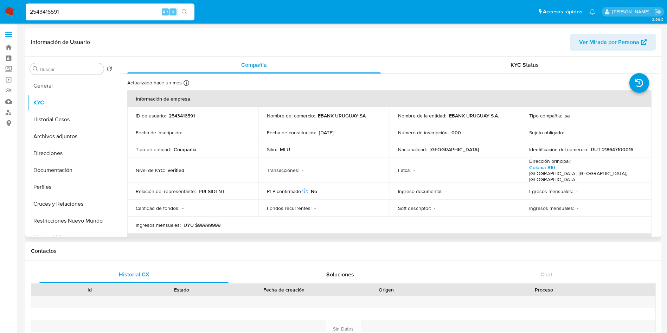
click at [618, 150] on p "RUT 218647100016" at bounding box center [612, 149] width 42 height 6
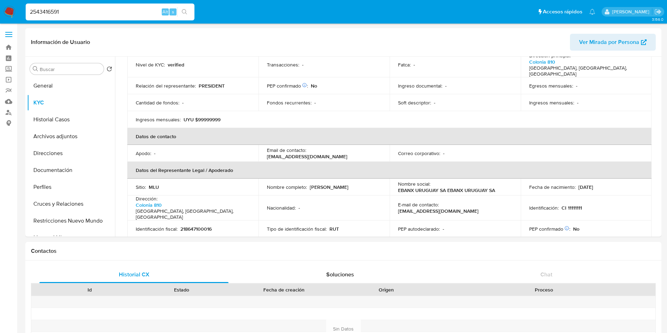
click at [117, 11] on input "2543416591" at bounding box center [110, 11] width 169 height 9
paste input "50981478"
type input "2550981478"
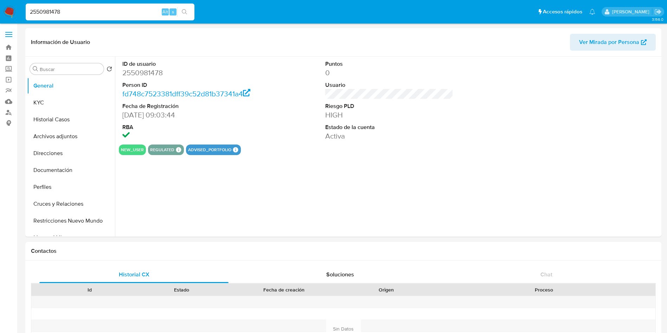
select select "10"
click at [43, 102] on button "KYC" at bounding box center [68, 102] width 82 height 17
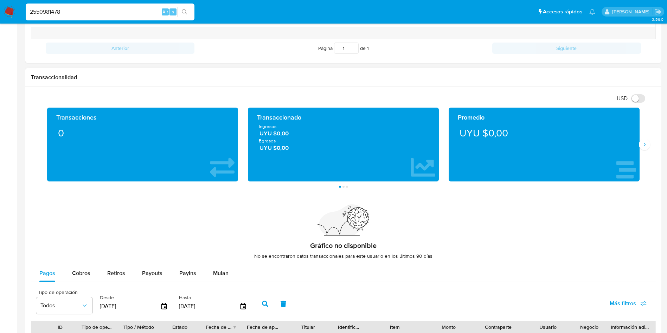
scroll to position [475, 0]
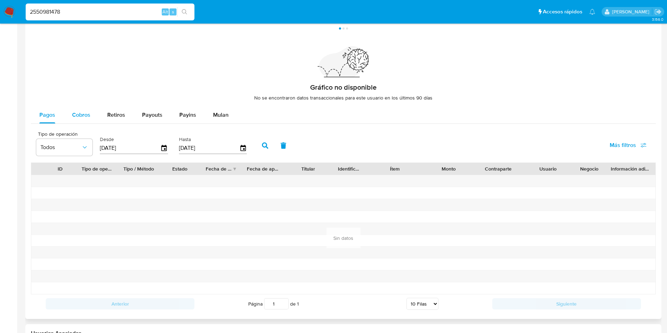
click at [73, 116] on span "Cobros" at bounding box center [81, 115] width 18 height 8
select select "10"
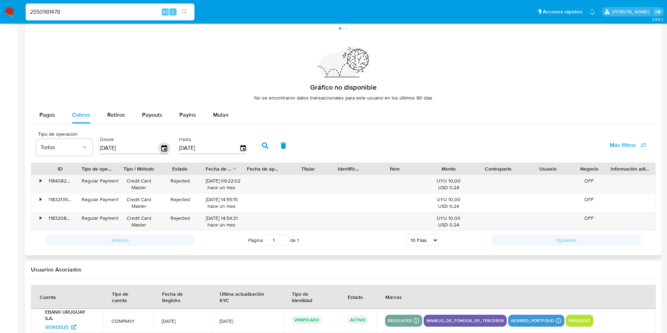
click at [162, 148] on icon "button" at bounding box center [164, 148] width 12 height 12
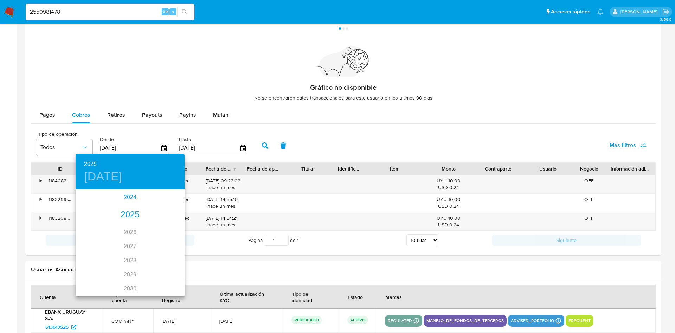
click at [127, 196] on div "2024" at bounding box center [130, 197] width 109 height 14
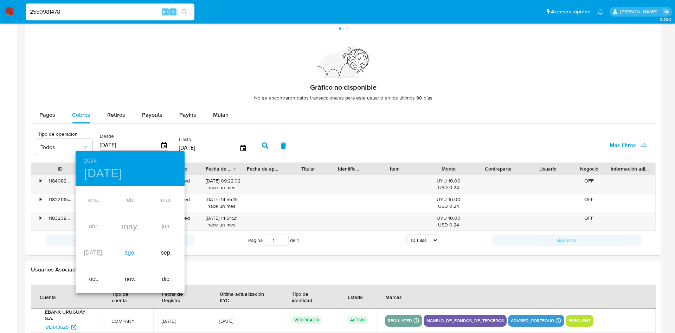
click at [127, 248] on div "ago." at bounding box center [130, 253] width 36 height 26
type input "[DATE]"
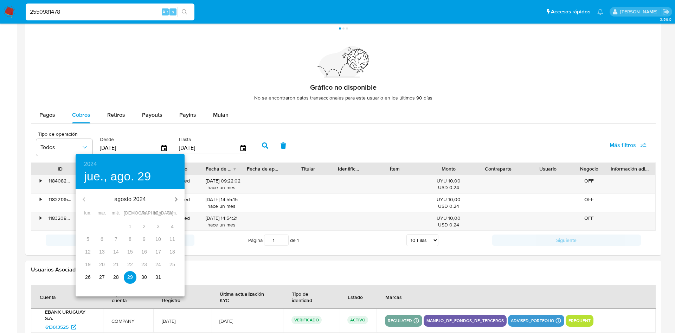
click at [130, 279] on p "29" at bounding box center [130, 277] width 6 height 7
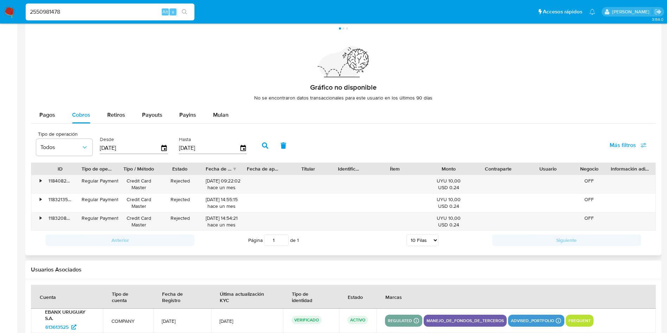
click at [269, 145] on button "button" at bounding box center [265, 145] width 18 height 17
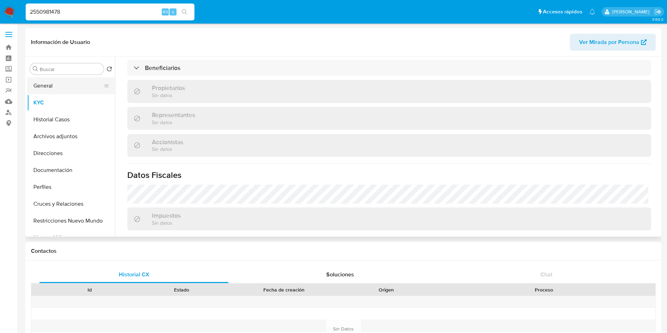
scroll to position [343, 0]
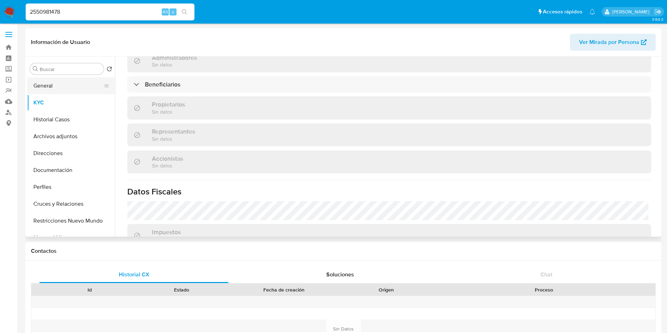
click at [48, 78] on button "General" at bounding box center [68, 85] width 82 height 17
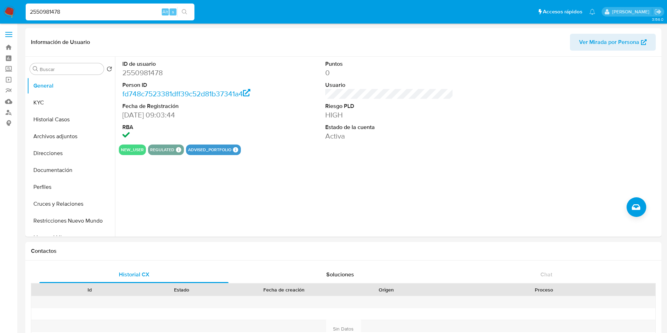
click at [97, 8] on input "2550981478" at bounding box center [110, 11] width 169 height 9
paste input "60510367"
type input "2560510367"
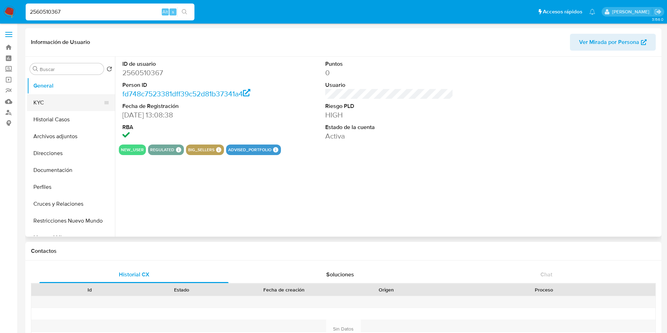
click at [63, 102] on button "KYC" at bounding box center [68, 102] width 82 height 17
select select "10"
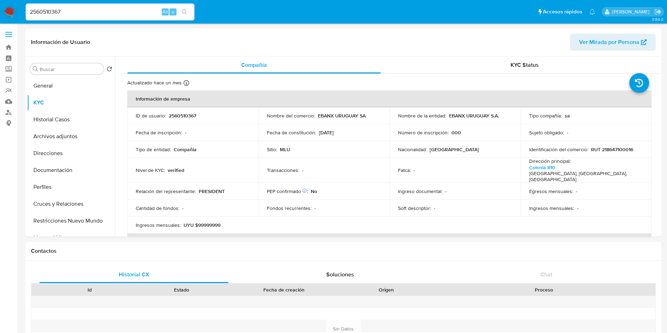
select select "10"
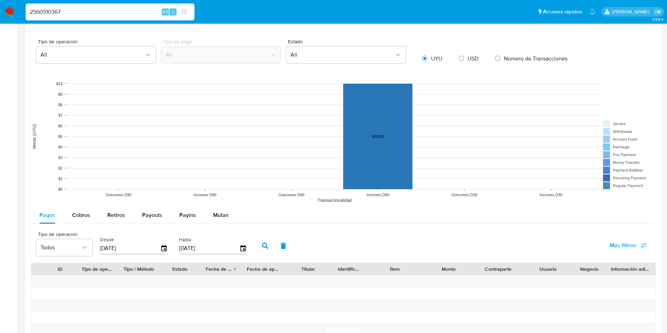
scroll to position [528, 0]
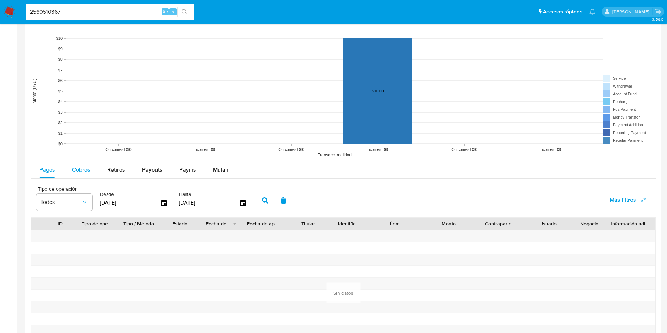
click at [80, 171] on span "Cobros" at bounding box center [81, 170] width 18 height 8
select select "10"
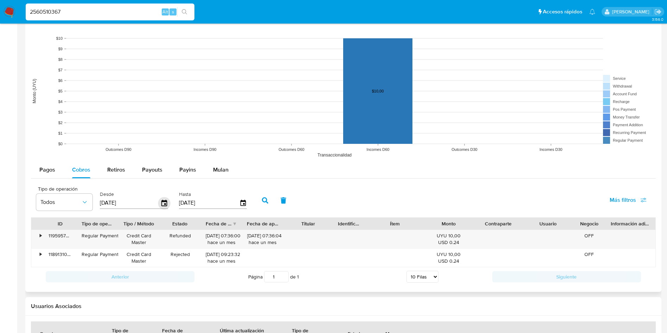
click at [163, 201] on icon "button" at bounding box center [164, 203] width 6 height 6
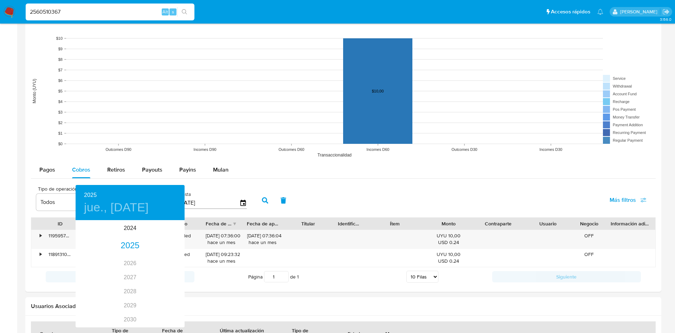
click at [339, 193] on div at bounding box center [337, 166] width 675 height 333
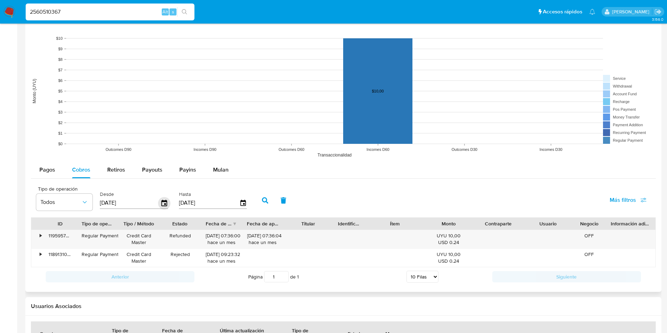
click at [162, 204] on icon "button" at bounding box center [164, 203] width 12 height 12
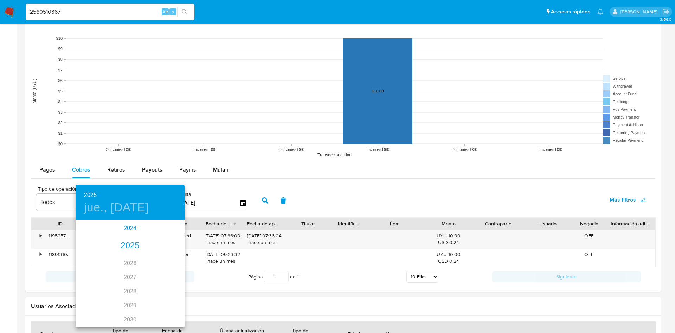
click at [127, 229] on div "2024" at bounding box center [130, 228] width 109 height 14
click at [127, 287] on div "ago." at bounding box center [130, 287] width 36 height 26
type input "[DATE]"
click at [129, 308] on p "29" at bounding box center [130, 308] width 6 height 7
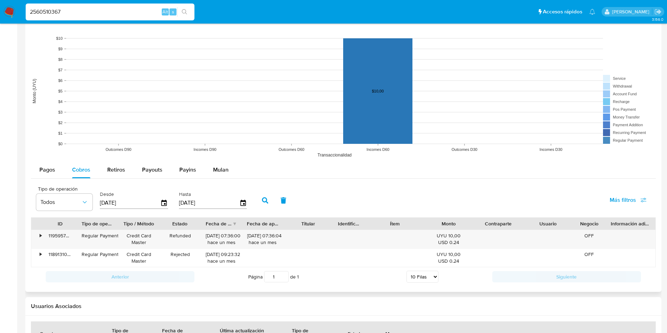
click at [266, 203] on icon "button" at bounding box center [265, 200] width 6 height 6
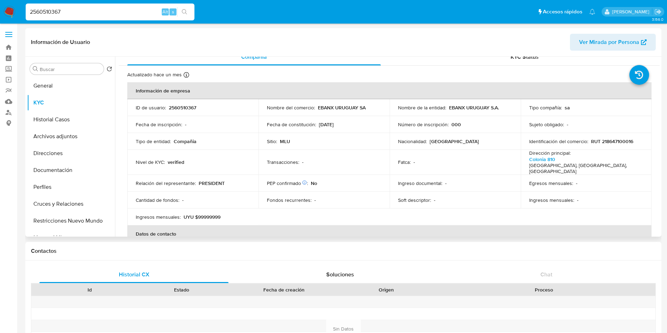
scroll to position [0, 0]
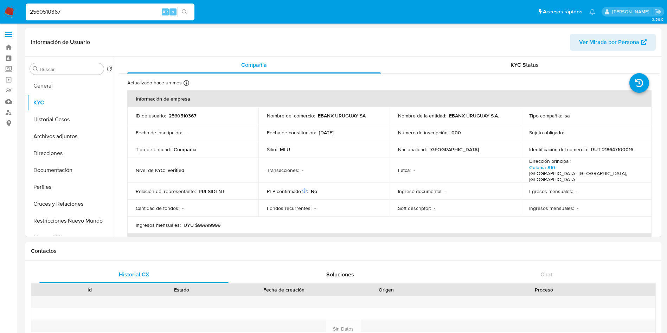
click at [102, 6] on div "2560510367 Alt s" at bounding box center [110, 12] width 169 height 17
click at [97, 11] on input "2560510367" at bounding box center [110, 11] width 169 height 9
paste input "5377356"
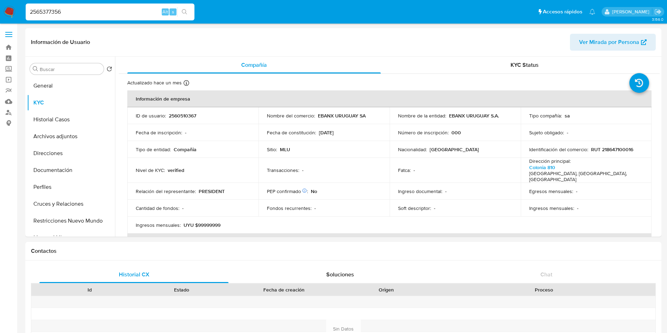
type input "2565377356"
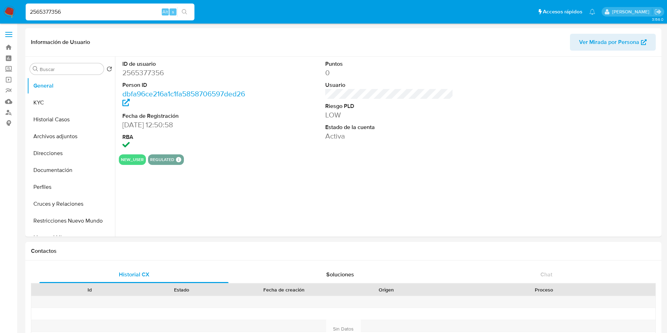
select select "10"
click at [52, 101] on button "KYC" at bounding box center [68, 102] width 82 height 17
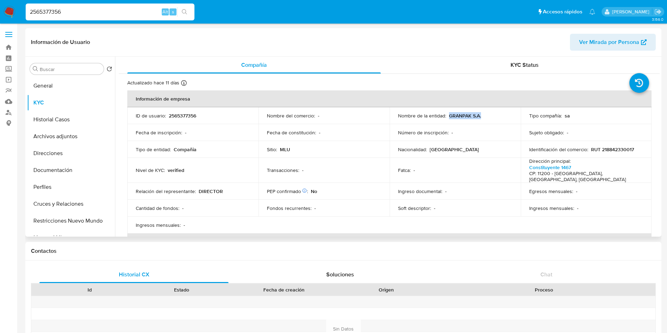
drag, startPoint x: 485, startPoint y: 118, endPoint x: 448, endPoint y: 116, distance: 37.0
click at [448, 116] on div "Nombre de la entidad : GRANPAK S.A." at bounding box center [455, 116] width 114 height 6
copy p "GRANPAK S.A."
click at [609, 149] on p "RUT 218842330017" at bounding box center [612, 149] width 43 height 6
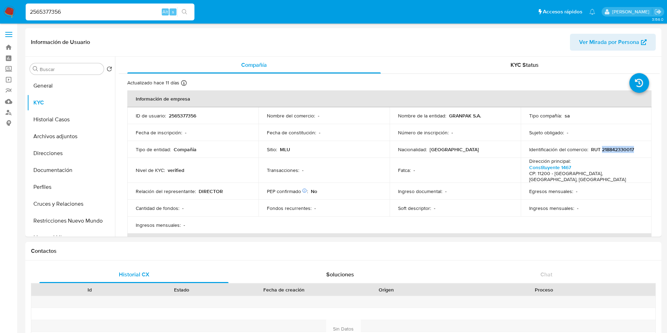
copy p "218842330017"
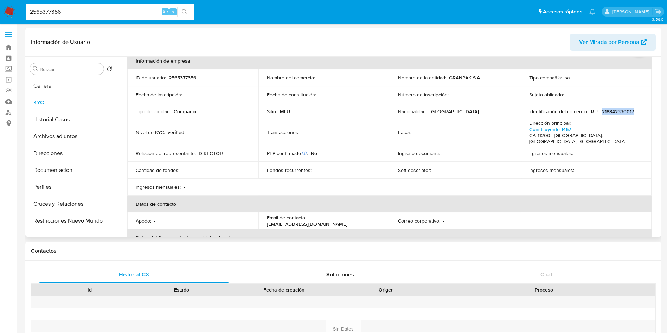
scroll to position [106, 0]
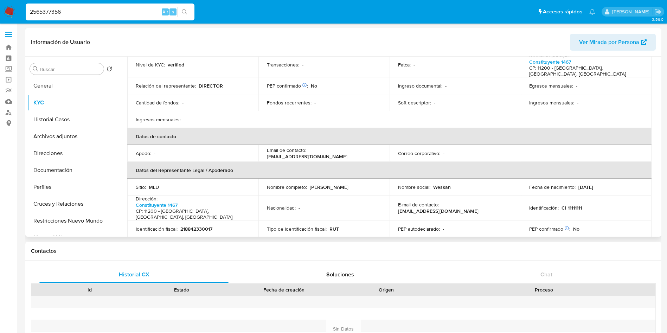
drag, startPoint x: 353, startPoint y: 180, endPoint x: 309, endPoint y: 182, distance: 44.0
click at [309, 184] on div "Nombre completo : [PERSON_NAME]" at bounding box center [324, 187] width 114 height 6
copy p "[PERSON_NAME]"
click at [113, 14] on input "2565377356" at bounding box center [110, 11] width 169 height 9
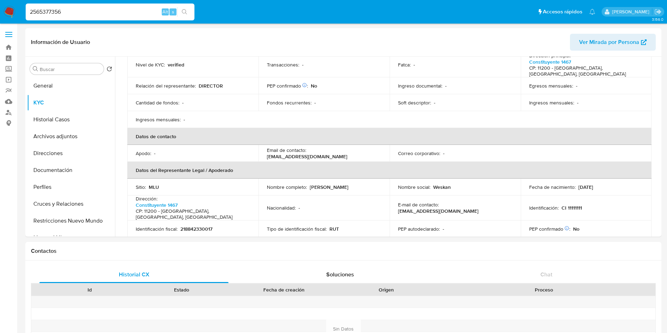
paste input "76628275"
type input "2576628275"
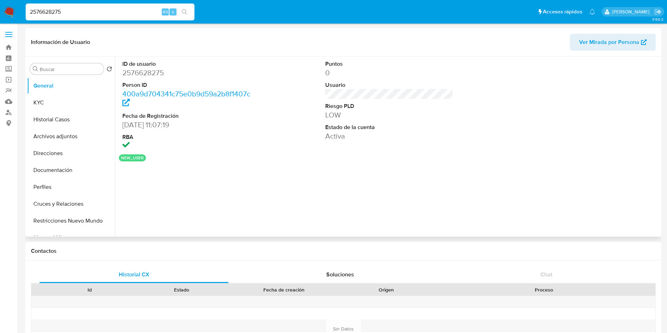
select select "10"
click at [47, 103] on button "KYC" at bounding box center [68, 102] width 82 height 17
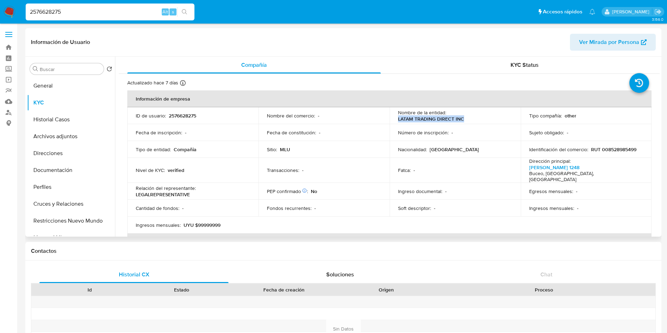
drag, startPoint x: 469, startPoint y: 117, endPoint x: 394, endPoint y: 121, distance: 75.0
click at [394, 121] on td "Nombre de la entidad : LATAM TRADING DIRECT INC" at bounding box center [455, 115] width 131 height 17
copy p "LATAM TRADING DIRECT INC"
click at [616, 153] on p "RUT 008528985499" at bounding box center [613, 149] width 45 height 6
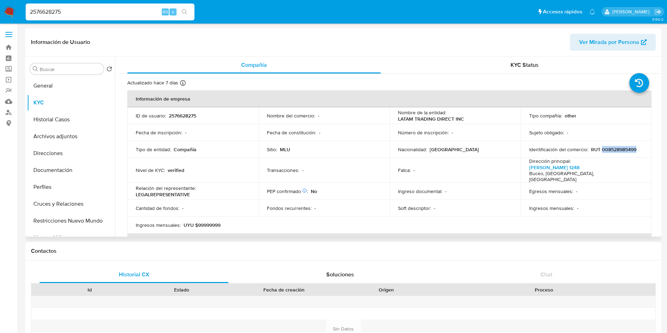
copy p "008528985499"
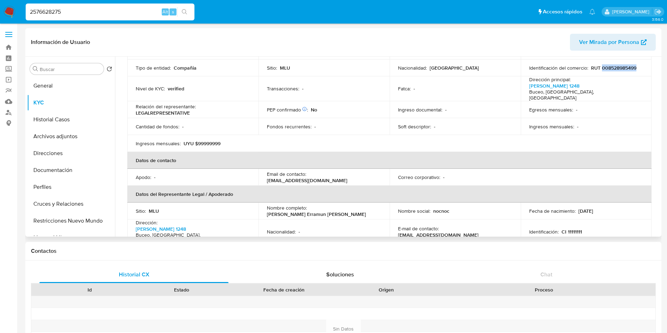
scroll to position [158, 0]
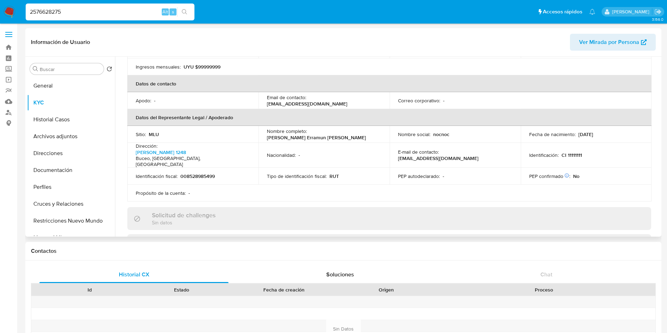
click at [324, 134] on p "[PERSON_NAME] Erramun [PERSON_NAME]" at bounding box center [316, 137] width 99 height 6
click at [336, 134] on p "[PERSON_NAME] Erramun [PERSON_NAME]" at bounding box center [316, 137] width 99 height 6
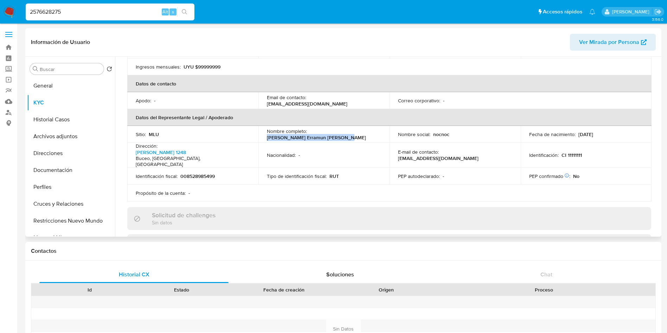
drag, startPoint x: 341, startPoint y: 127, endPoint x: 263, endPoint y: 129, distance: 77.7
click at [263, 129] on td "Nombre completo : [PERSON_NAME] Erramun [PERSON_NAME]" at bounding box center [323, 134] width 131 height 17
copy p "[PERSON_NAME] Erramun [PERSON_NAME]"
click at [71, 14] on input "2576628275" at bounding box center [110, 11] width 169 height 9
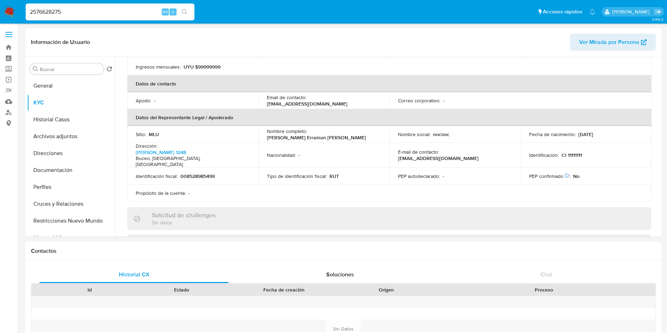
paste input "48885412"
type input "2488854125"
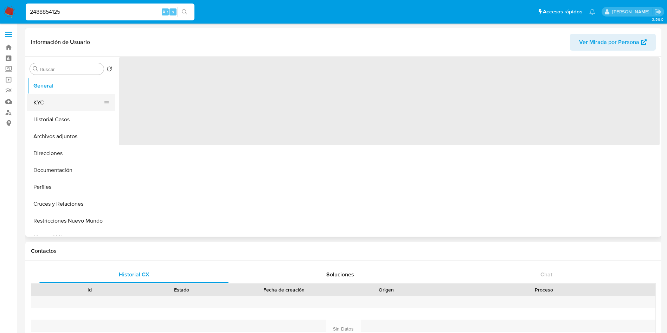
click at [53, 104] on button "KYC" at bounding box center [68, 102] width 82 height 17
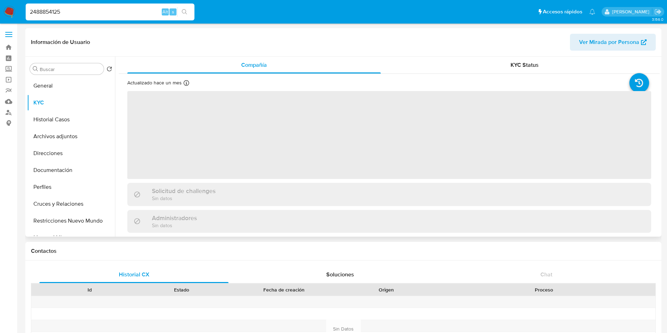
select select "10"
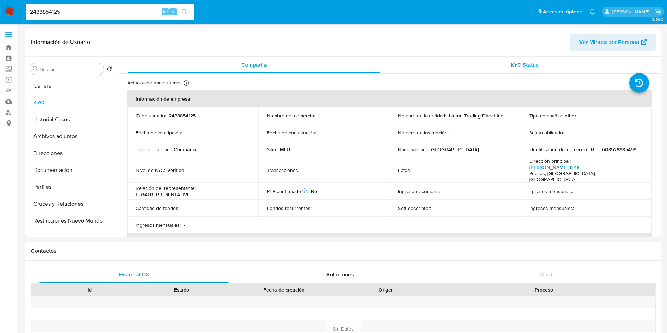
click at [524, 60] on div "KYC Status" at bounding box center [525, 65] width 254 height 17
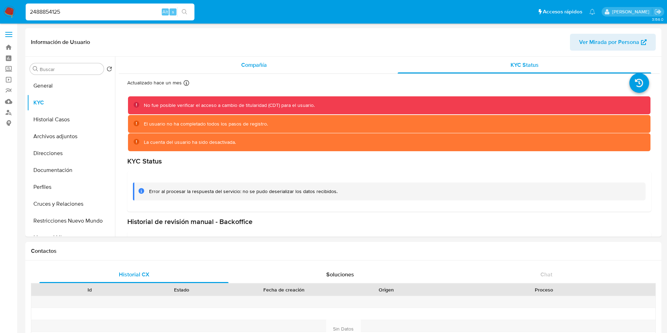
click at [261, 65] on span "Compañía" at bounding box center [254, 65] width 26 height 8
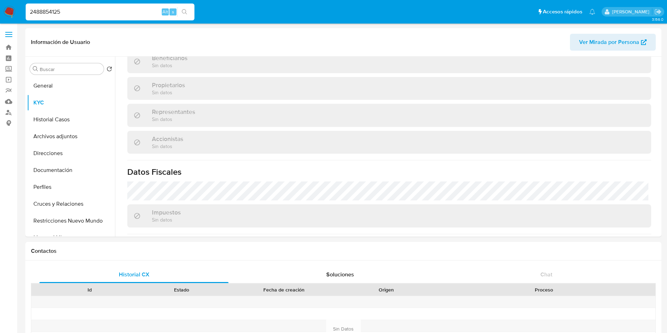
scroll to position [394, 0]
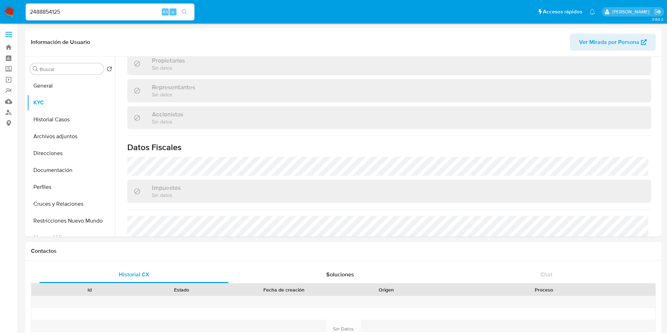
click at [128, 11] on input "2488854125" at bounding box center [110, 11] width 169 height 9
paste input "582010190"
type input "2582010190"
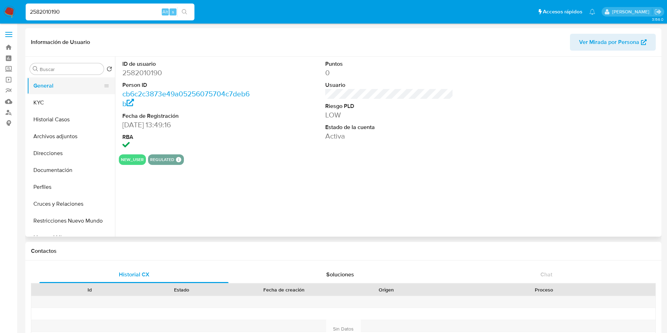
select select "10"
click at [49, 106] on button "KYC" at bounding box center [68, 102] width 82 height 17
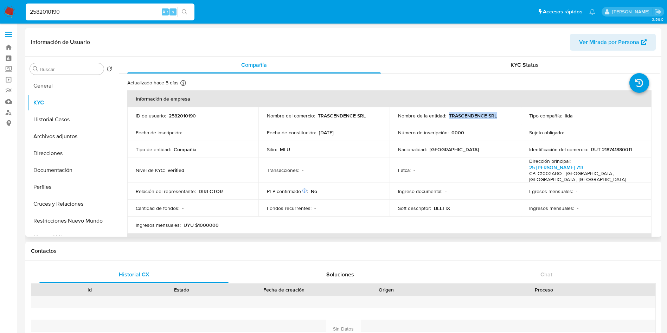
drag, startPoint x: 497, startPoint y: 117, endPoint x: 447, endPoint y: 118, distance: 49.6
click at [447, 118] on div "Nombre de la entidad : TRASCENDENCE SRL" at bounding box center [455, 116] width 114 height 6
copy p "TRASCENDENCE SRL"
click at [608, 148] on p "RUT 218741880011" at bounding box center [611, 149] width 41 height 6
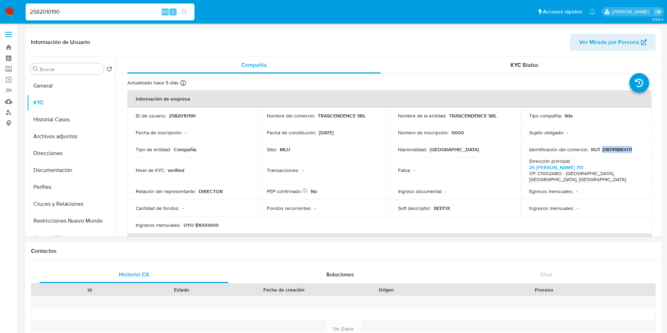
copy p "218741880011"
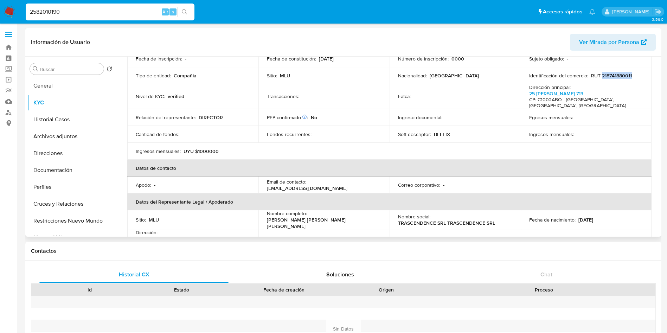
scroll to position [106, 0]
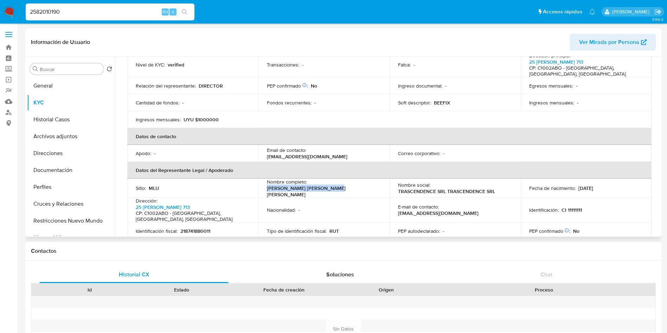
drag, startPoint x: 375, startPoint y: 188, endPoint x: 308, endPoint y: 191, distance: 66.9
click at [308, 191] on td "Nombre completo : [PERSON_NAME] [PERSON_NAME] [PERSON_NAME]" at bounding box center [323, 188] width 131 height 19
copy p "[PERSON_NAME] [PERSON_NAME] [PERSON_NAME]"
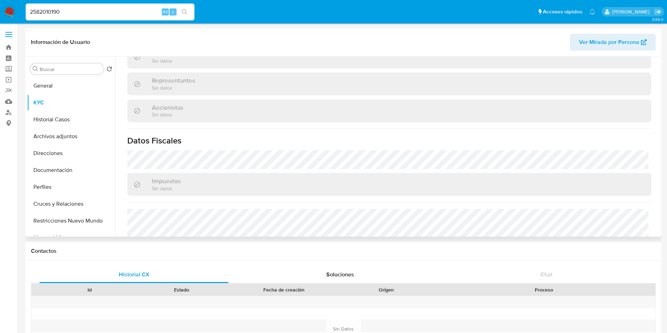
scroll to position [410, 0]
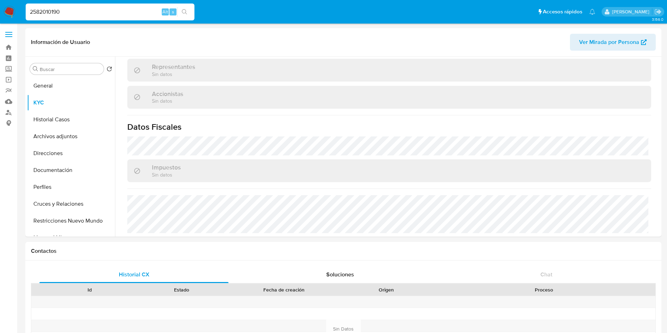
click at [100, 13] on input "2582010190" at bounding box center [110, 11] width 169 height 9
paste input "3834992"
type input "2583834992"
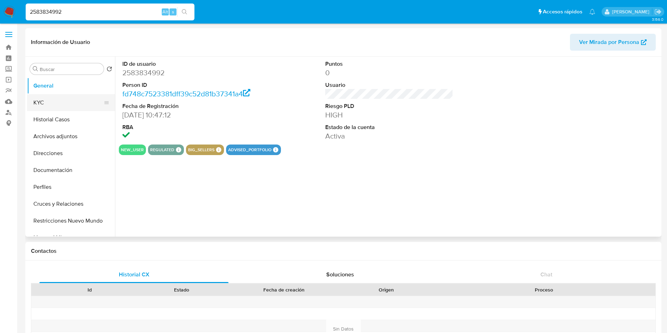
click at [67, 106] on button "KYC" at bounding box center [68, 102] width 82 height 17
select select "10"
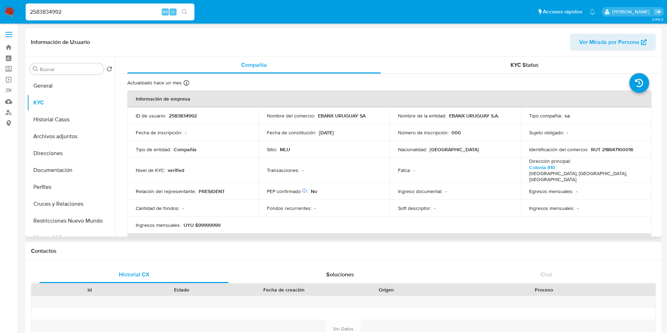
click at [610, 148] on p "RUT 218647100016" at bounding box center [612, 149] width 42 height 6
copy p "218647100016"
drag, startPoint x: 497, startPoint y: 117, endPoint x: 448, endPoint y: 117, distance: 49.2
click at [449, 117] on p "EBANX URUGUAY S.A." at bounding box center [474, 116] width 50 height 6
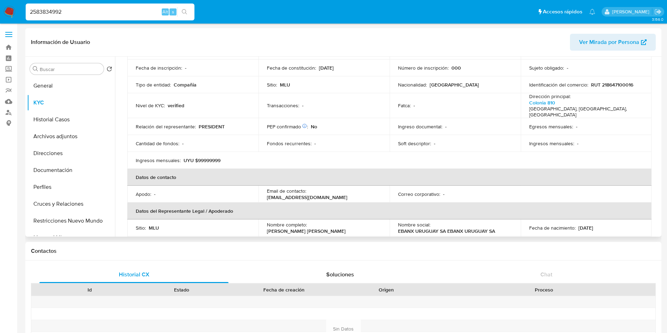
scroll to position [132, 0]
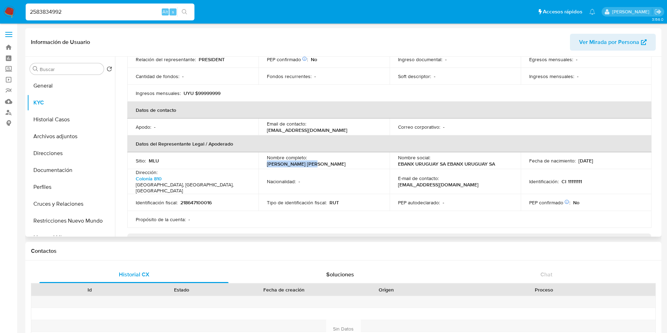
drag, startPoint x: 364, startPoint y: 156, endPoint x: 310, endPoint y: 155, distance: 53.8
click at [310, 155] on div "Nombre completo : [PERSON_NAME] [PERSON_NAME]" at bounding box center [324, 160] width 114 height 13
click at [135, 12] on input "2583834992" at bounding box center [110, 11] width 169 height 9
paste input "50"
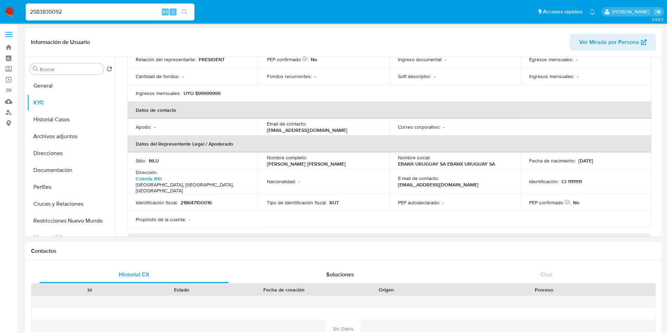
type input "2583835092"
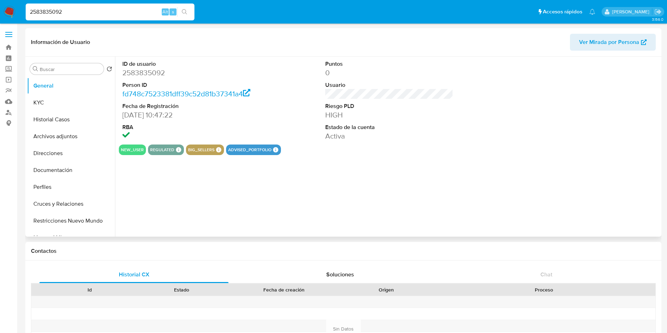
select select "10"
click at [52, 104] on button "KYC" at bounding box center [68, 102] width 82 height 17
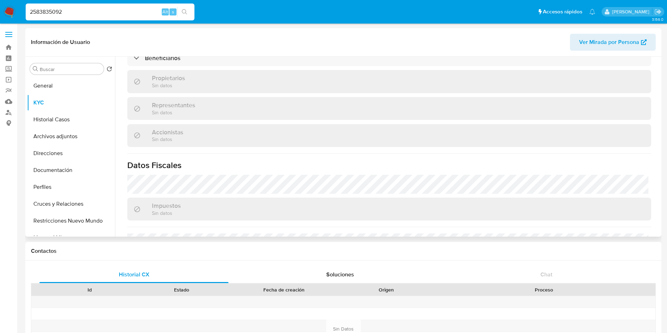
scroll to position [396, 0]
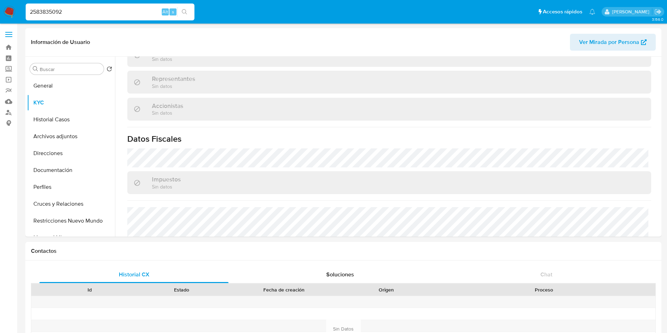
click at [104, 7] on input "2583835092" at bounding box center [110, 11] width 169 height 9
paste input "629479406"
type input "2629479406"
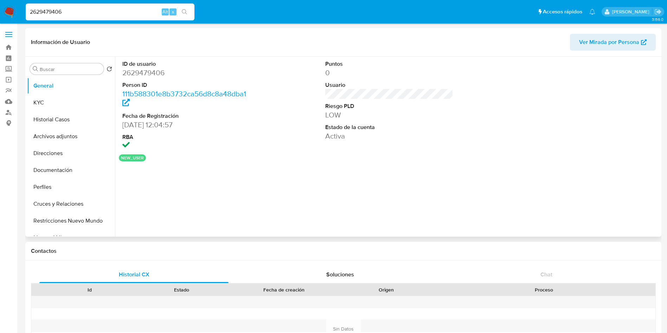
select select "10"
click at [51, 107] on button "KYC" at bounding box center [68, 102] width 82 height 17
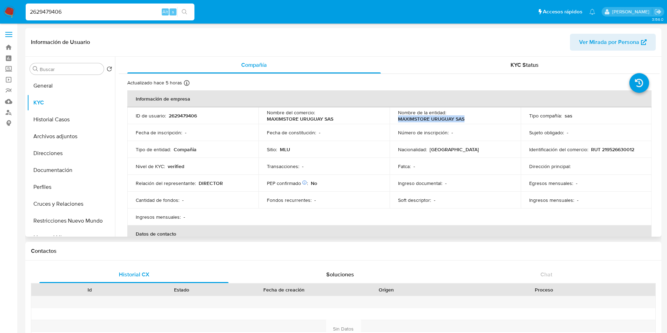
drag, startPoint x: 453, startPoint y: 116, endPoint x: 396, endPoint y: 120, distance: 57.8
click at [396, 120] on td "Nombre de la entidad : MAXIMSTORE URUGUAY SAS" at bounding box center [455, 115] width 131 height 17
click at [627, 149] on p "RUT 219526630012" at bounding box center [612, 149] width 43 height 6
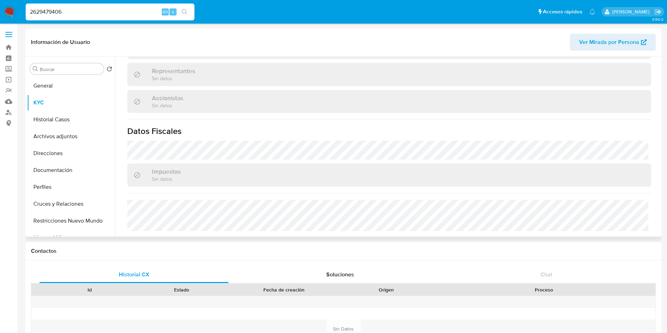
scroll to position [79, 0]
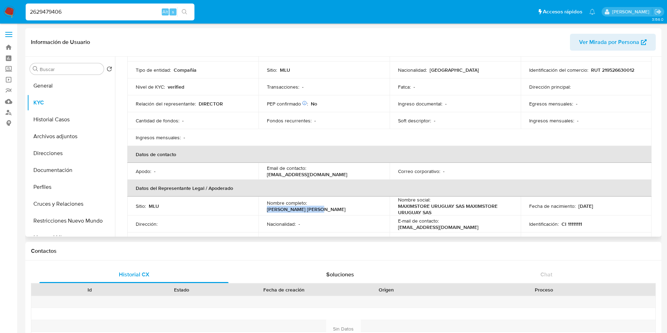
drag, startPoint x: 369, startPoint y: 208, endPoint x: 309, endPoint y: 205, distance: 60.6
click at [309, 205] on div "Nombre completo : [PERSON_NAME] [PERSON_NAME]" at bounding box center [324, 206] width 114 height 13
click at [104, 13] on input "2629479406" at bounding box center [110, 11] width 169 height 9
paste input "38394203"
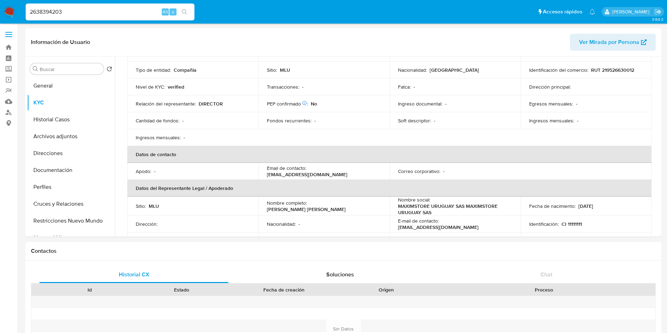
type input "2638394203"
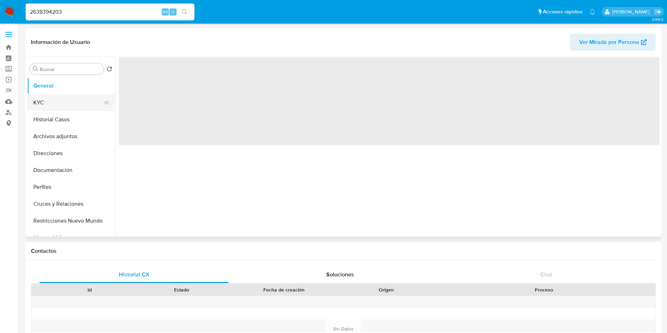
click at [56, 101] on button "KYC" at bounding box center [68, 102] width 82 height 17
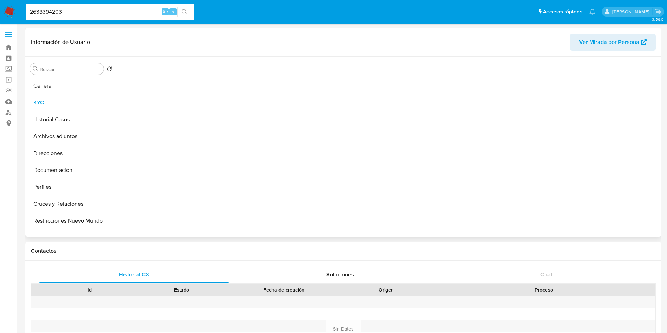
select select "10"
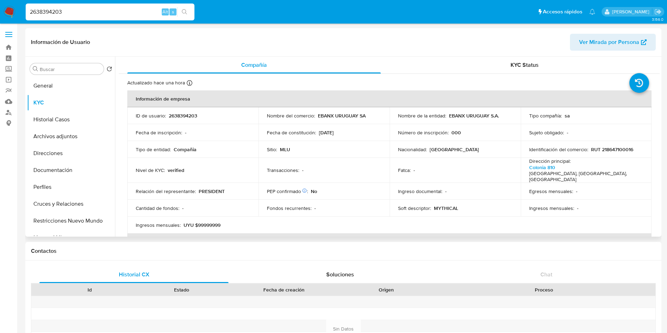
click at [501, 115] on div "Nombre de la entidad : EBANX URUGUAY S.A." at bounding box center [455, 116] width 114 height 6
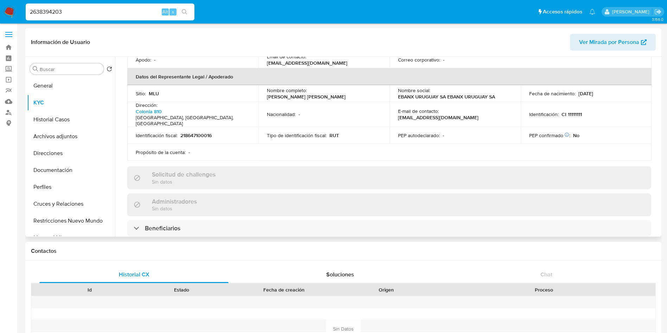
scroll to position [185, 0]
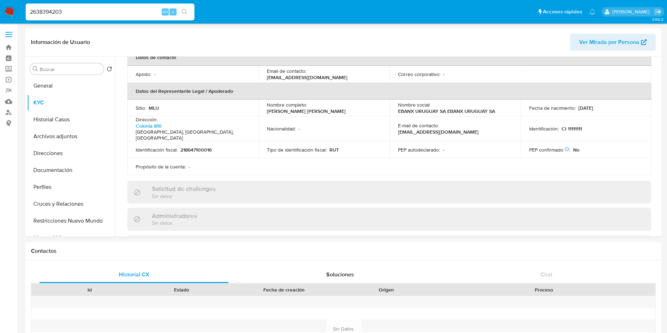
click at [74, 11] on input "2638394203" at bounding box center [110, 11] width 169 height 9
paste input "1331319689"
type input "1331319689"
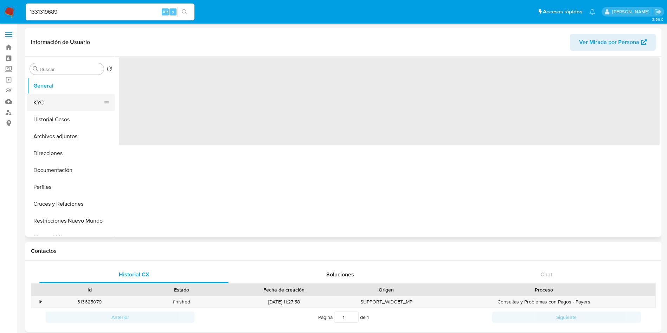
click at [49, 100] on button "KYC" at bounding box center [68, 102] width 82 height 17
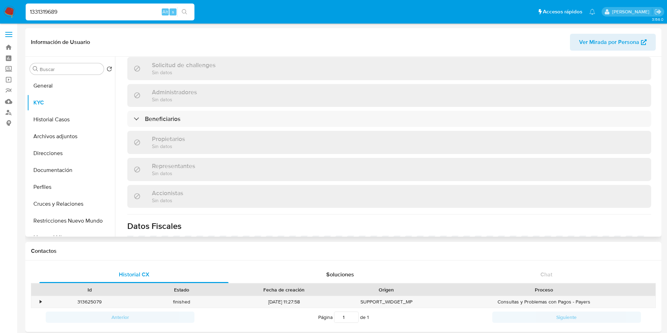
select select "10"
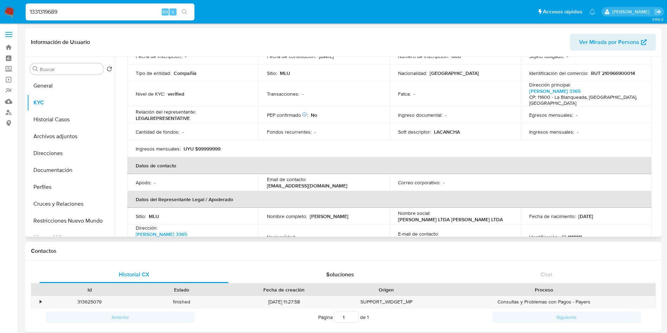
scroll to position [29, 0]
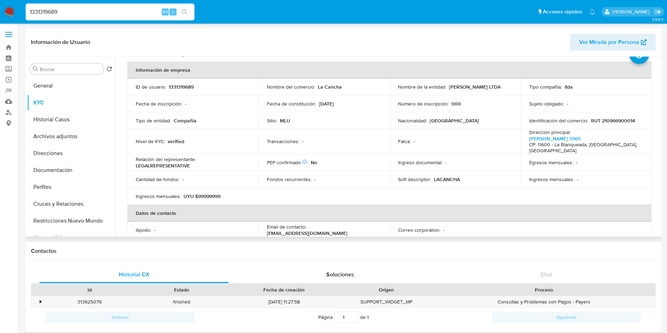
click at [175, 82] on td "ID de usuario : 1331319689" at bounding box center [192, 86] width 131 height 17
click at [178, 85] on p "1331319689" at bounding box center [181, 87] width 25 height 6
click at [71, 11] on input "1331319689" at bounding box center [110, 11] width 169 height 9
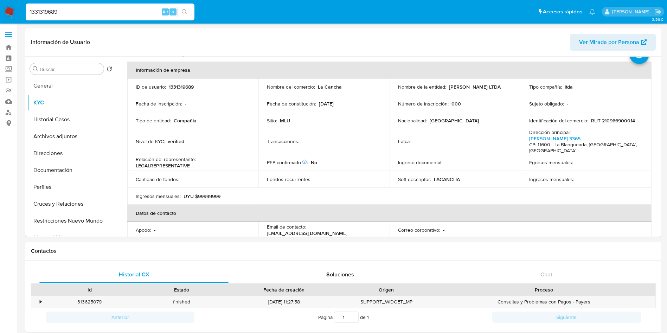
paste input "246180491"
type input "246180491"
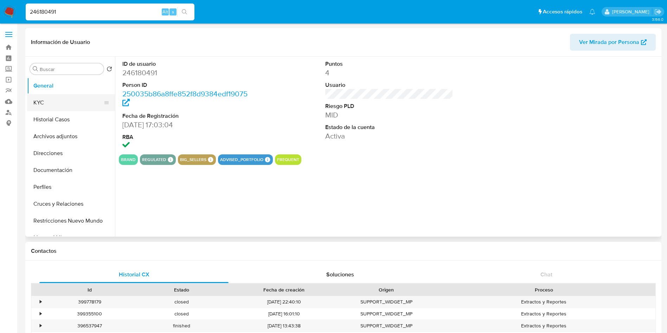
click at [59, 101] on button "KYC" at bounding box center [68, 102] width 82 height 17
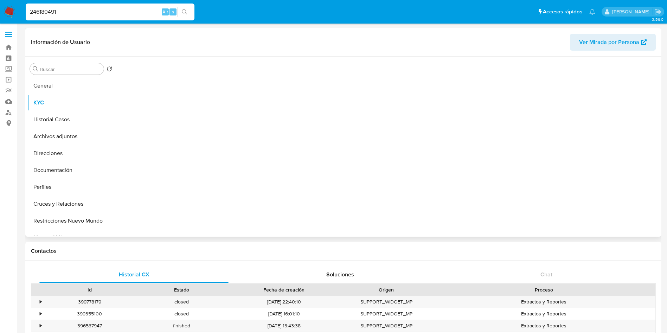
select select "10"
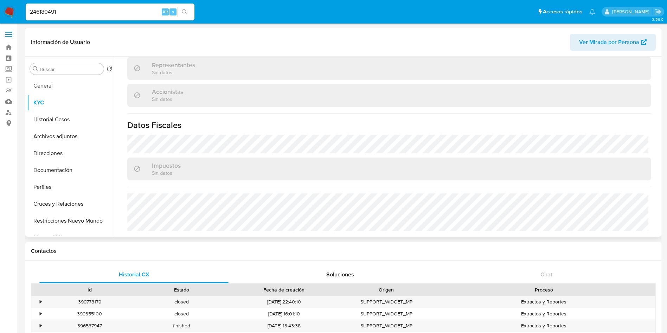
scroll to position [404, 0]
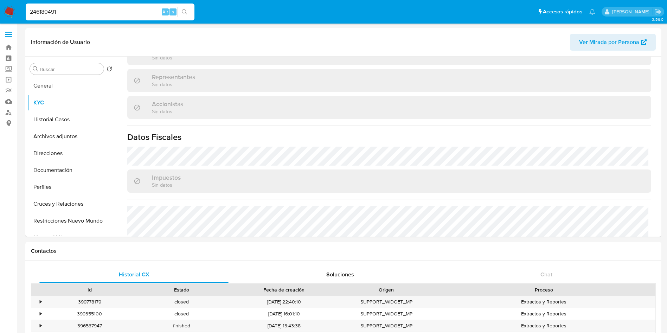
click at [95, 9] on input "246180491" at bounding box center [110, 11] width 169 height 9
paste input "2106885705"
click at [95, 9] on input "2461804912106885705" at bounding box center [110, 11] width 169 height 9
paste input
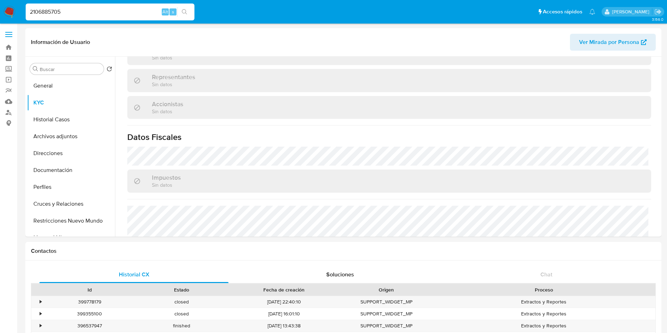
type input "2106885705"
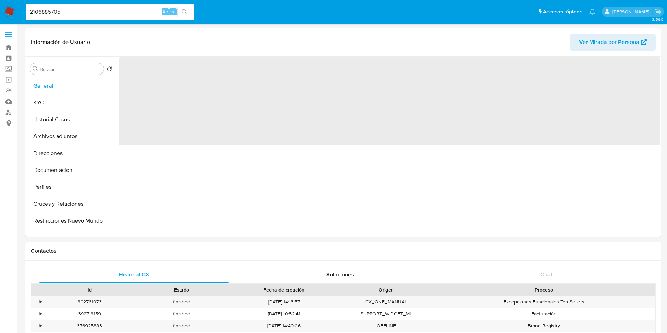
select select "10"
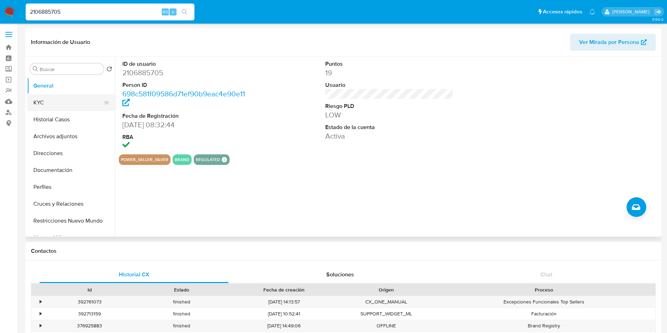
click at [57, 106] on button "KYC" at bounding box center [68, 102] width 82 height 17
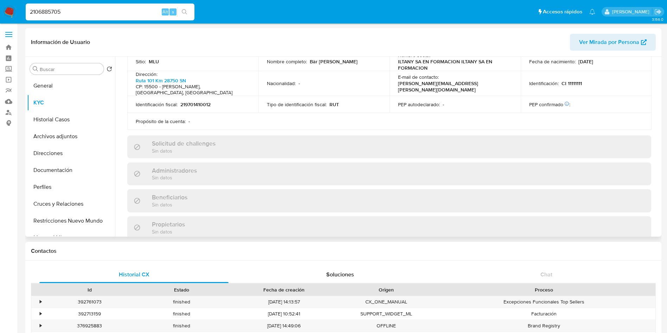
scroll to position [406, 0]
